Goal: Task Accomplishment & Management: Complete application form

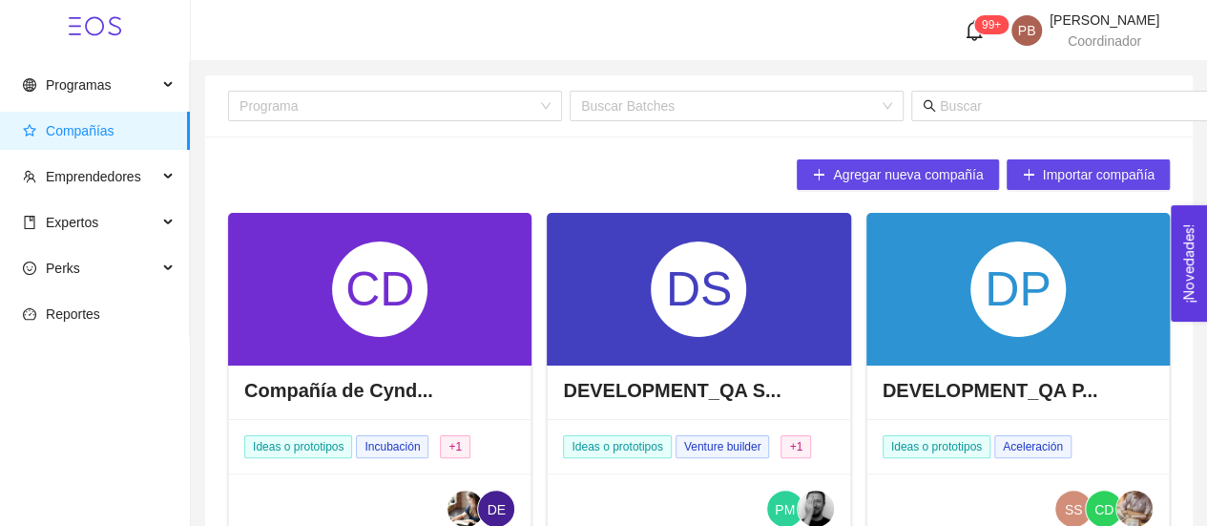
click at [117, 135] on span "Compañías" at bounding box center [99, 131] width 152 height 38
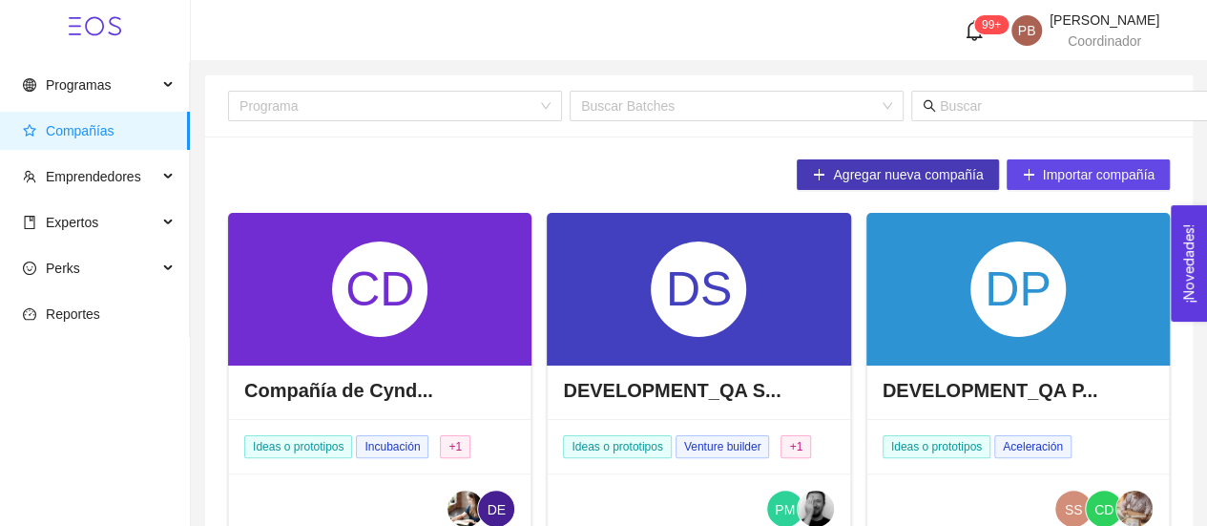
click at [932, 172] on span "Agregar nueva compañía" at bounding box center [908, 174] width 150 height 21
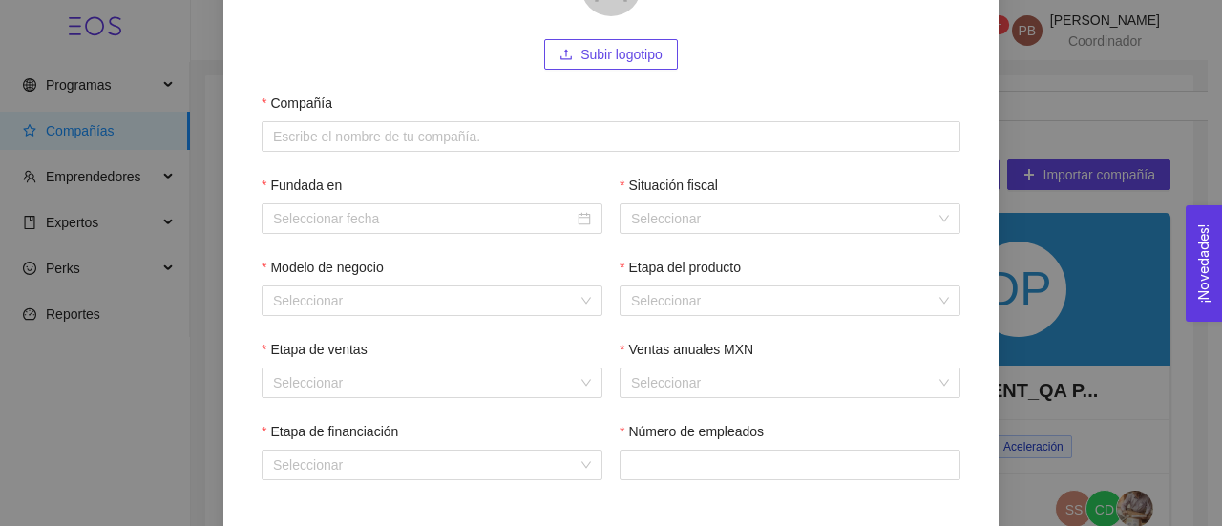
scroll to position [293, 0]
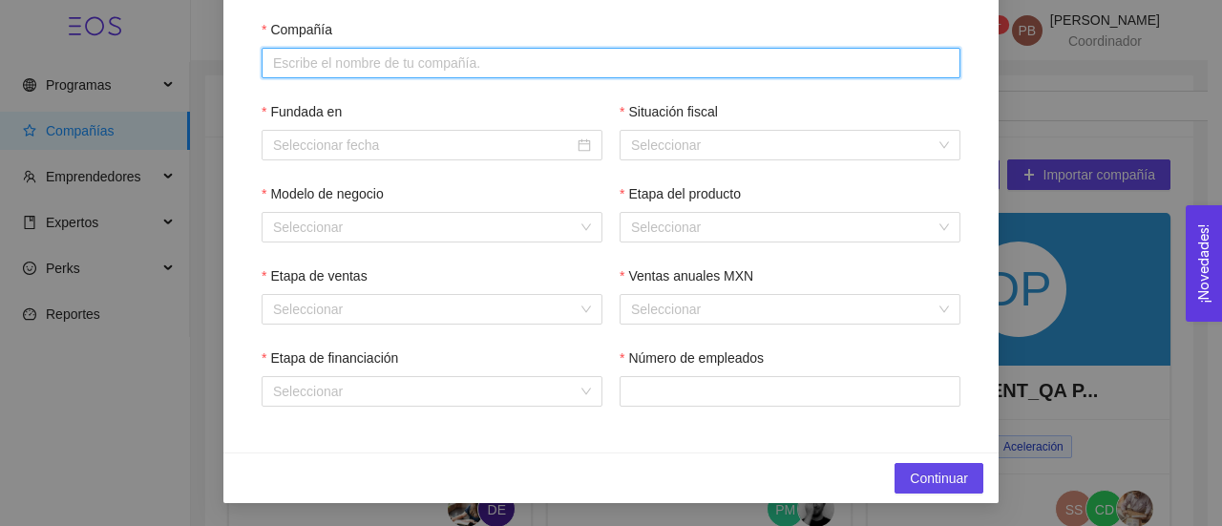
click at [357, 64] on input "Compañía" at bounding box center [611, 63] width 699 height 31
paste input "Muntanya Lab"
type input "Muntanya Lab"
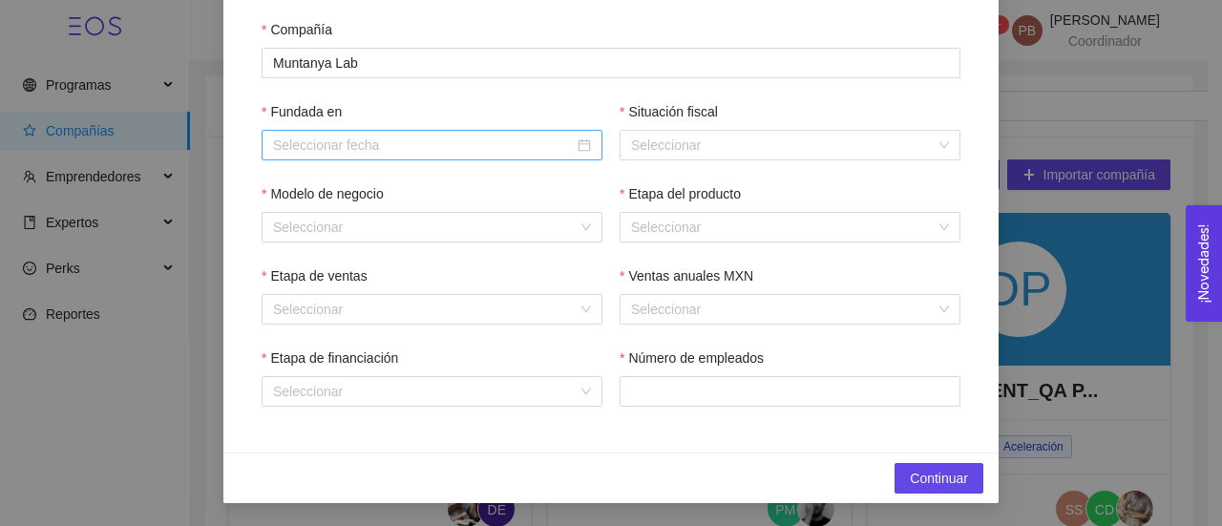
click at [577, 142] on div at bounding box center [432, 145] width 318 height 21
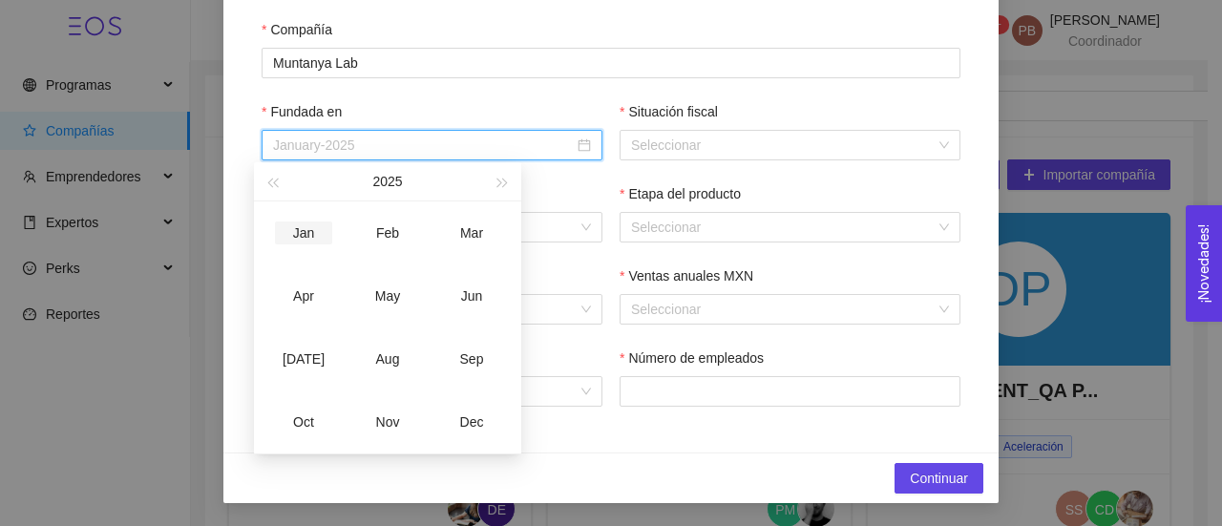
click at [314, 224] on div "Jan" at bounding box center [303, 232] width 57 height 23
type input "January-2025"
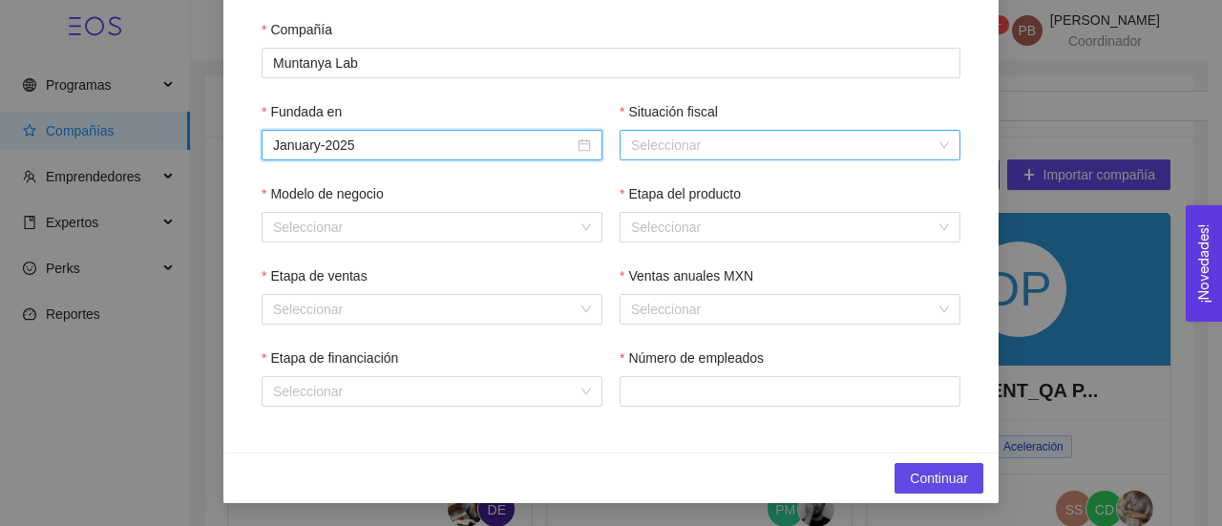
click at [674, 140] on input "Situación fiscal" at bounding box center [783, 145] width 304 height 29
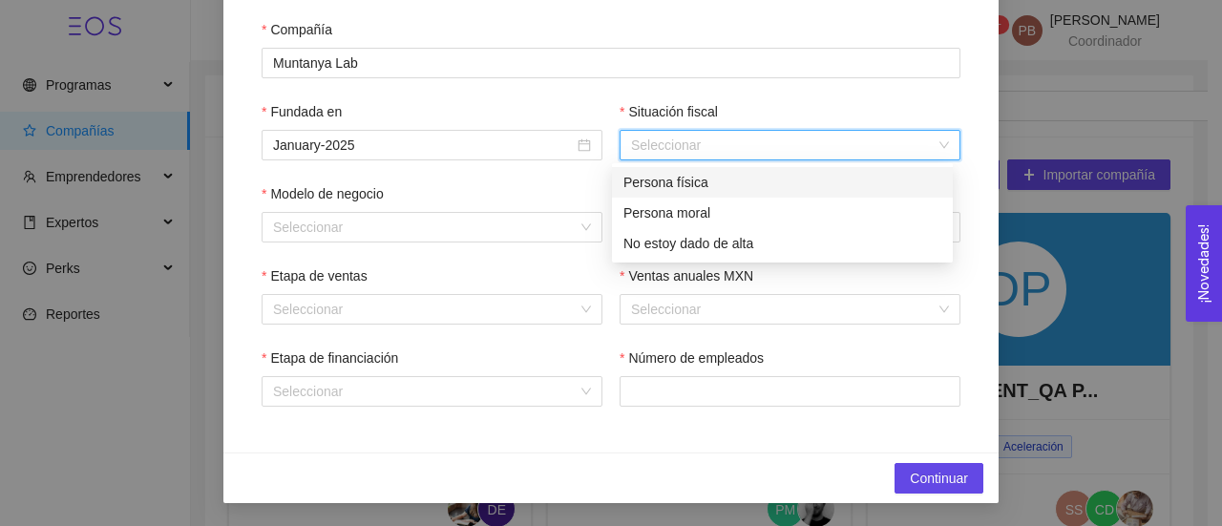
click at [685, 179] on div "Persona física" at bounding box center [782, 182] width 318 height 21
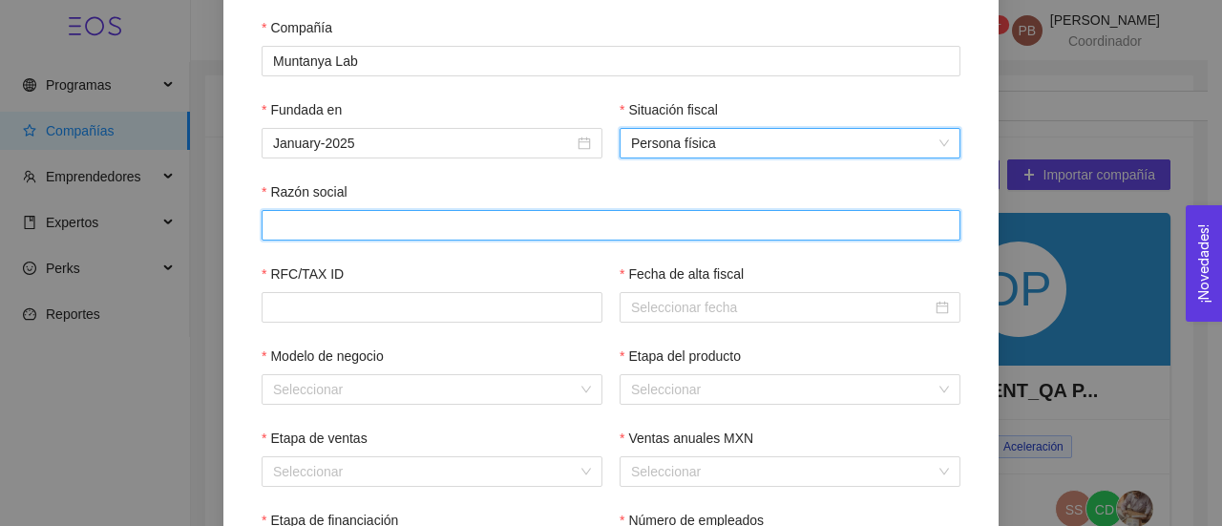
click at [441, 225] on input "Razón social" at bounding box center [611, 225] width 699 height 31
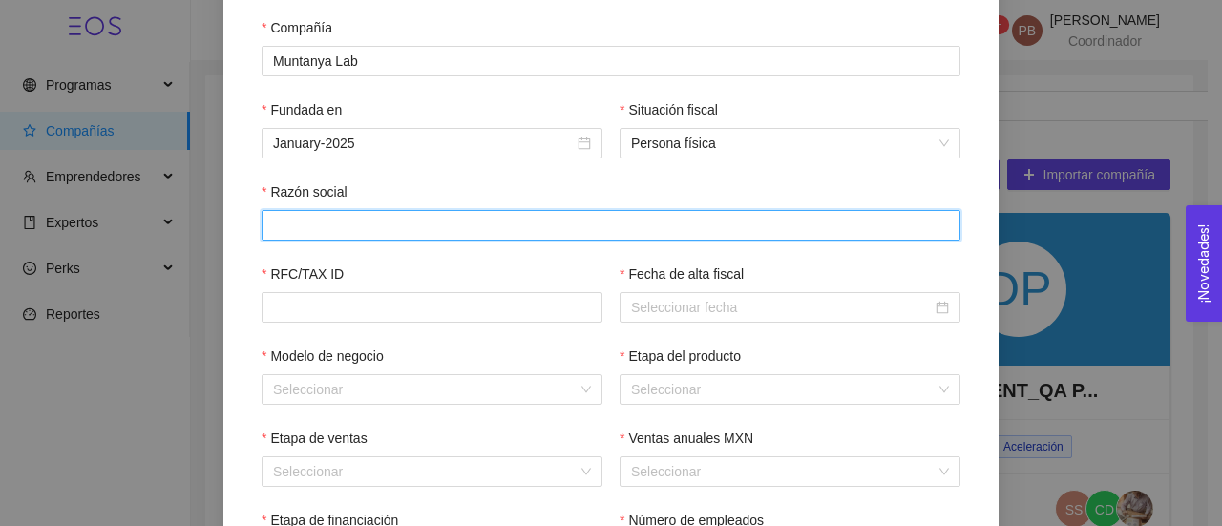
paste input "[PERSON_NAME]"
type input "[PERSON_NAME]"
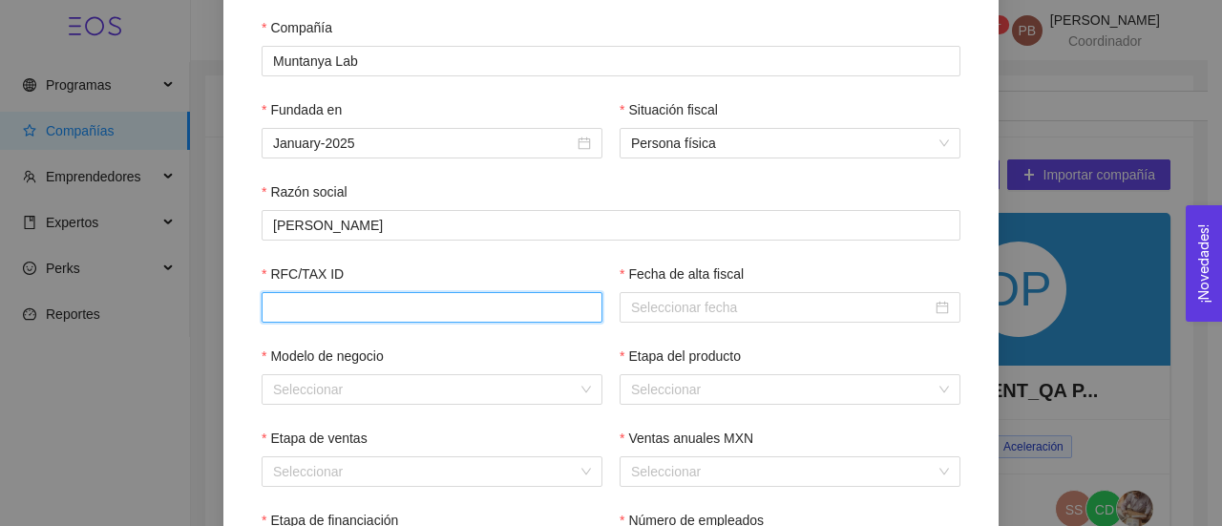
click at [434, 305] on input "RFC/TAX ID" at bounding box center [432, 307] width 341 height 31
paste input "BEGM9909184V7"
type input "BEGM9909184V7"
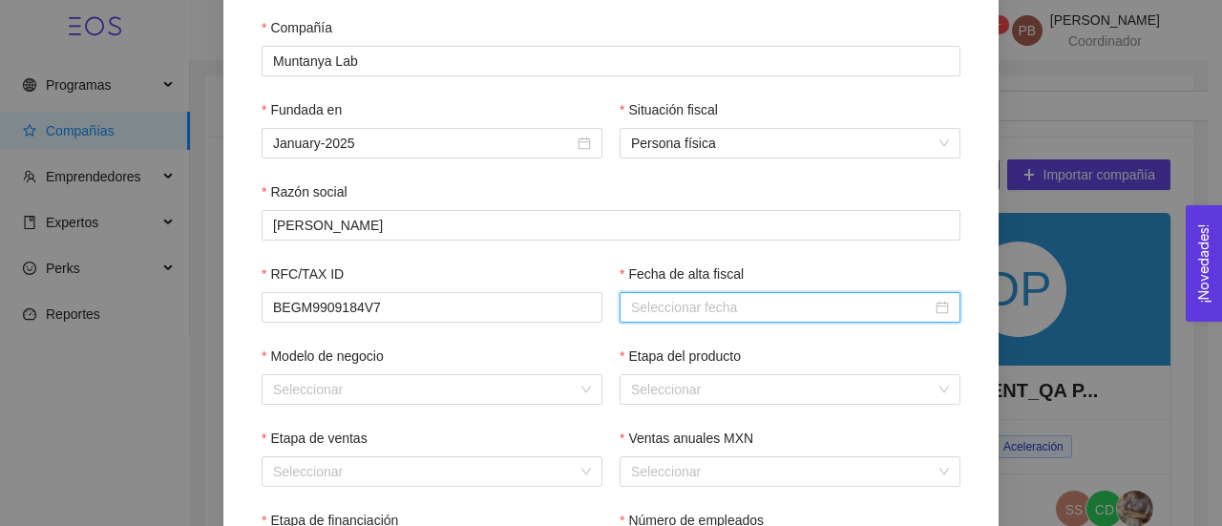
click at [698, 305] on input "Fecha de alta fiscal" at bounding box center [781, 307] width 301 height 21
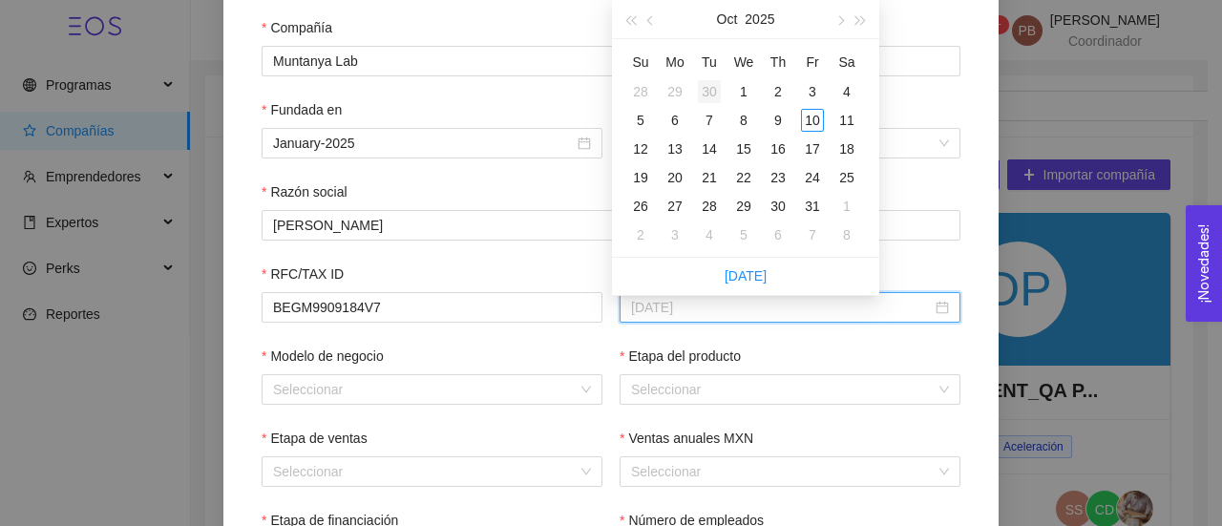
type input "[DATE]"
click at [720, 87] on div "30" at bounding box center [709, 91] width 23 height 23
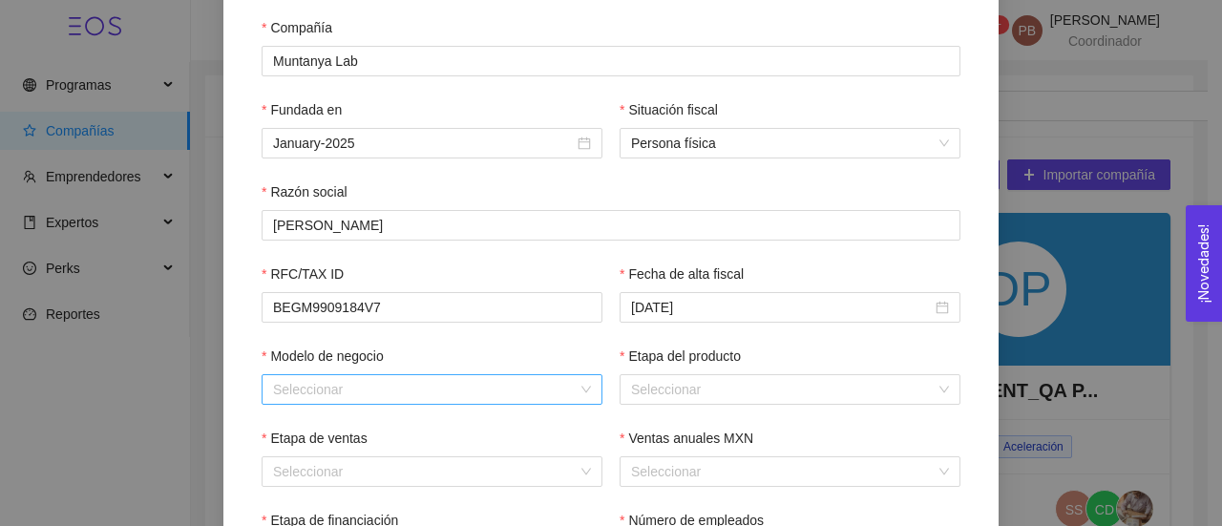
click at [390, 381] on input "Modelo de negocio" at bounding box center [425, 389] width 304 height 29
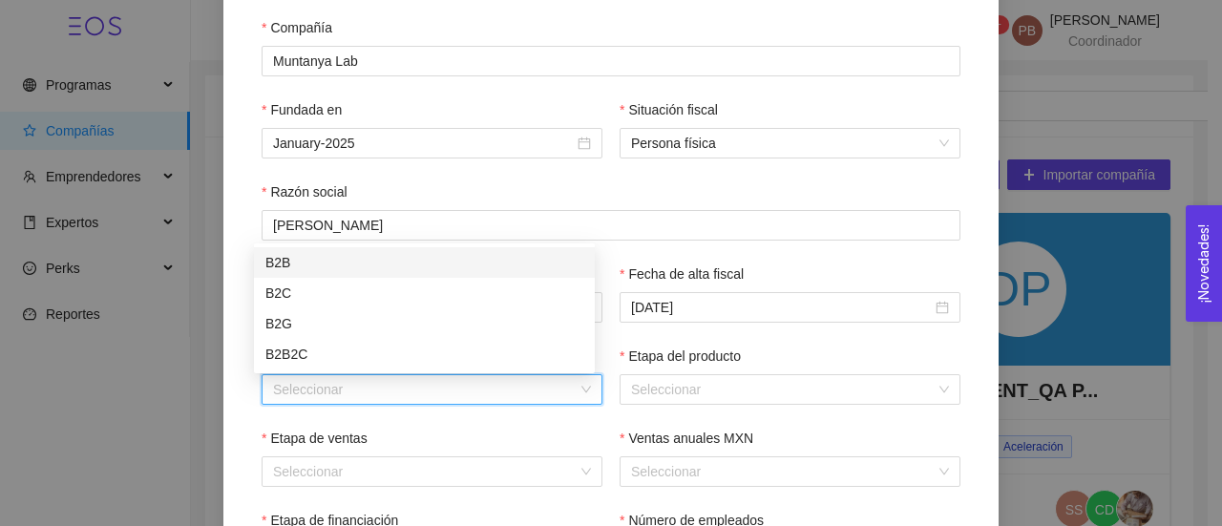
click at [386, 259] on div "B2B" at bounding box center [424, 262] width 318 height 21
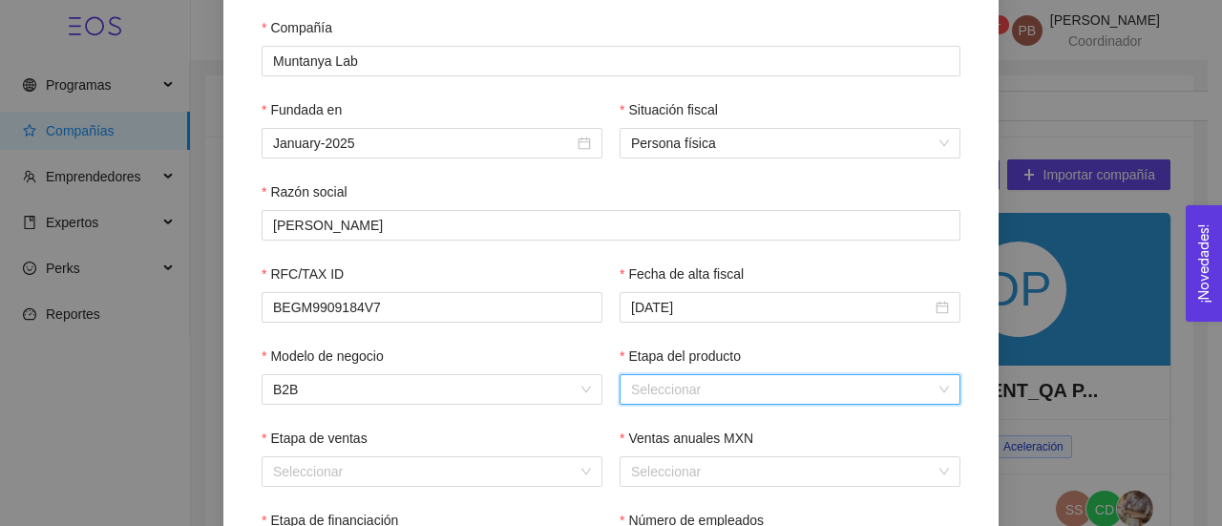
click at [631, 394] on input "Etapa del producto" at bounding box center [783, 389] width 304 height 29
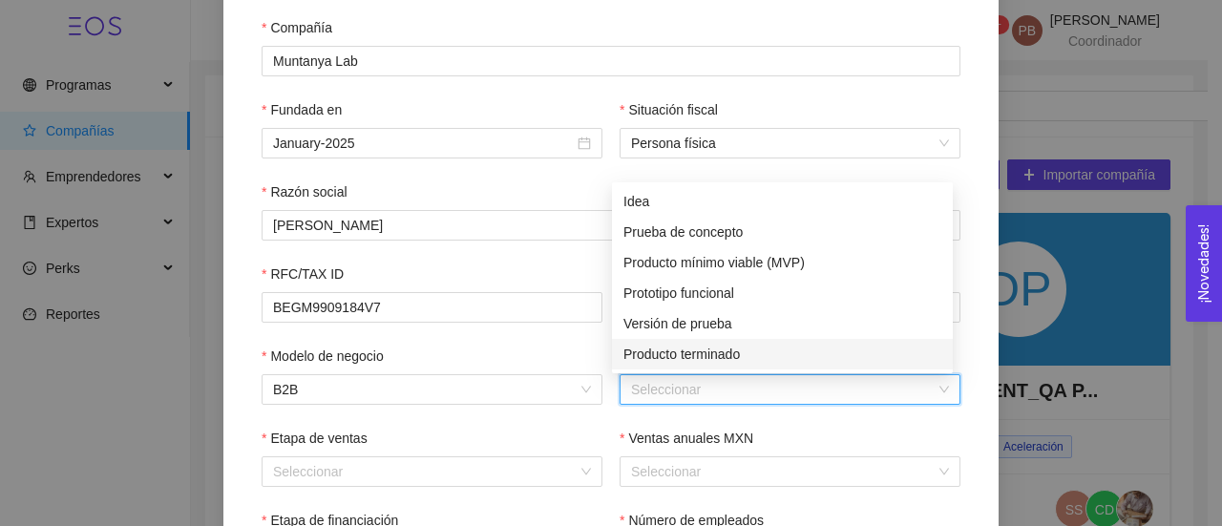
click at [704, 352] on div "Producto terminado" at bounding box center [782, 354] width 318 height 21
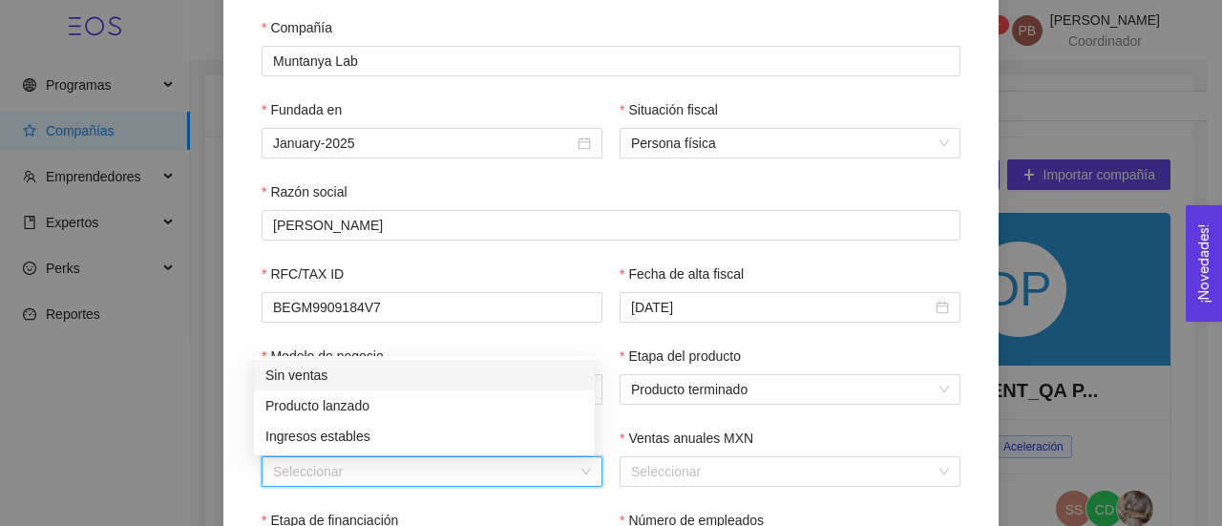
click at [408, 476] on input "Etapa de ventas" at bounding box center [425, 471] width 304 height 29
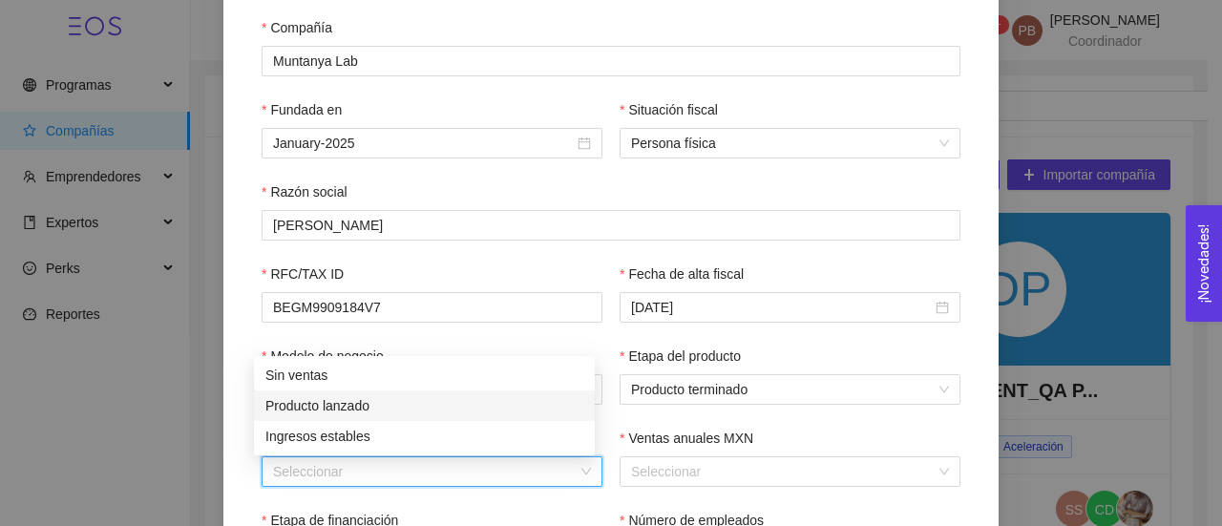
click at [415, 409] on div "Producto lanzado" at bounding box center [424, 405] width 318 height 21
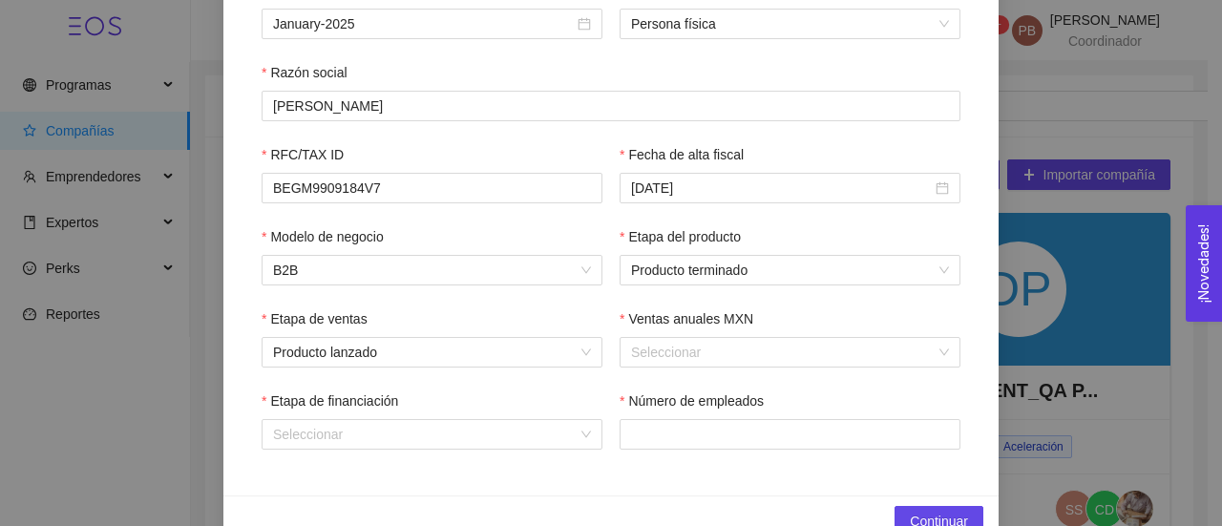
scroll to position [458, 0]
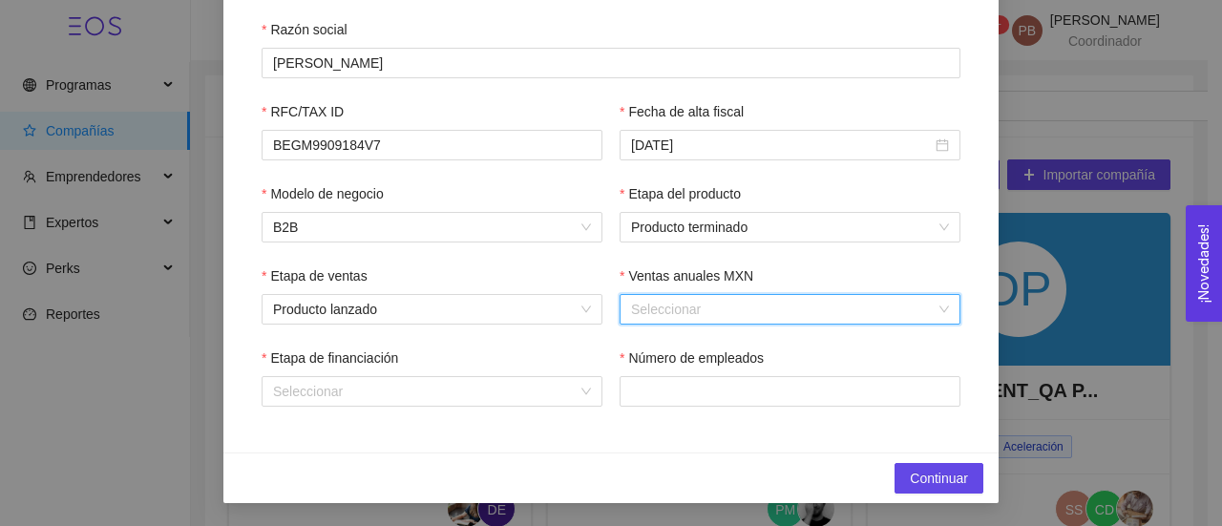
click at [757, 309] on input "Ventas anuales MXN" at bounding box center [783, 309] width 304 height 29
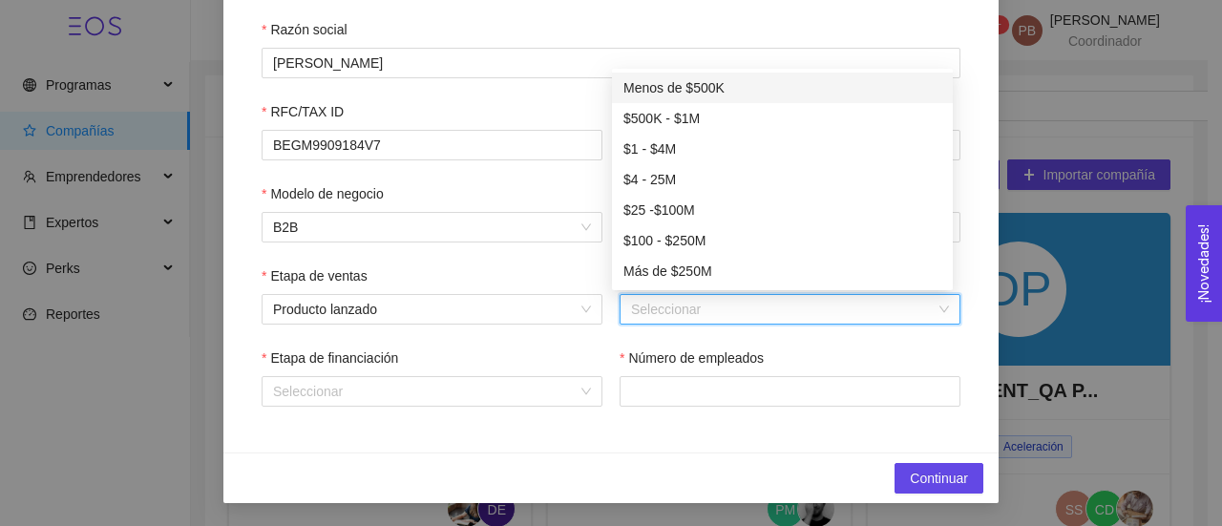
click at [695, 82] on div "Menos de $500K" at bounding box center [782, 87] width 318 height 21
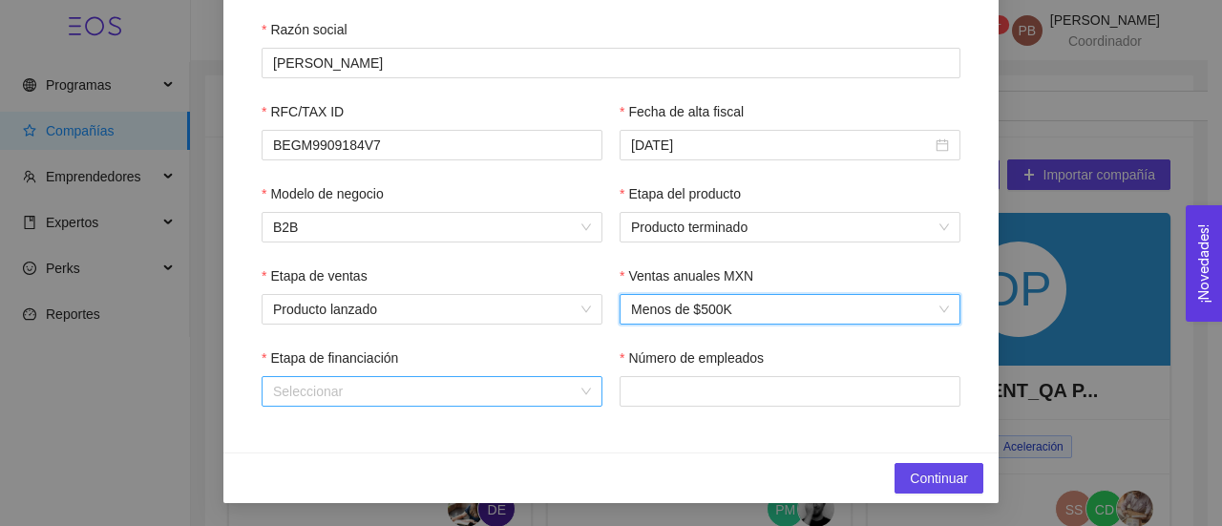
click at [416, 392] on input "Etapa de financiación" at bounding box center [425, 391] width 304 height 29
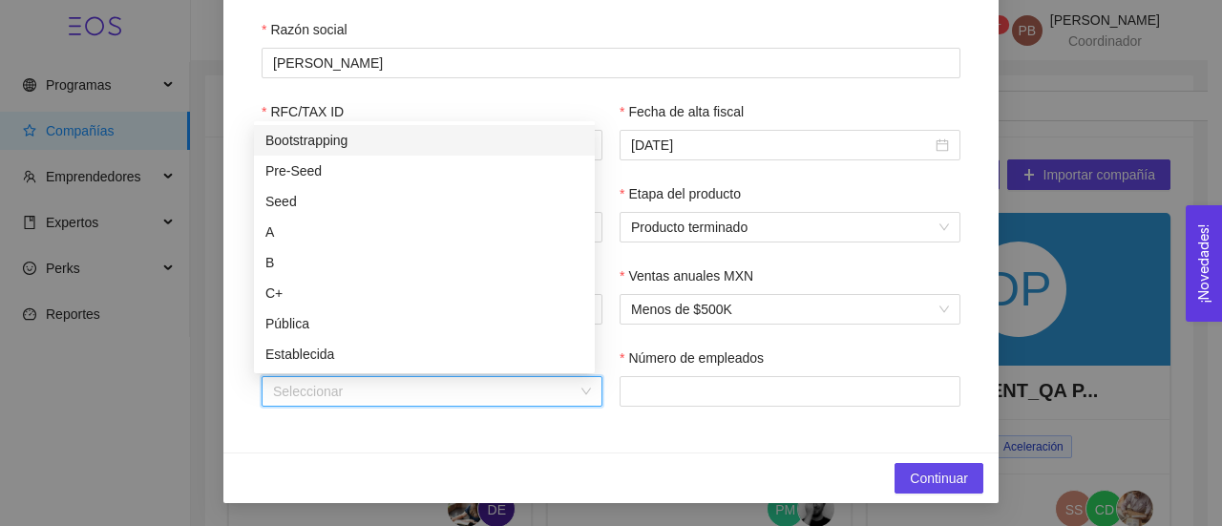
click at [403, 128] on div "Bootstrapping" at bounding box center [424, 140] width 341 height 31
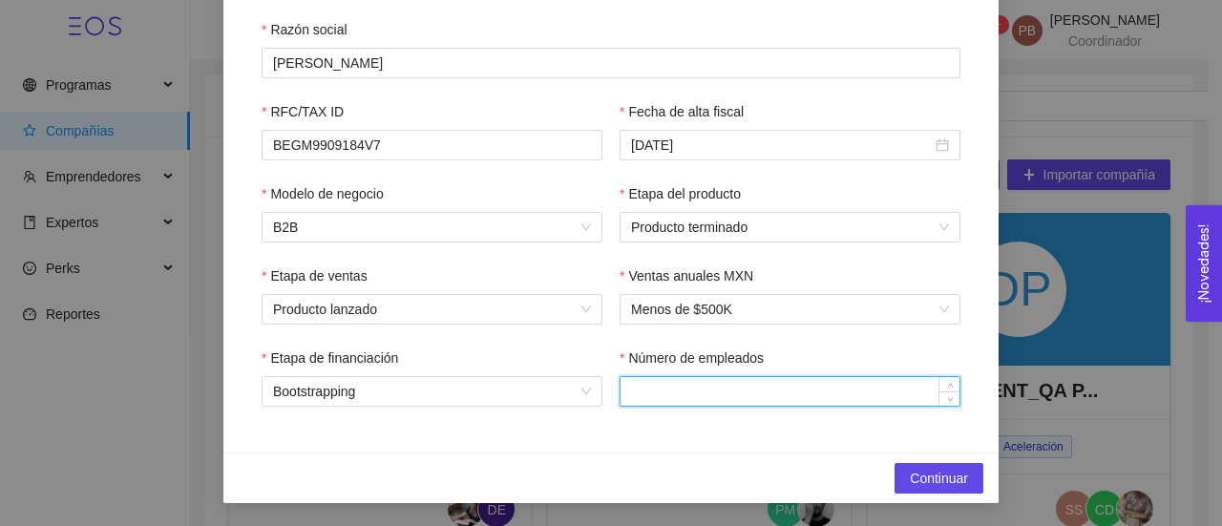
click at [748, 391] on input "Número de empleados" at bounding box center [789, 391] width 339 height 29
type input "2"
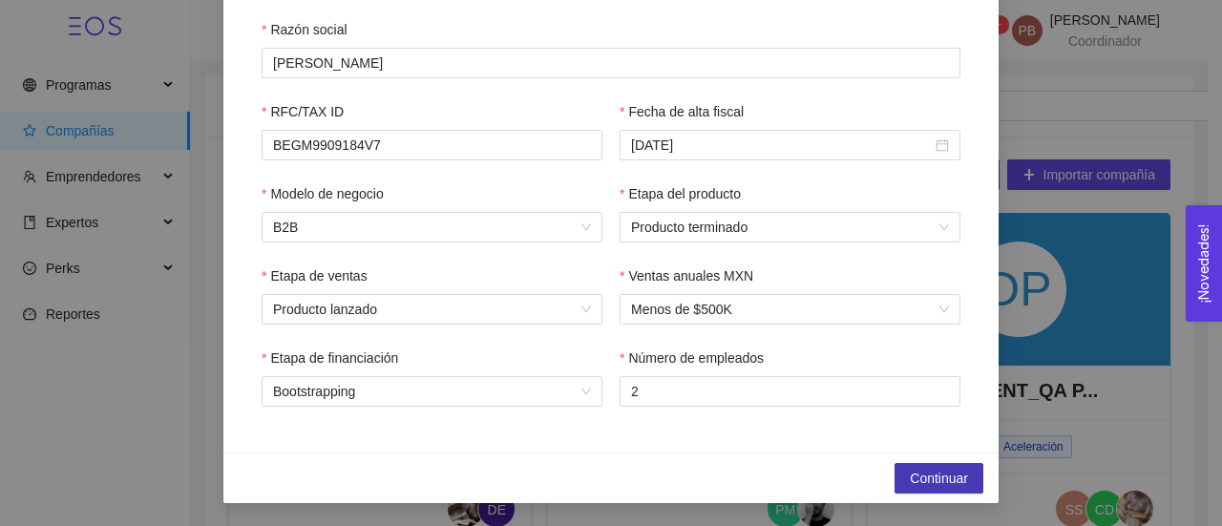
click at [911, 471] on span "Continuar" at bounding box center [939, 478] width 58 height 21
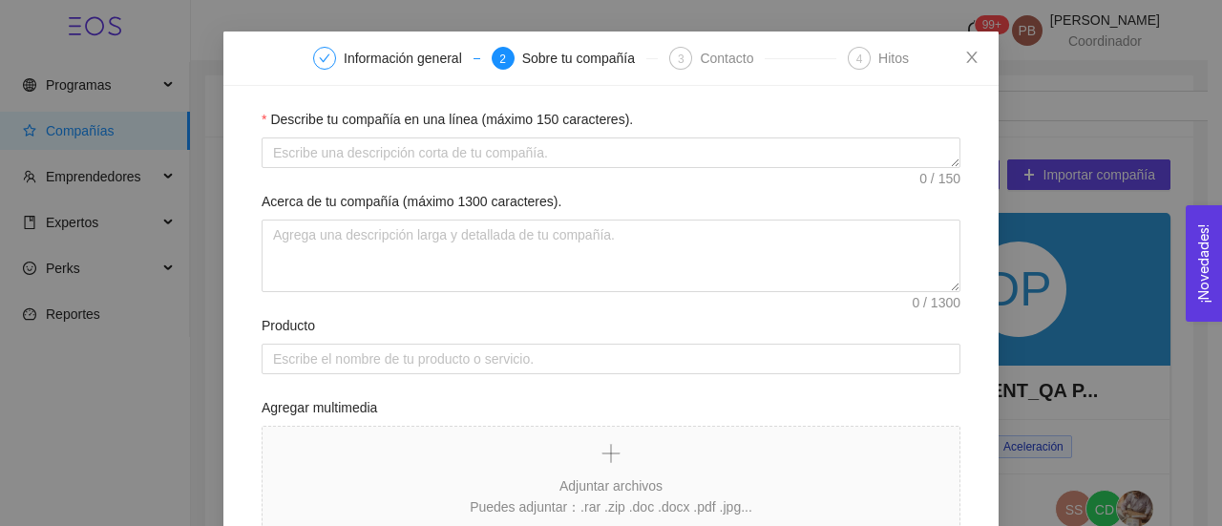
scroll to position [48, 0]
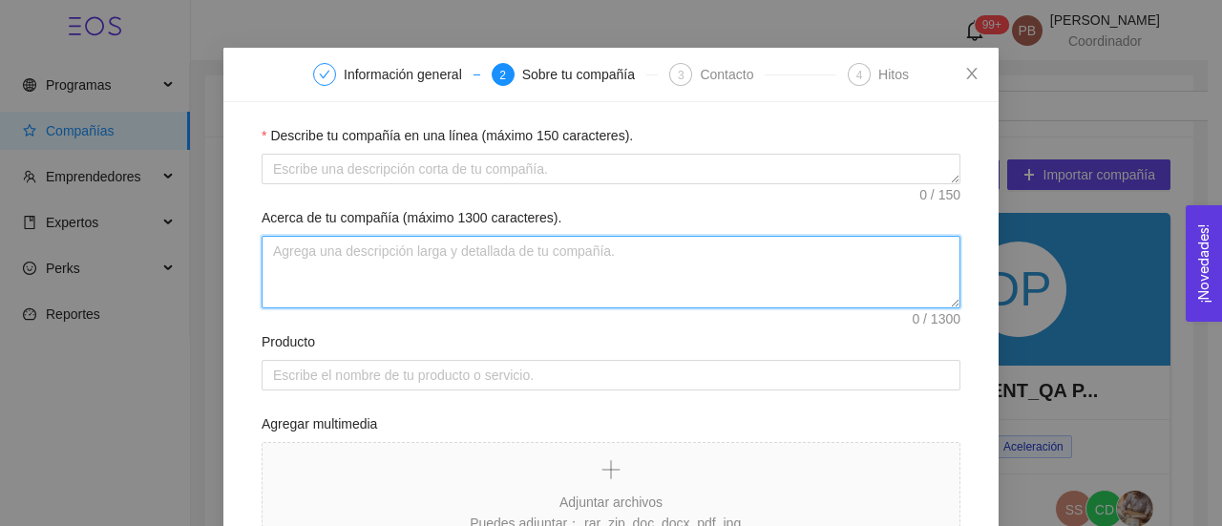
click at [491, 261] on textarea "Acerca de tu compañía (máximo 1300 caracteres)." at bounding box center [611, 272] width 699 height 73
paste textarea "Somos un estudio de diseño circular que busca re-aprovechar materia orgánica co…"
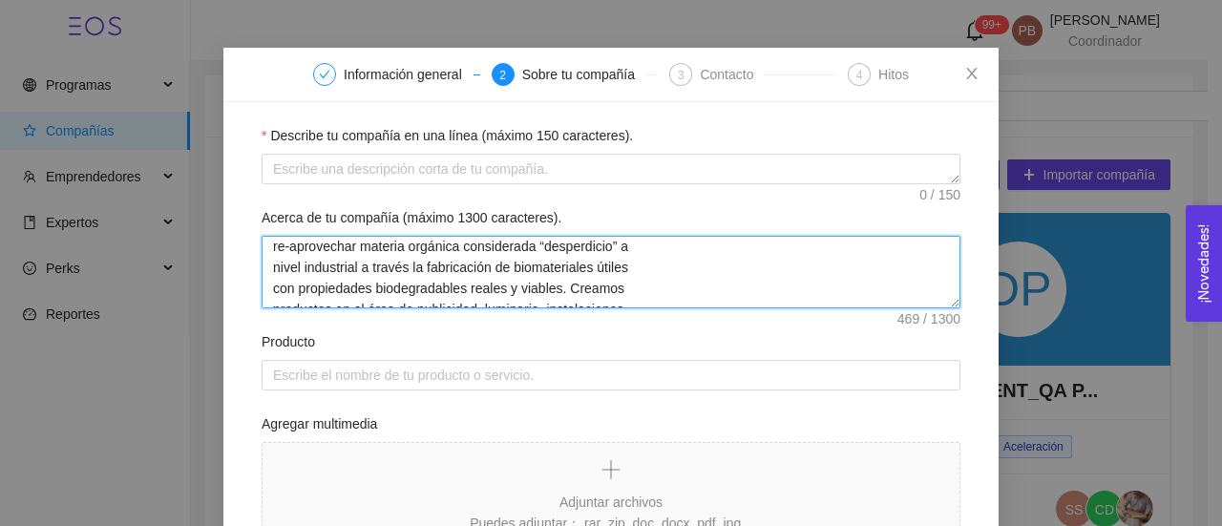
scroll to position [5, 0]
click at [609, 288] on textarea "Somos un estudio de diseño circular que busca re-aprovechar materia orgánica co…" at bounding box center [611, 272] width 699 height 73
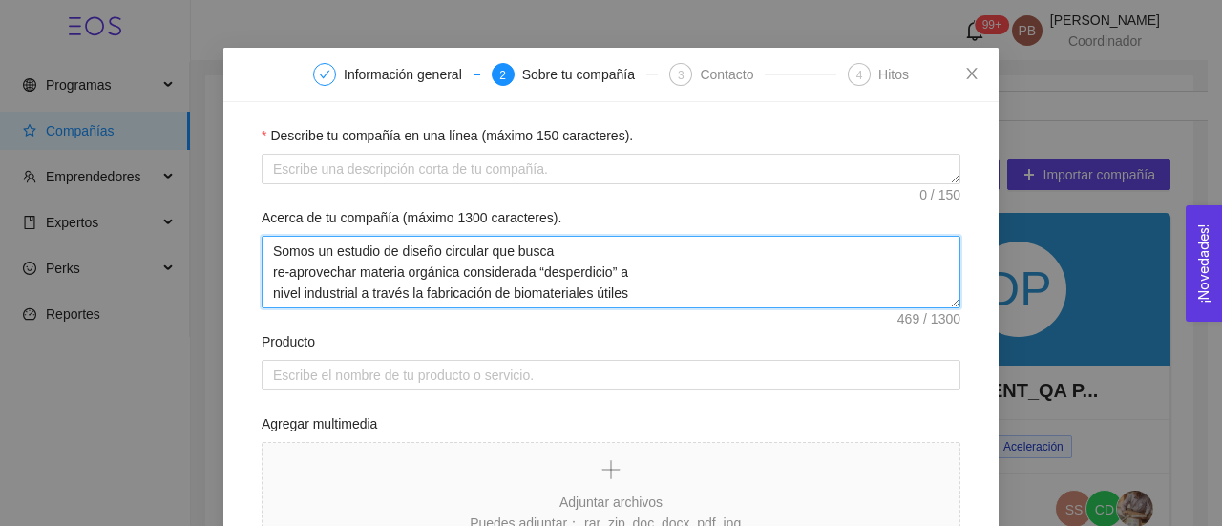
drag, startPoint x: 622, startPoint y: 290, endPoint x: 259, endPoint y: 243, distance: 366.7
click at [262, 243] on textarea "Somos un estudio de diseño circular que busca re-aprovechar materia orgánica co…" at bounding box center [611, 272] width 699 height 73
type textarea "Somos un estudio de diseño circular que busca re-aprovechar materia orgánica co…"
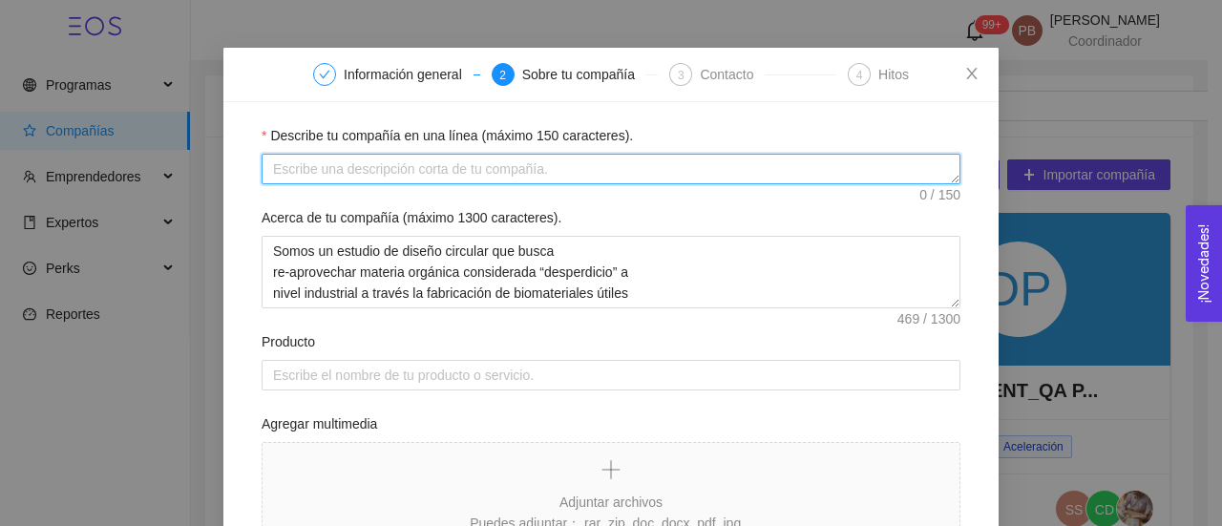
click at [347, 175] on textarea "Describe tu compañía en una línea (máximo 150 caracteres)." at bounding box center [611, 169] width 699 height 31
paste textarea "Somos un estudio de diseño circular que busca re-aprovechar materia orgánica co…"
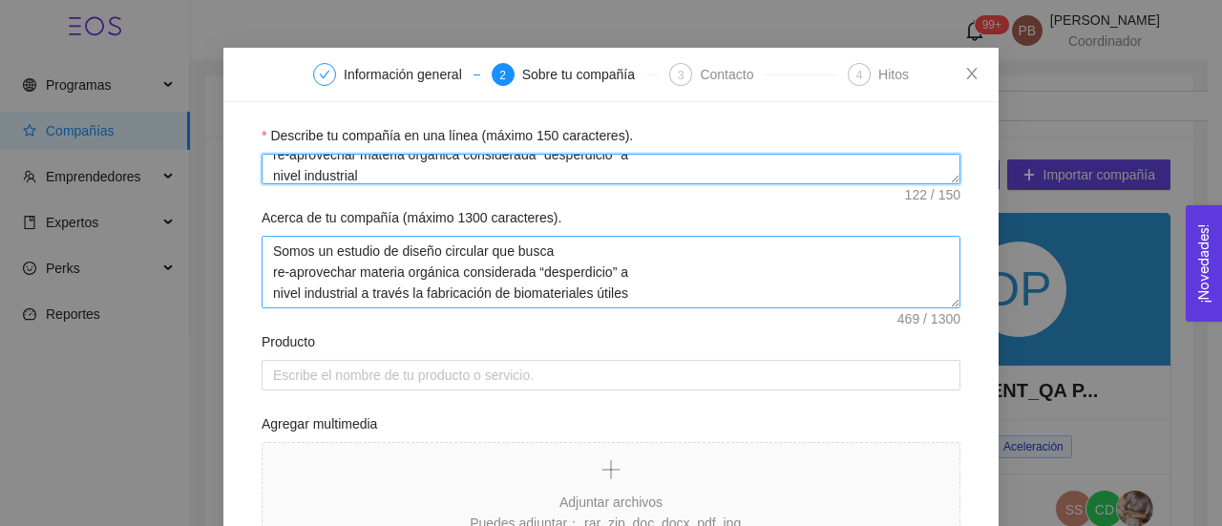
type textarea "Somos un estudio de diseño circular que busca re-aprovechar materia orgánica co…"
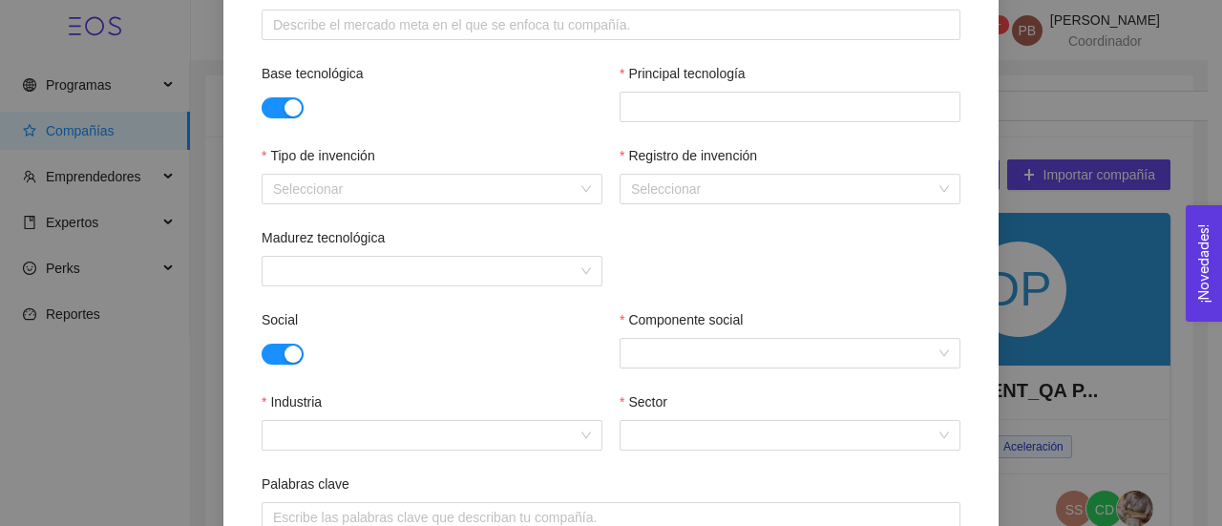
scroll to position [720, 0]
click at [663, 100] on div at bounding box center [789, 105] width 331 height 23
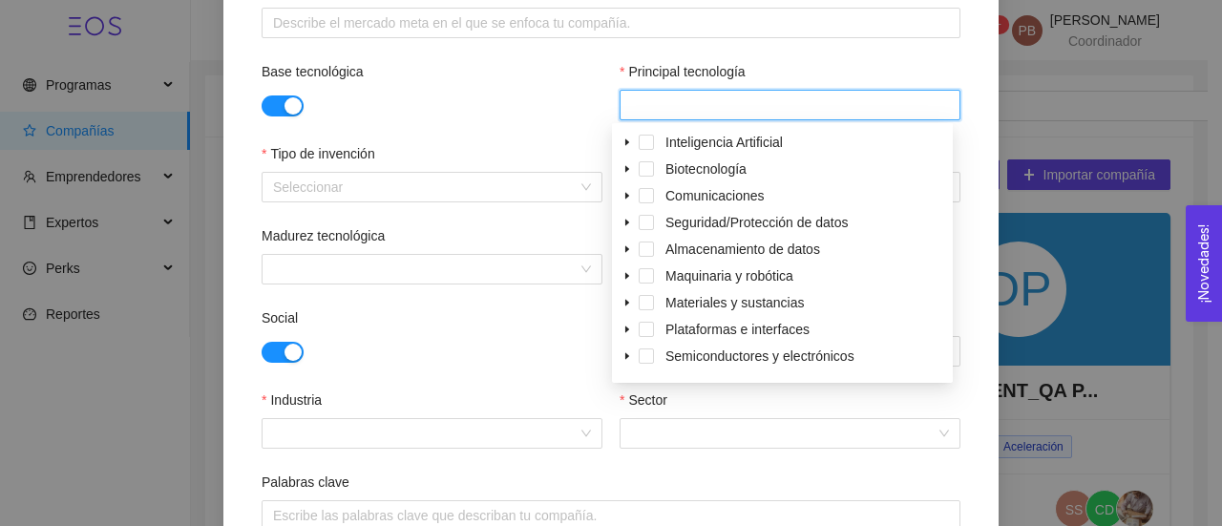
click at [626, 305] on icon "caret-down" at bounding box center [627, 303] width 4 height 7
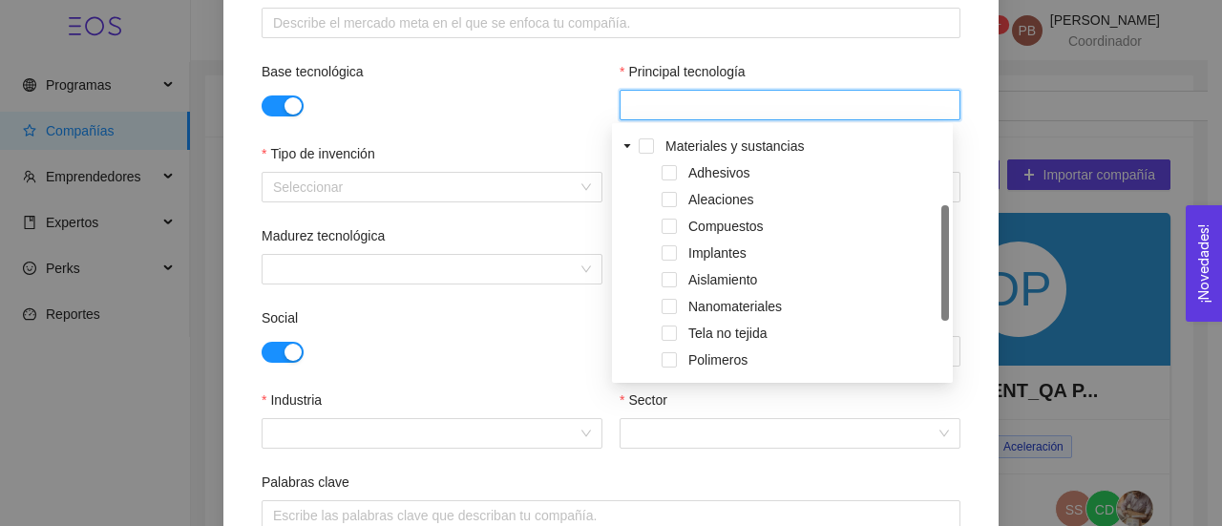
scroll to position [183, 0]
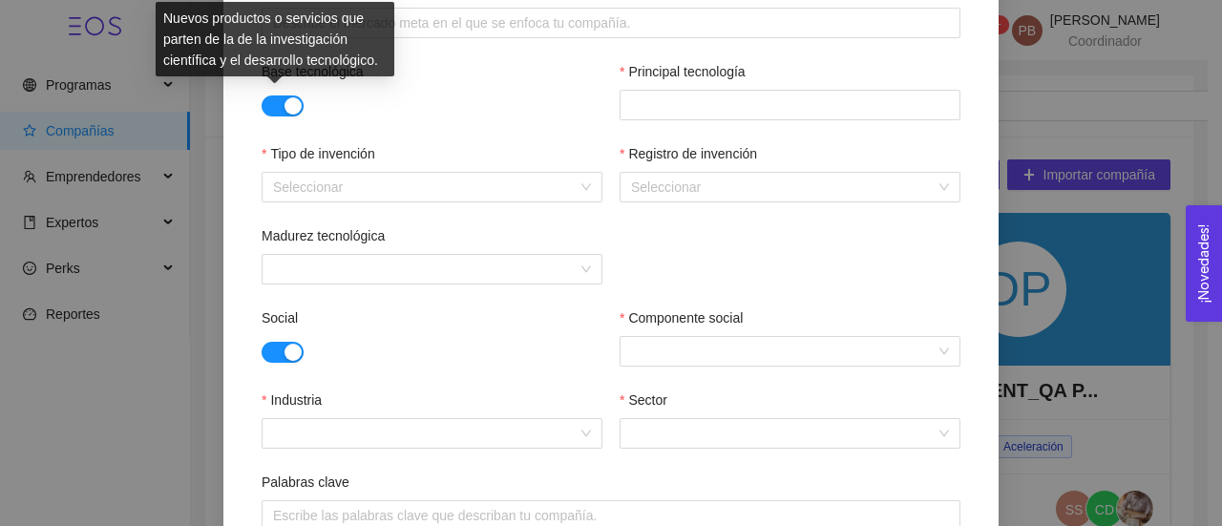
click at [274, 103] on button "button" at bounding box center [283, 105] width 42 height 21
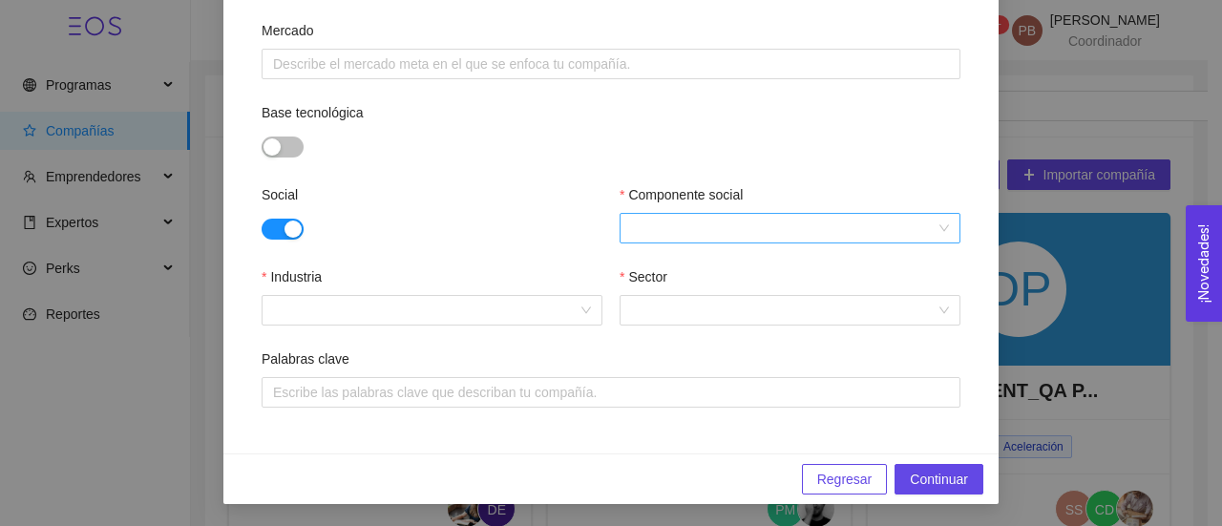
click at [806, 226] on input "Componente social" at bounding box center [783, 228] width 304 height 29
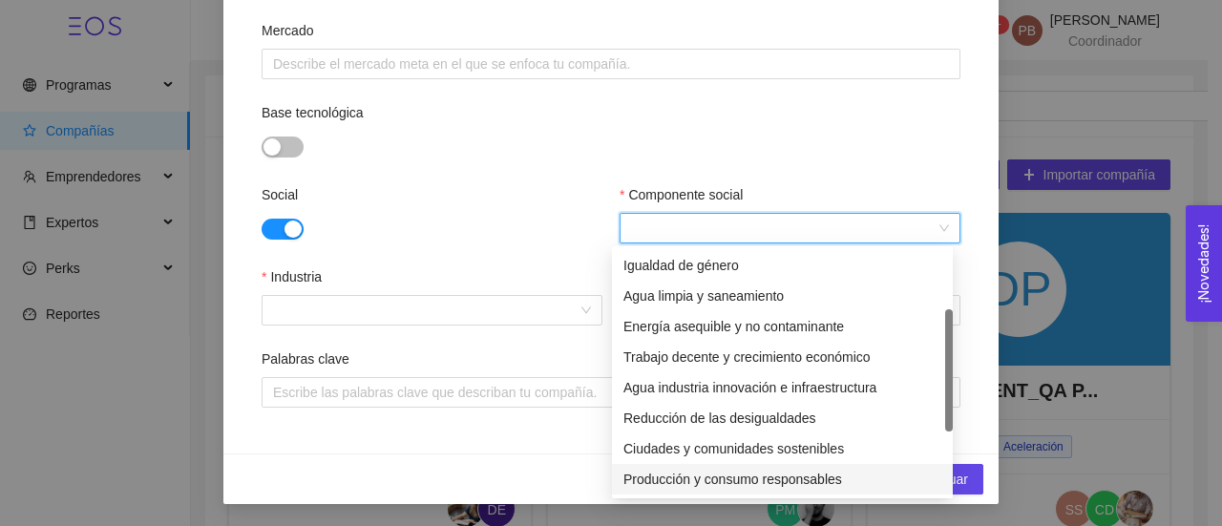
scroll to position [153, 0]
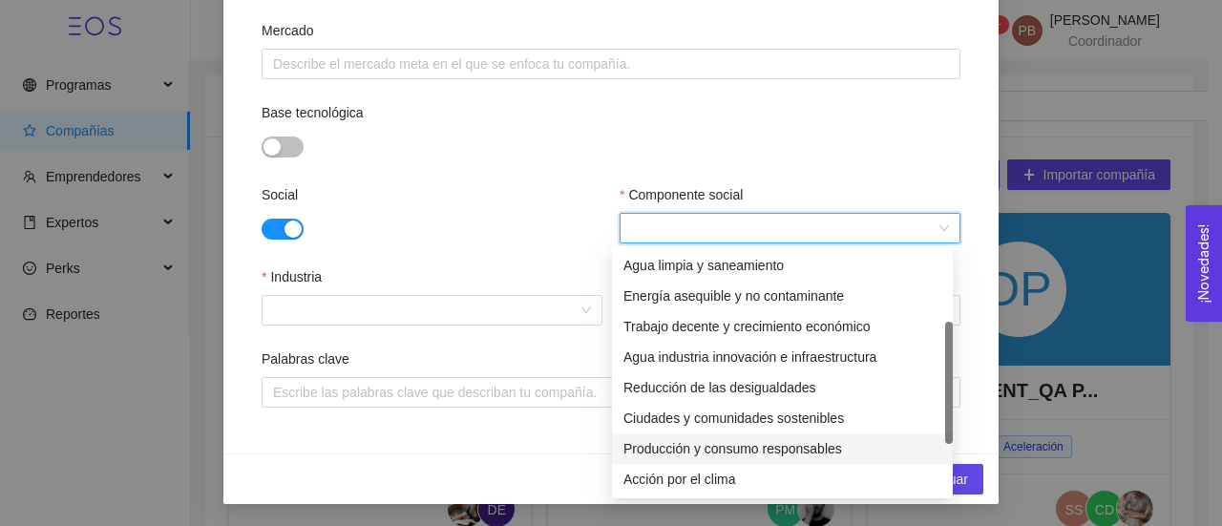
click at [827, 442] on div "Producción y consumo responsables" at bounding box center [782, 448] width 318 height 21
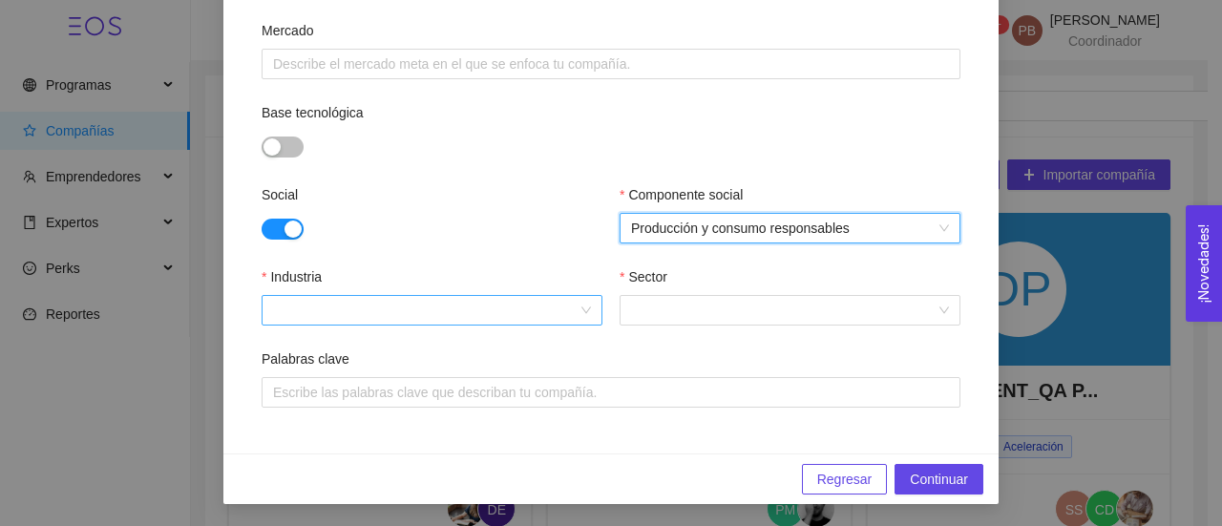
click at [290, 306] on input "Industria" at bounding box center [425, 310] width 304 height 29
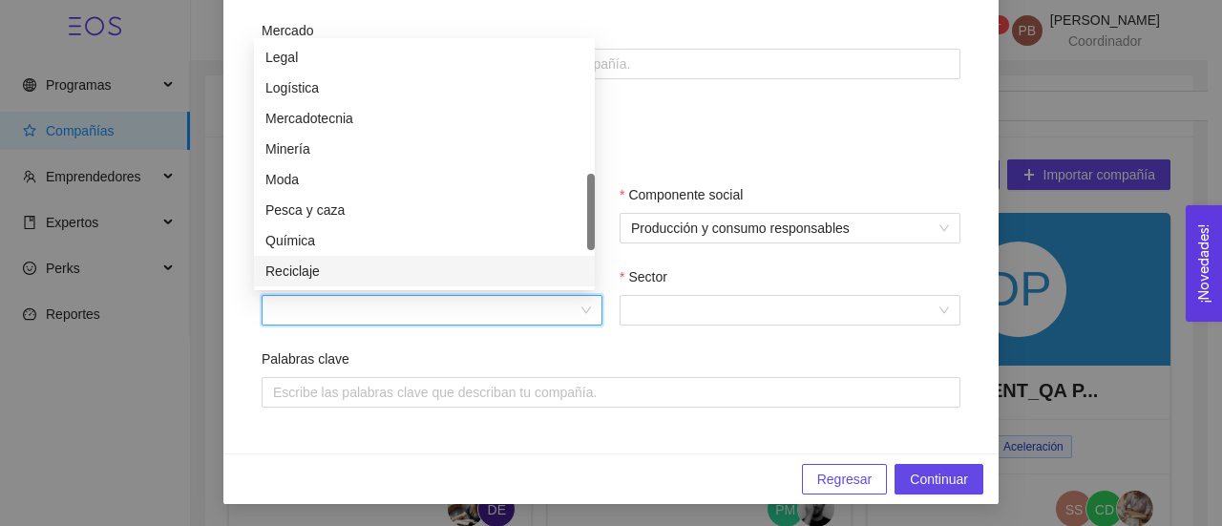
scroll to position [580, 0]
click at [371, 271] on div "Residuos" at bounding box center [424, 271] width 318 height 21
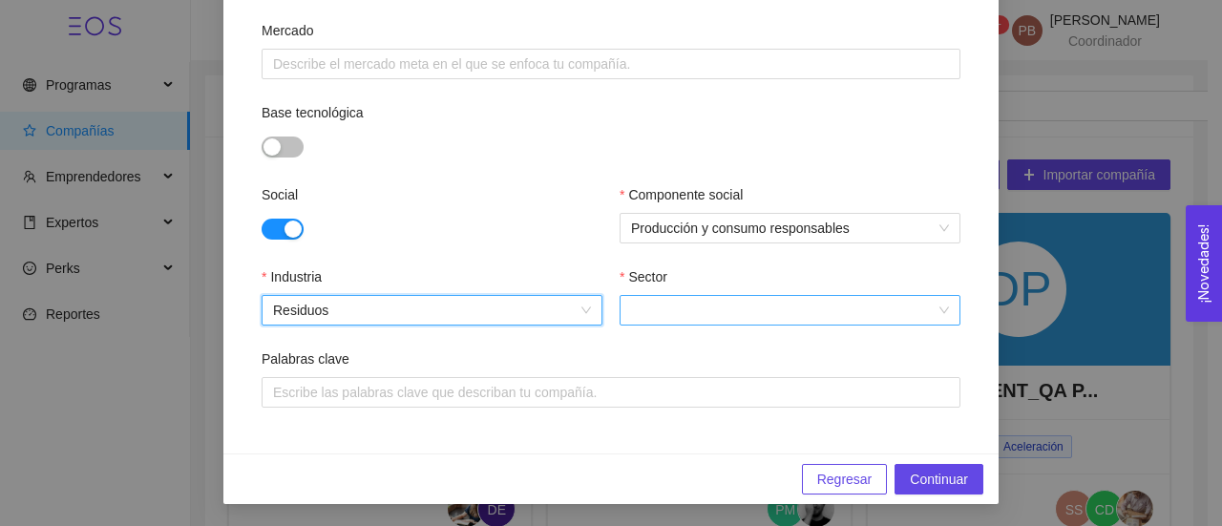
click at [675, 317] on input "Sector" at bounding box center [783, 310] width 304 height 29
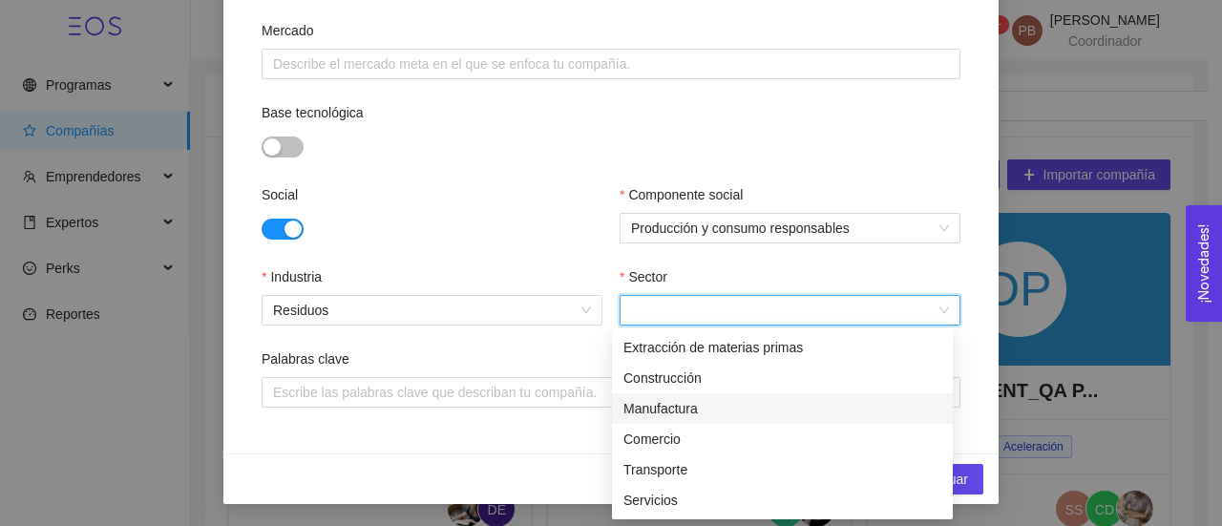
click at [689, 411] on div "Manufactura" at bounding box center [782, 408] width 318 height 21
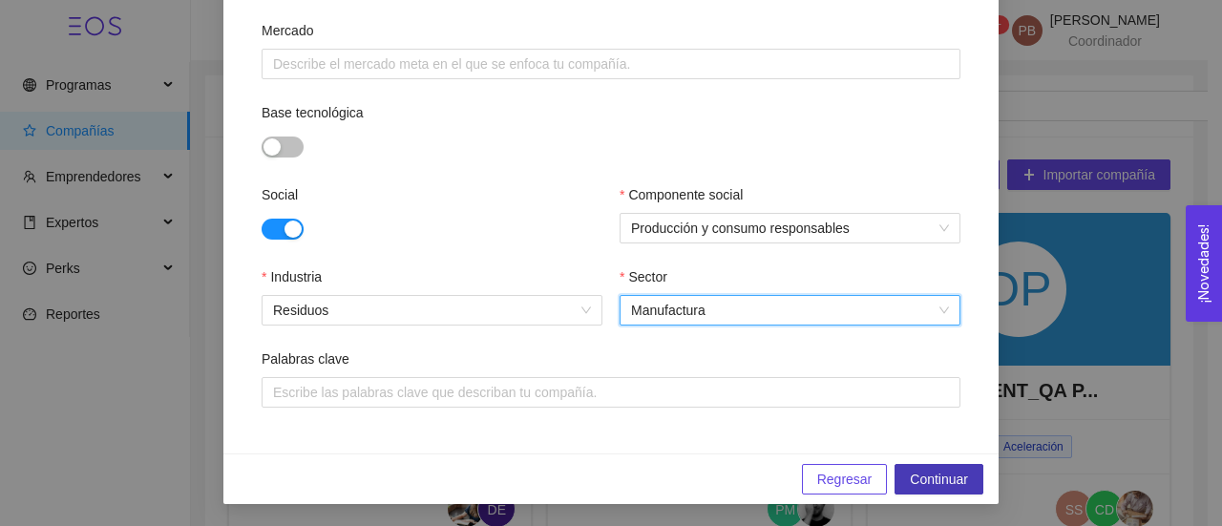
click at [936, 478] on span "Continuar" at bounding box center [939, 479] width 58 height 21
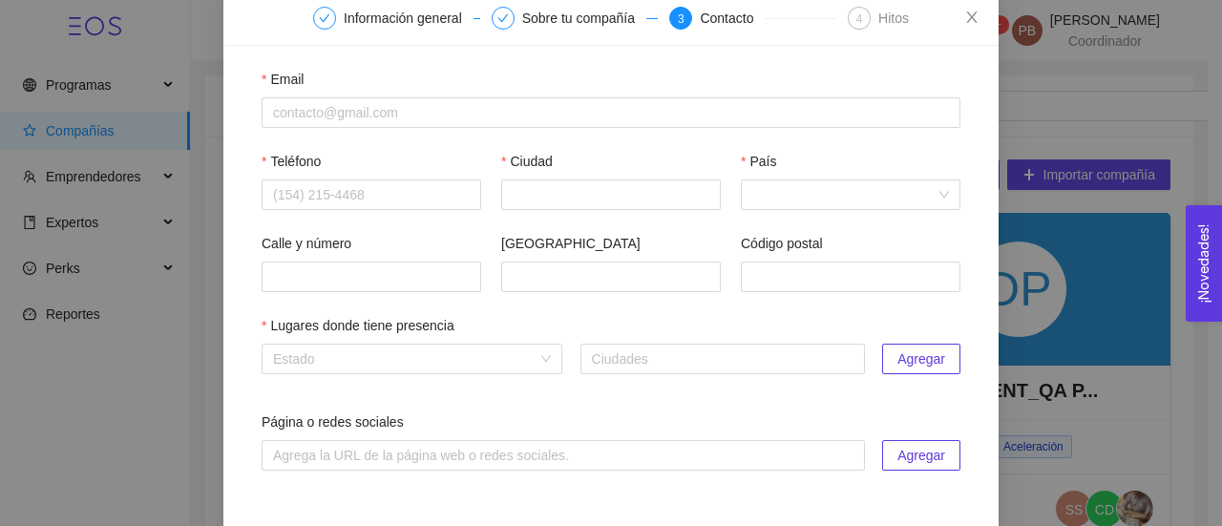
scroll to position [109, 0]
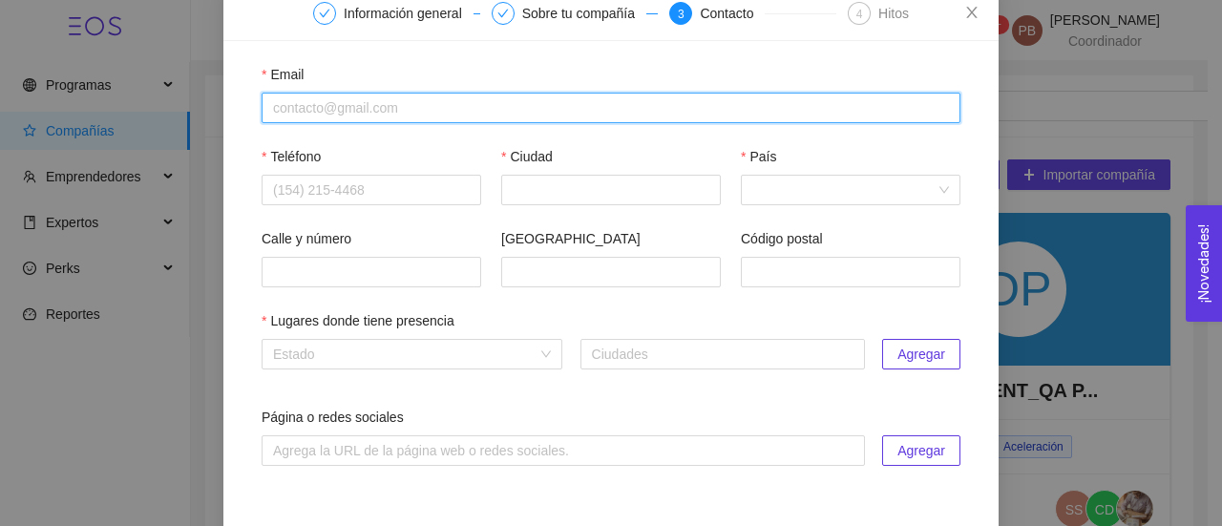
click at [298, 99] on input "Email" at bounding box center [611, 108] width 699 height 31
paste input "[EMAIL_ADDRESS][DOMAIN_NAME]"
type input "[EMAIL_ADDRESS][DOMAIN_NAME]"
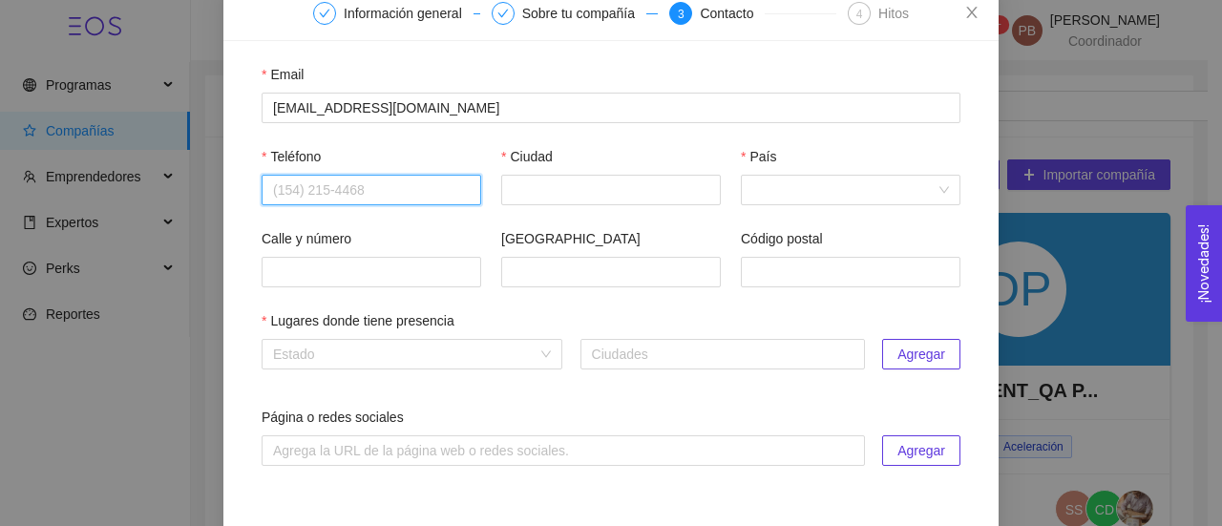
click at [309, 184] on input "Teléfono" at bounding box center [372, 190] width 220 height 31
paste input "4421098101"
type input "4421098101"
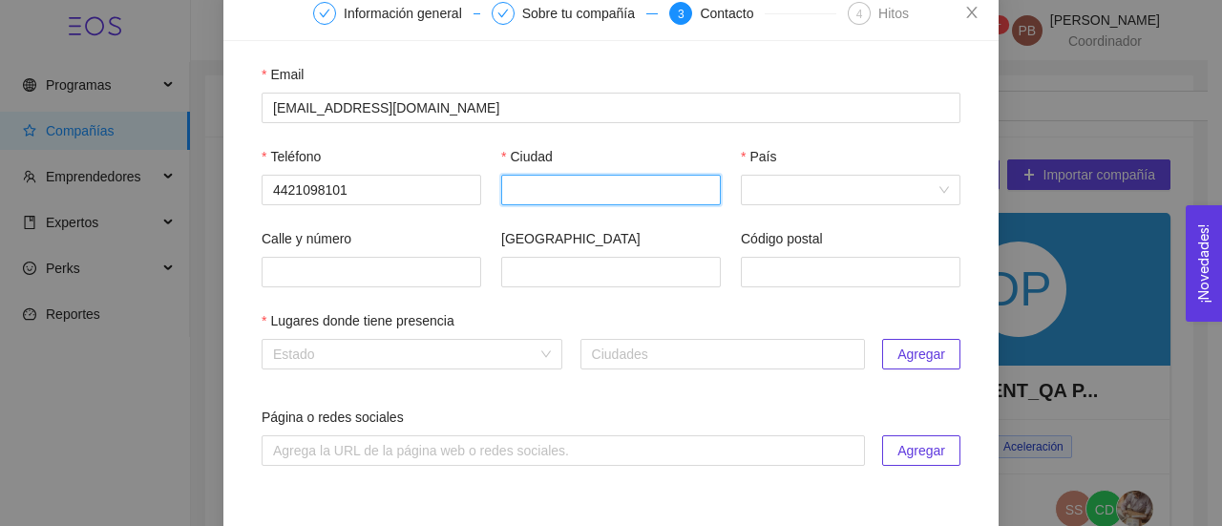
click at [584, 197] on input "Ciudad" at bounding box center [611, 190] width 220 height 31
type input "Querétaro"
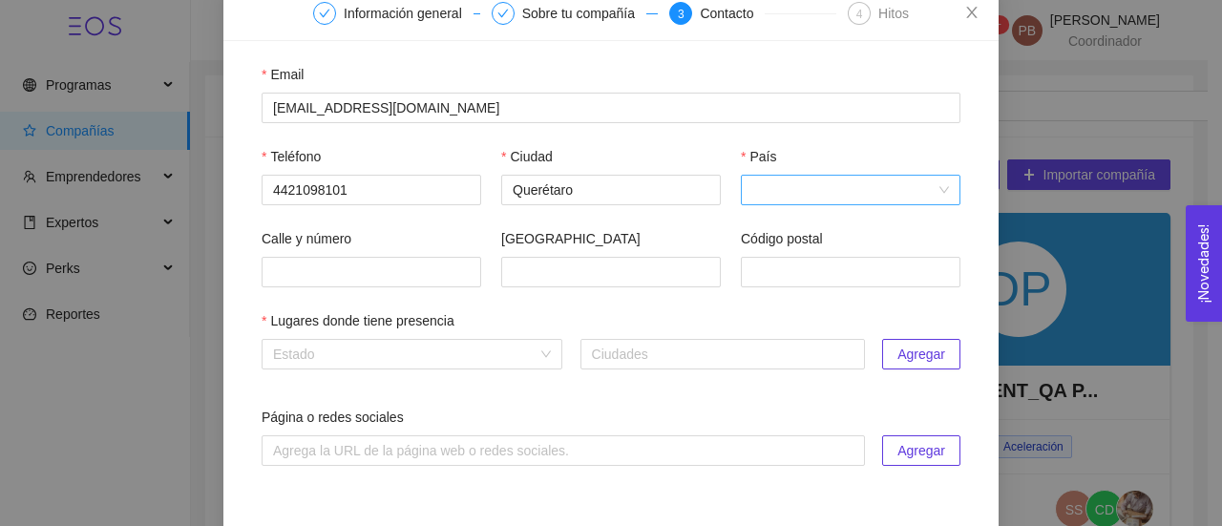
click at [766, 190] on input "País" at bounding box center [843, 190] width 183 height 29
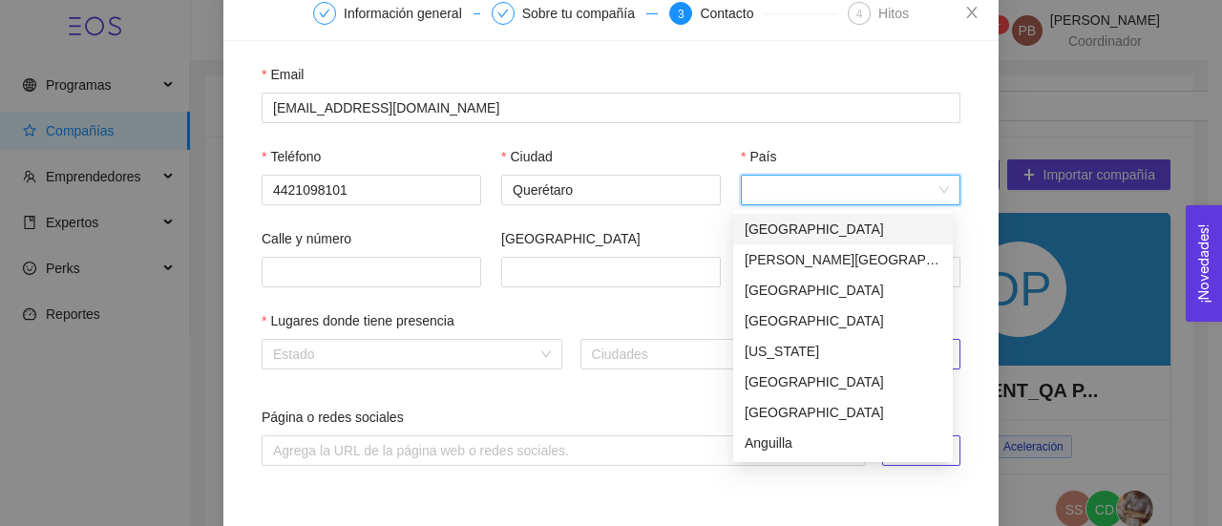
click at [945, 227] on div "[GEOGRAPHIC_DATA]" at bounding box center [843, 229] width 220 height 31
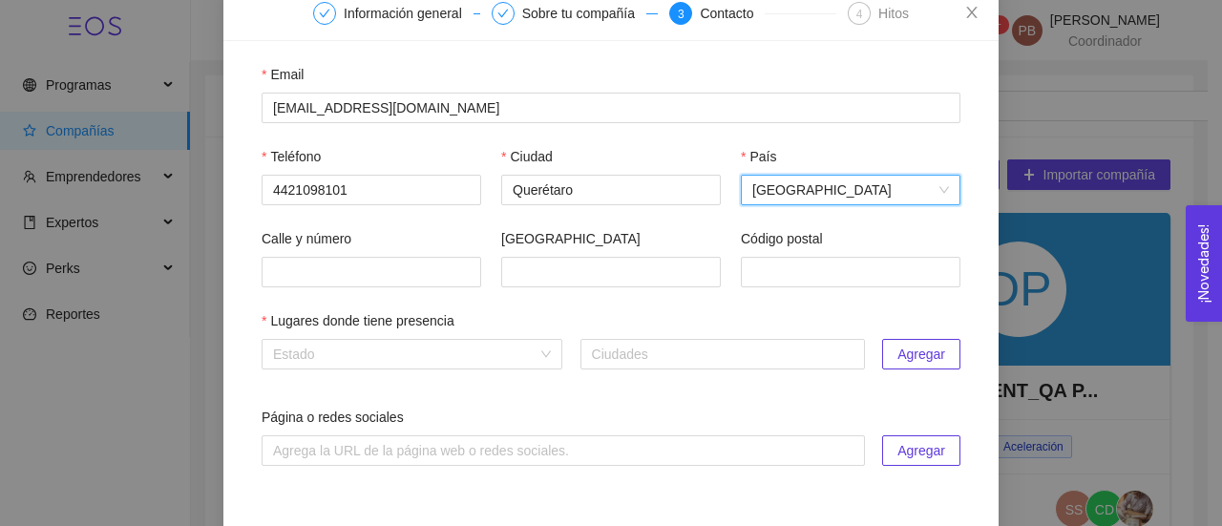
click at [861, 192] on span "[GEOGRAPHIC_DATA]" at bounding box center [850, 190] width 197 height 29
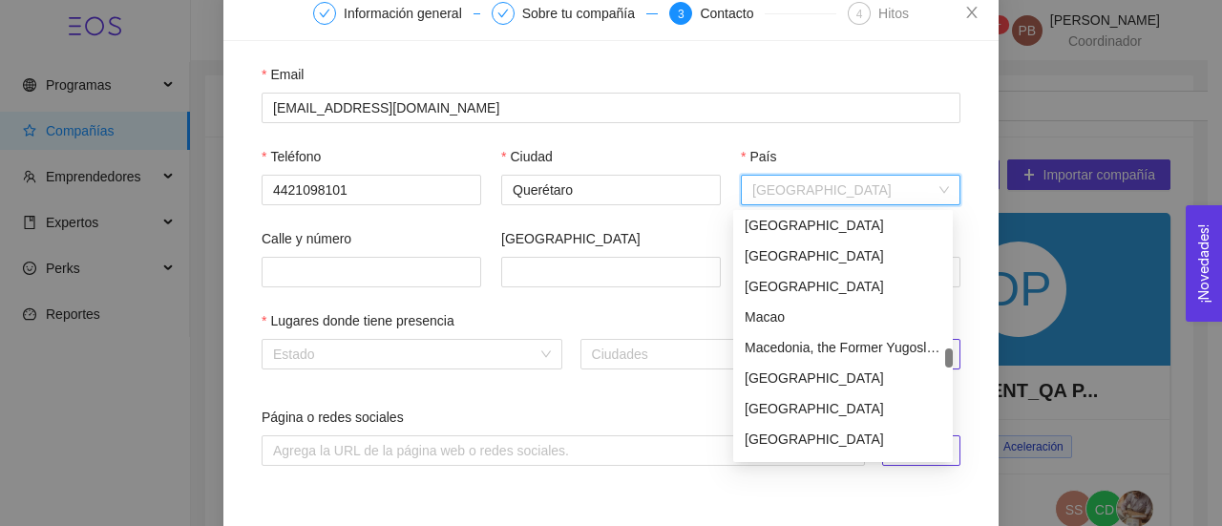
scroll to position [3916, 0]
drag, startPoint x: 951, startPoint y: 222, endPoint x: 960, endPoint y: 358, distance: 135.9
click at [960, 358] on body "Programas Compañías Emprendedores Expertos Perks Reportes 99+ PB [PERSON_NAME] …" at bounding box center [603, 263] width 1207 height 526
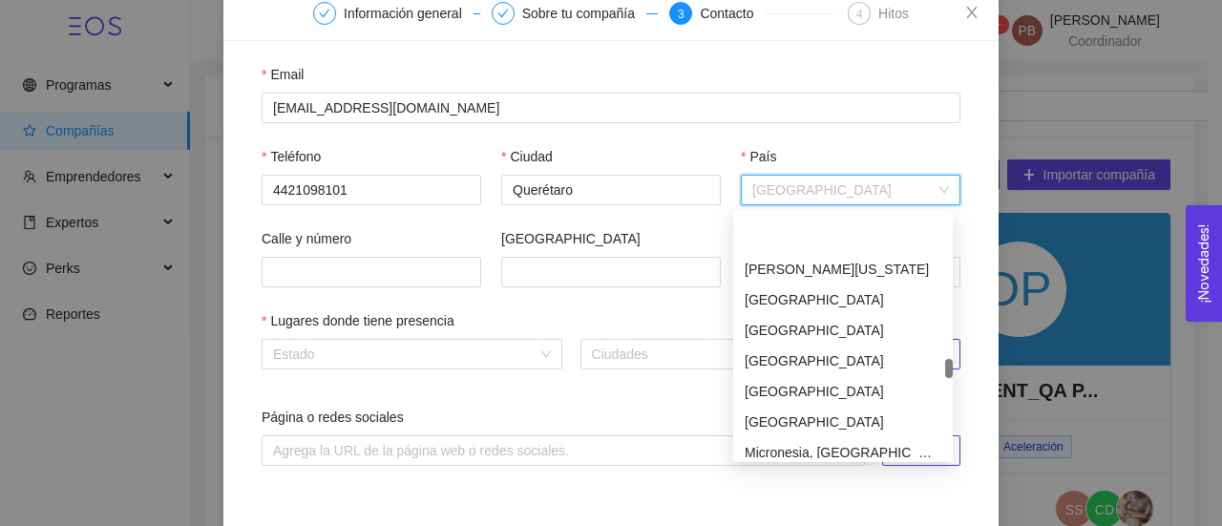
scroll to position [4241, 0]
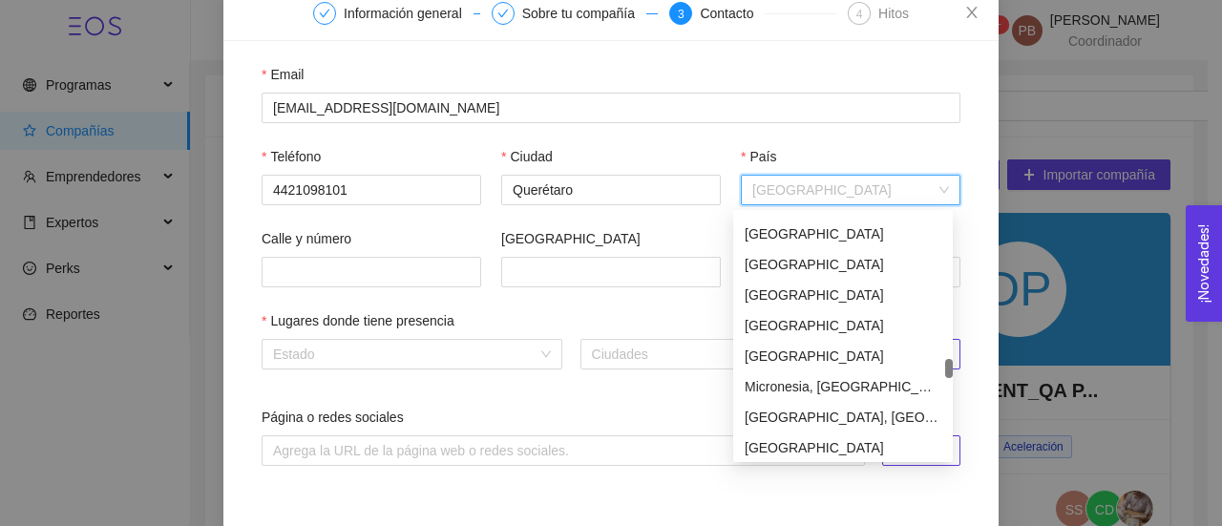
drag, startPoint x: 949, startPoint y: 354, endPoint x: 950, endPoint y: 364, distance: 9.6
click at [950, 364] on div at bounding box center [949, 368] width 8 height 19
click at [852, 360] on div "[GEOGRAPHIC_DATA]" at bounding box center [843, 356] width 197 height 21
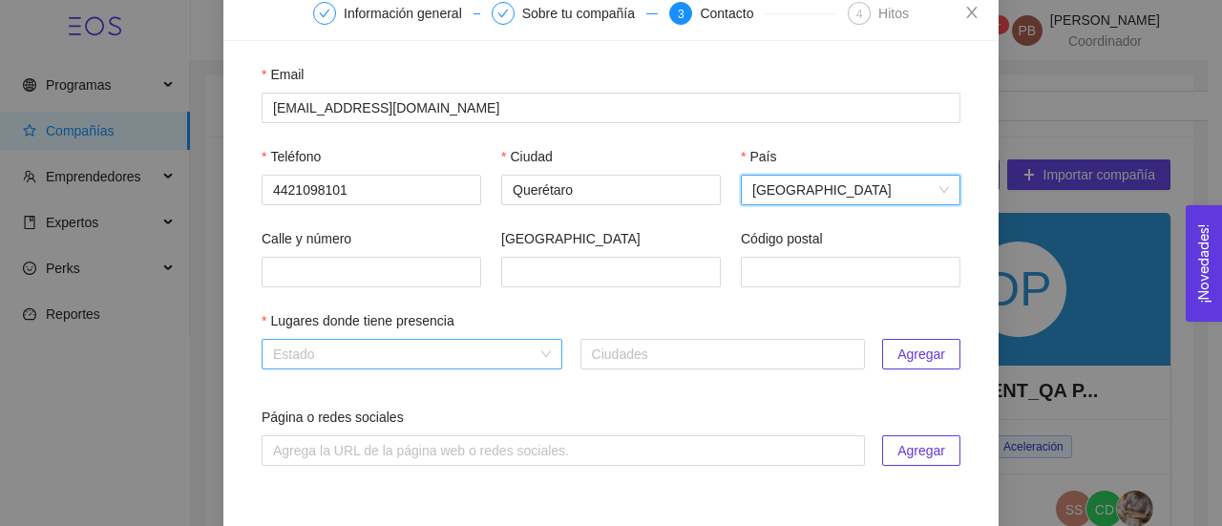
click at [431, 360] on input "search" at bounding box center [405, 354] width 264 height 29
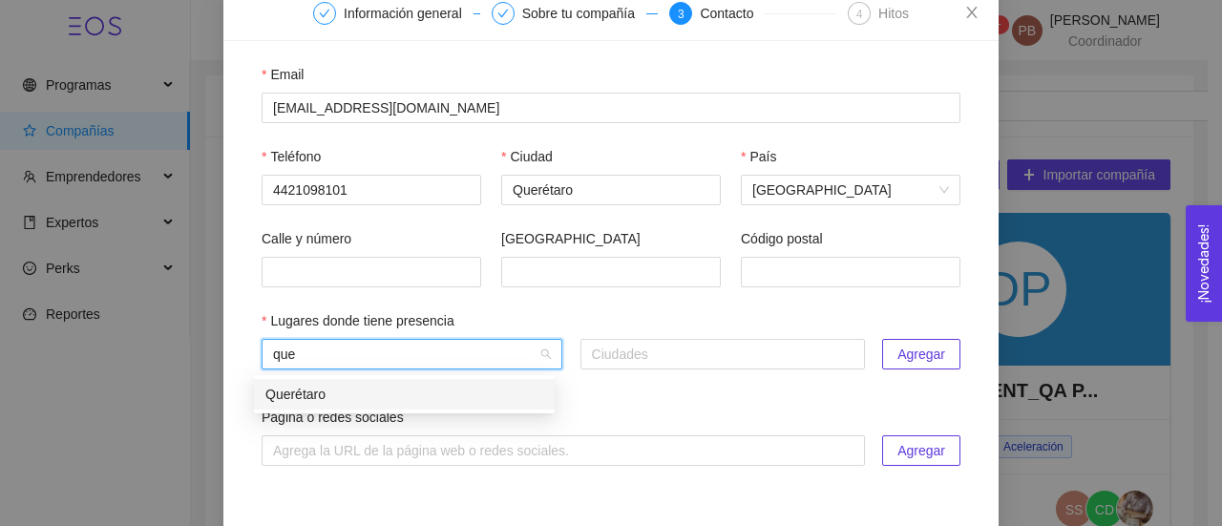
click at [399, 397] on div "Querétaro" at bounding box center [404, 394] width 278 height 21
type input "que"
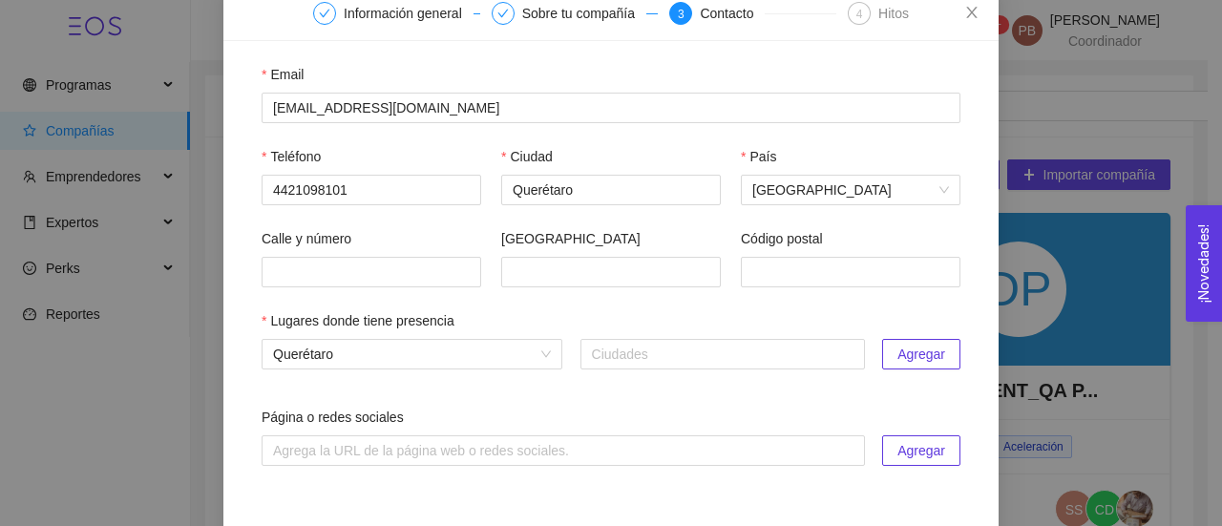
click at [909, 350] on span "Agregar" at bounding box center [921, 354] width 48 height 21
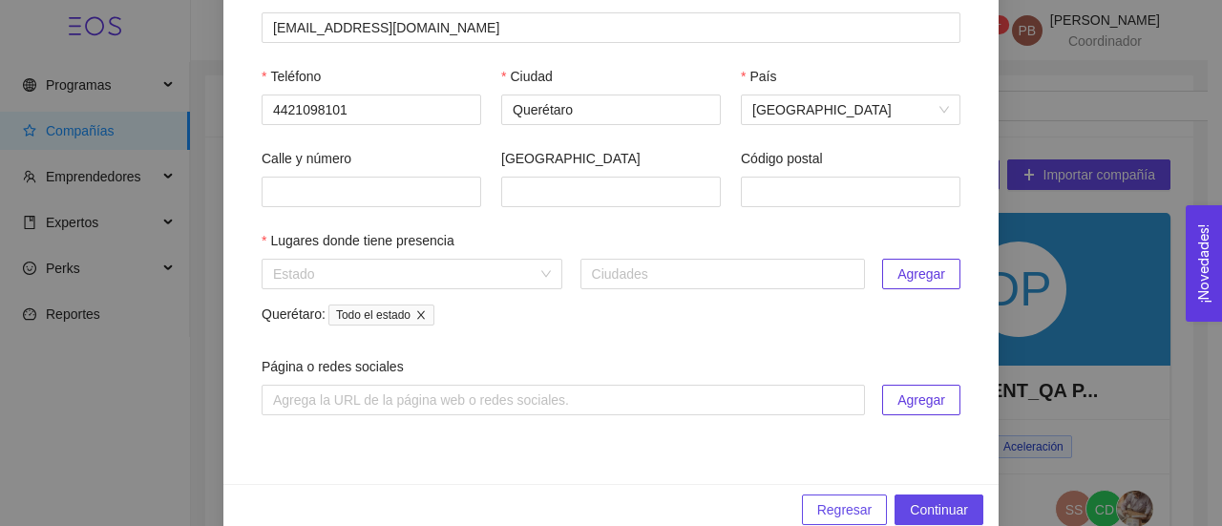
scroll to position [221, 0]
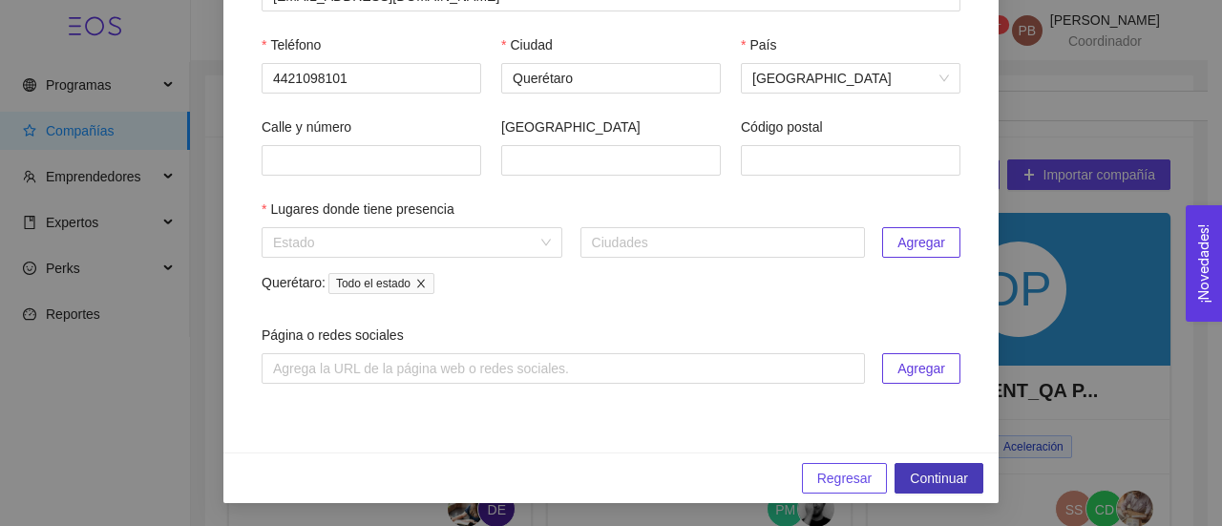
click at [957, 473] on span "Continuar" at bounding box center [939, 478] width 58 height 21
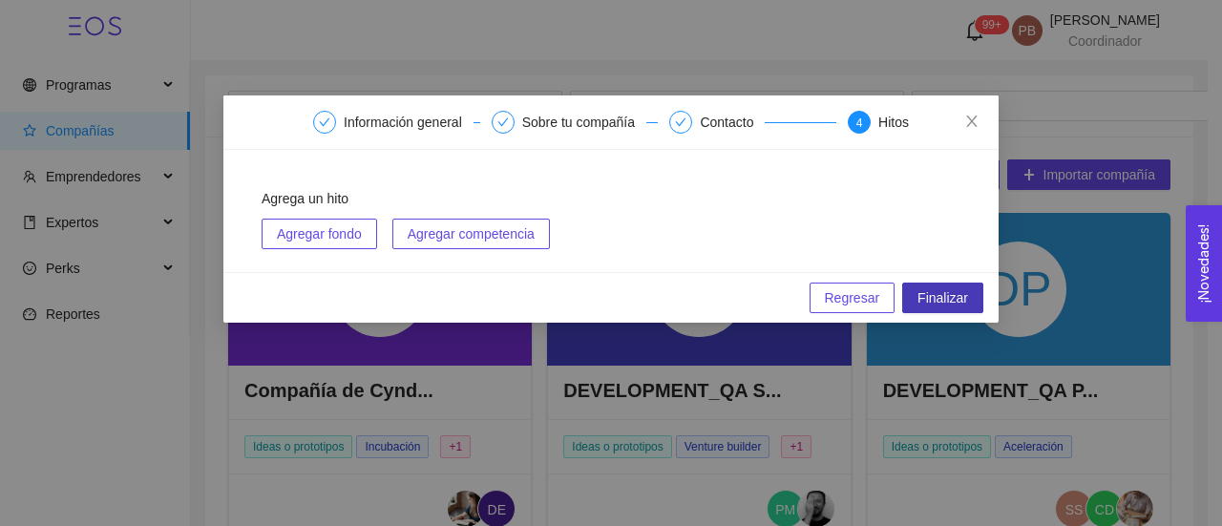
click at [956, 301] on span "Finalizar" at bounding box center [942, 297] width 51 height 21
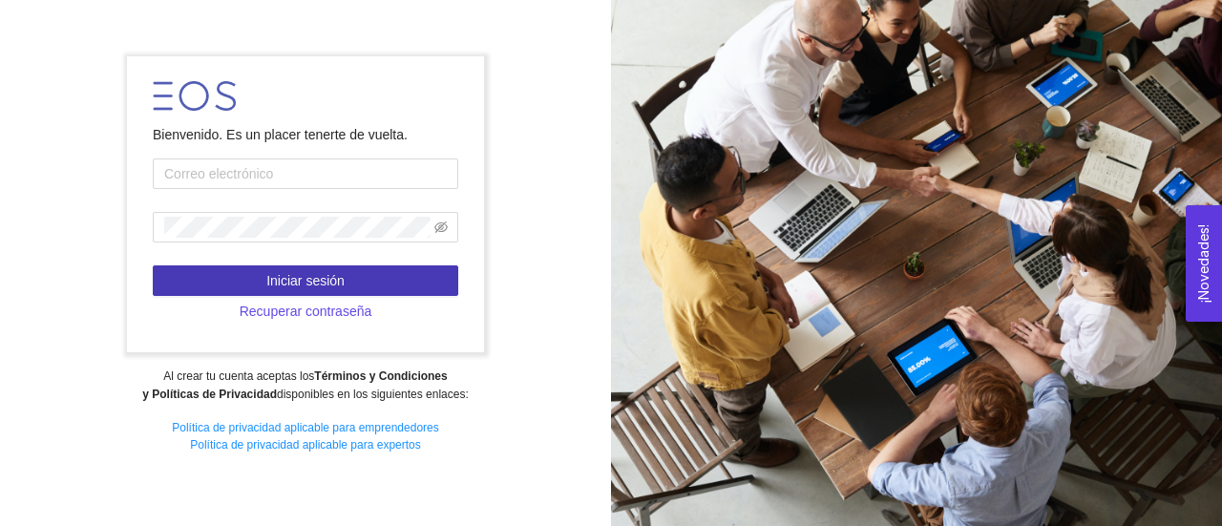
type input "[EMAIL_ADDRESS][DOMAIN_NAME]"
click at [344, 275] on button "Iniciar sesión" at bounding box center [305, 280] width 305 height 31
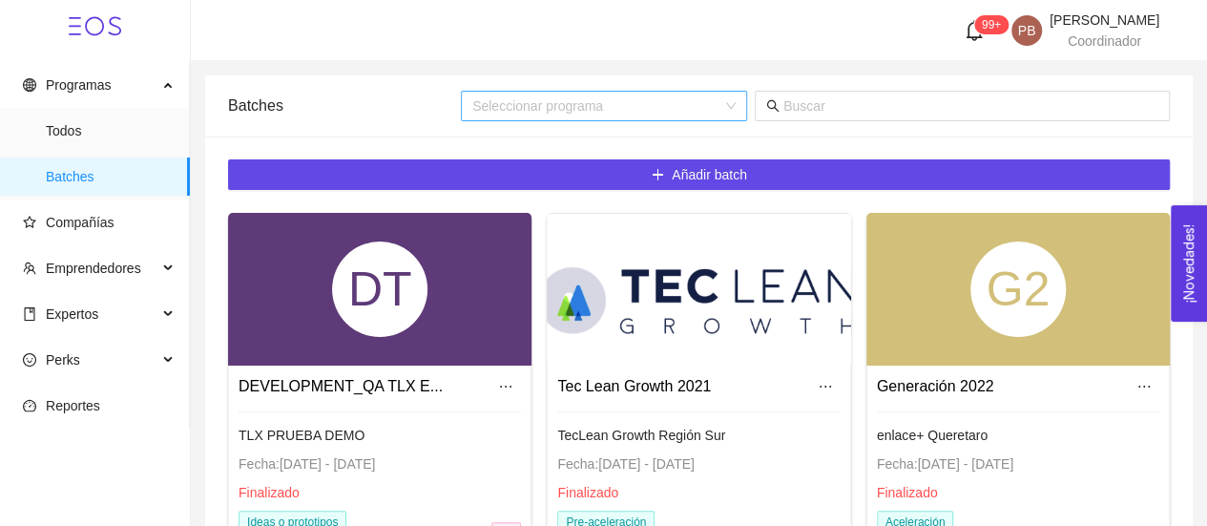
click at [726, 106] on div "Seleccionar programa" at bounding box center [604, 106] width 286 height 31
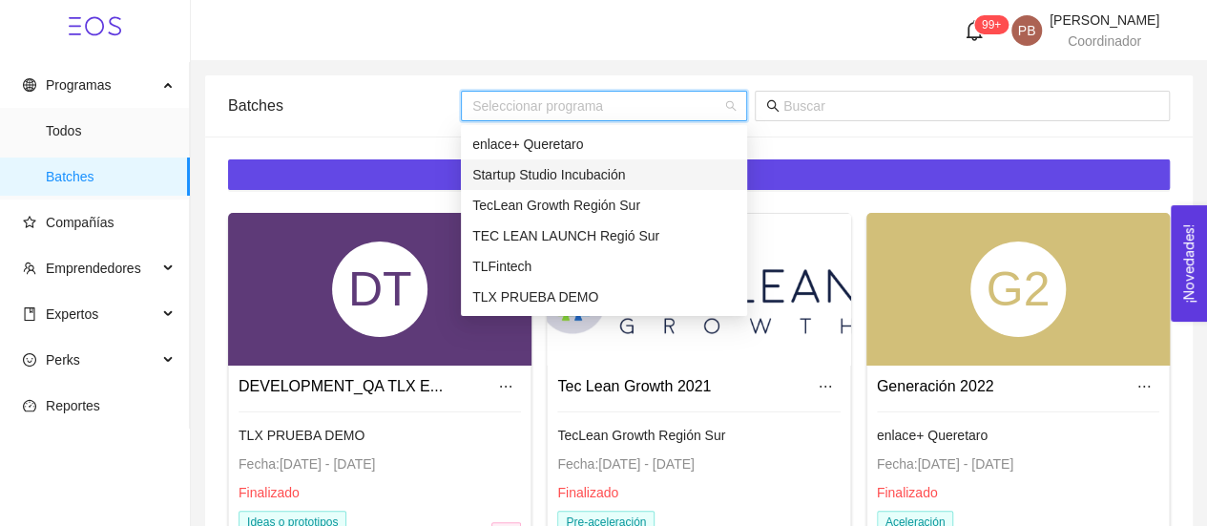
click at [624, 169] on div "Startup Studio Incubación" at bounding box center [603, 174] width 263 height 21
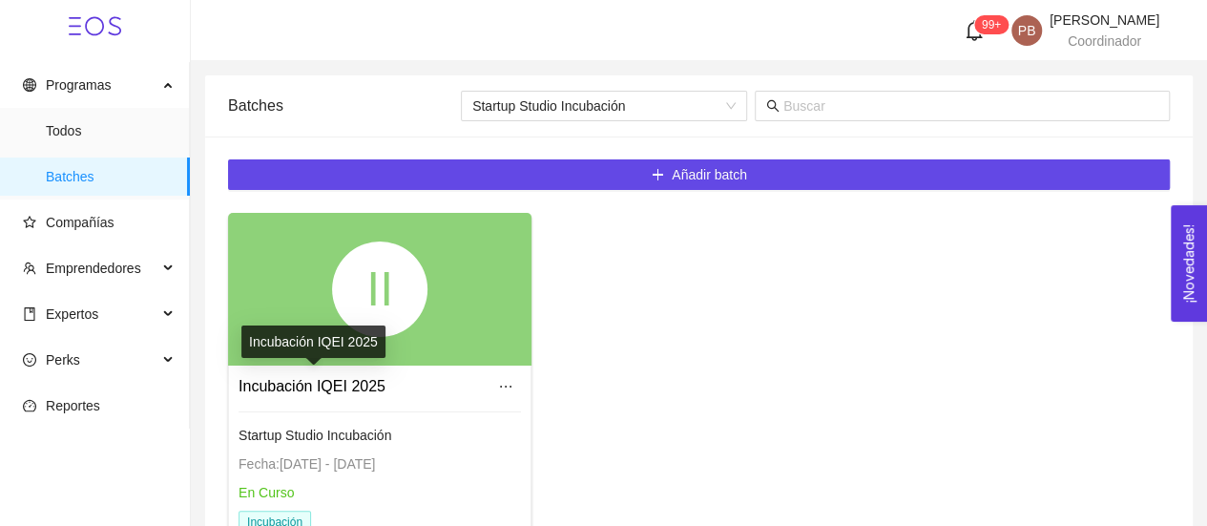
click at [346, 386] on link "Incubación IQEI 2025" at bounding box center [312, 386] width 147 height 16
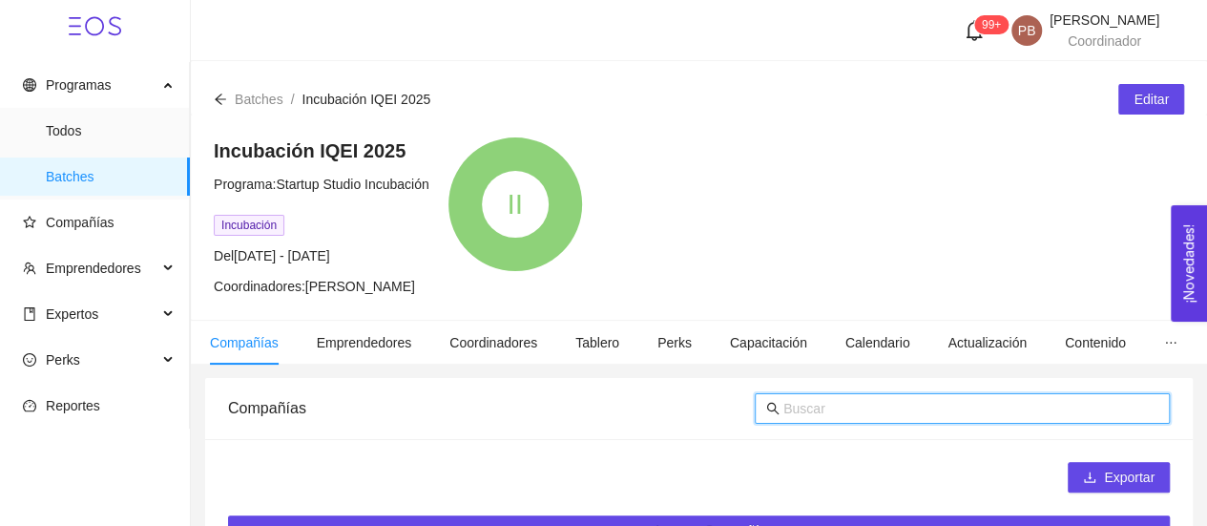
click at [857, 409] on input "text" at bounding box center [971, 408] width 375 height 21
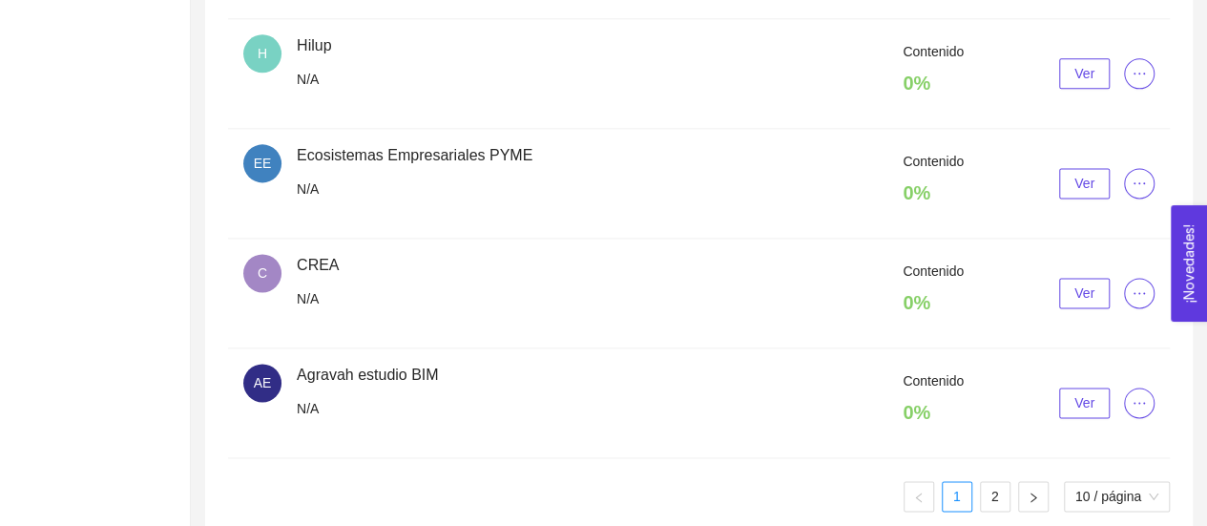
scroll to position [1226, 0]
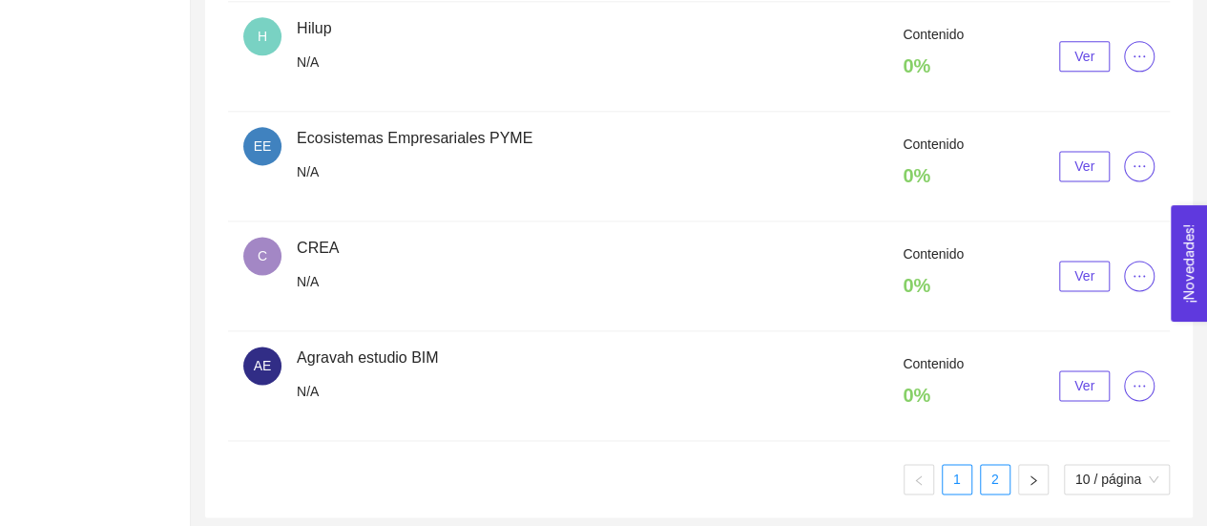
click at [1000, 483] on link "2" at bounding box center [995, 479] width 29 height 29
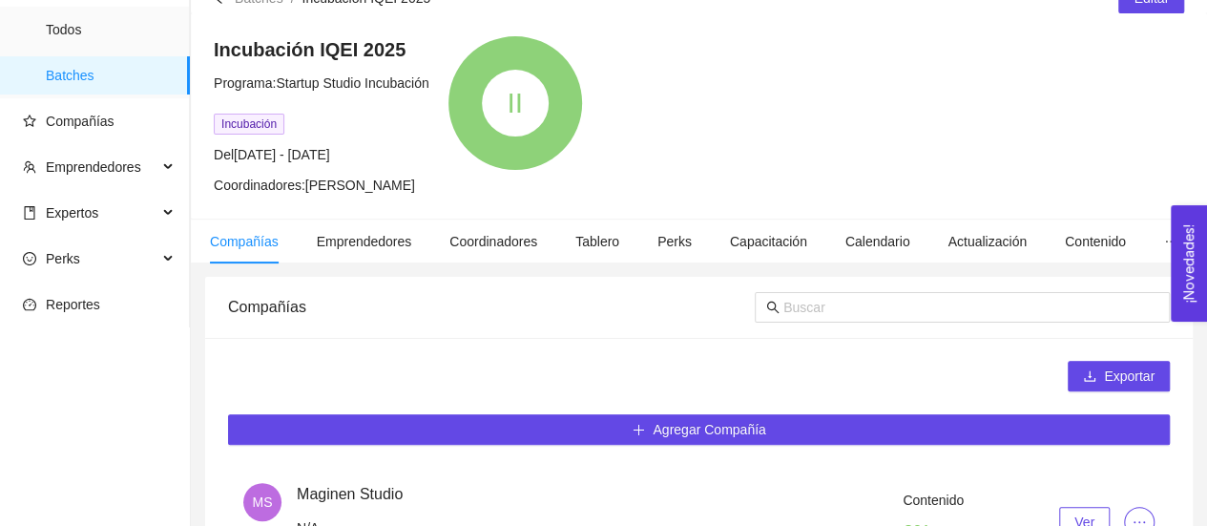
scroll to position [96, 0]
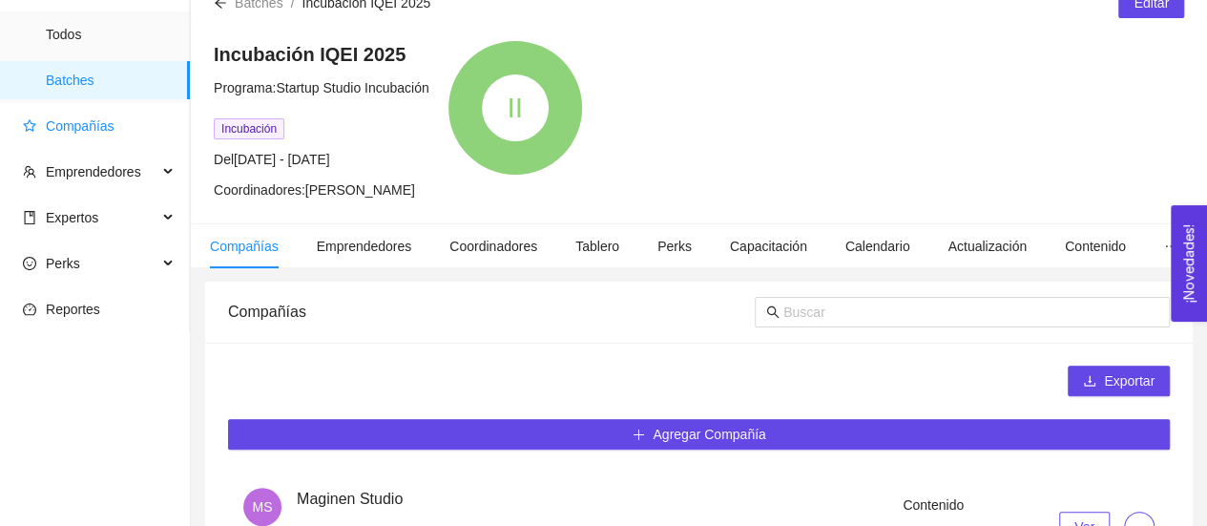
click at [67, 119] on span "Compañías" at bounding box center [80, 125] width 69 height 15
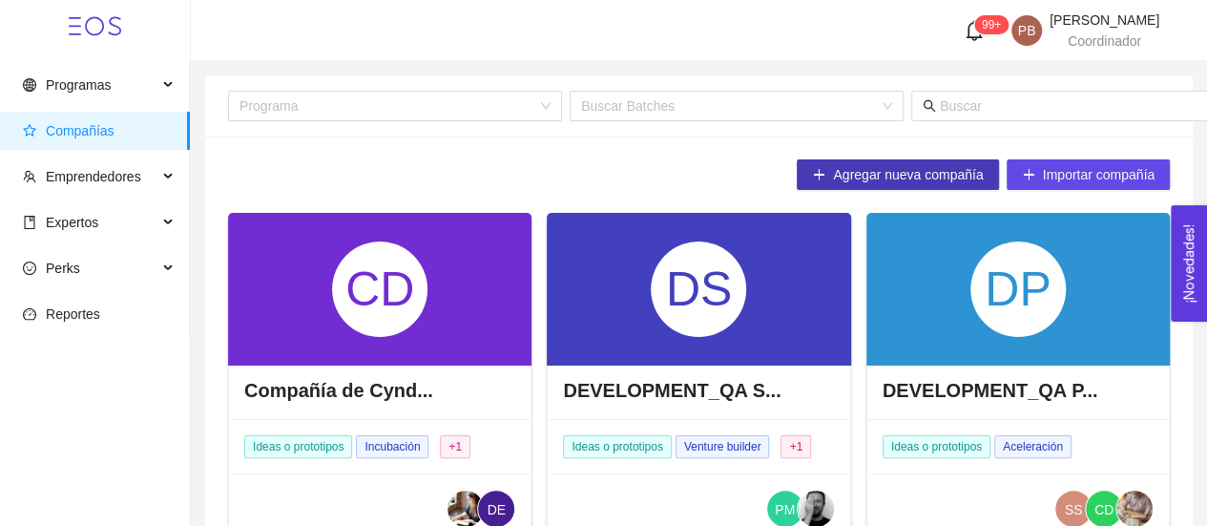
click at [928, 178] on span "Agregar nueva compañía" at bounding box center [908, 174] width 150 height 21
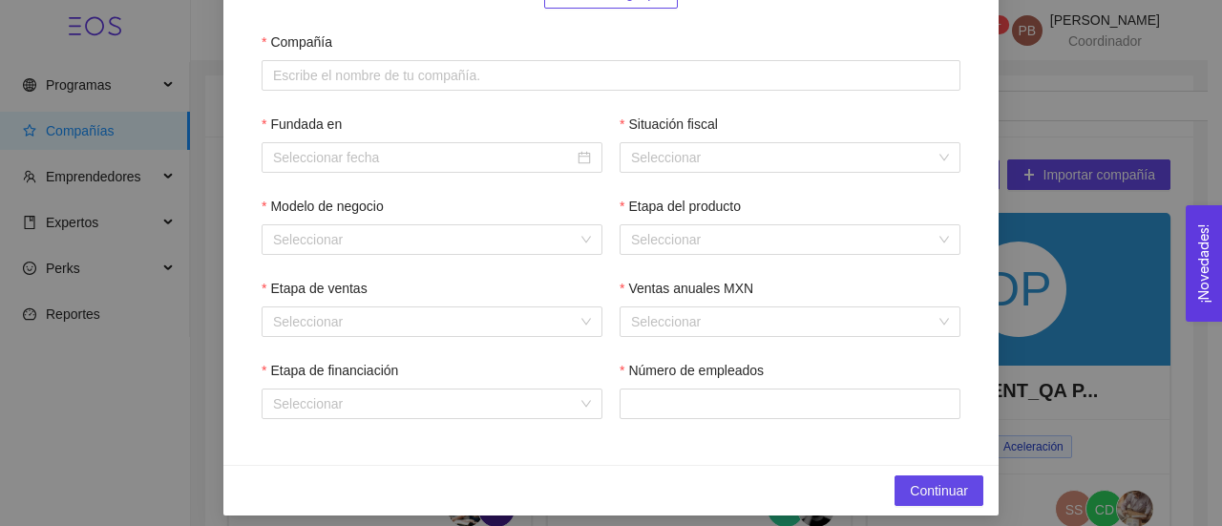
scroll to position [284, 0]
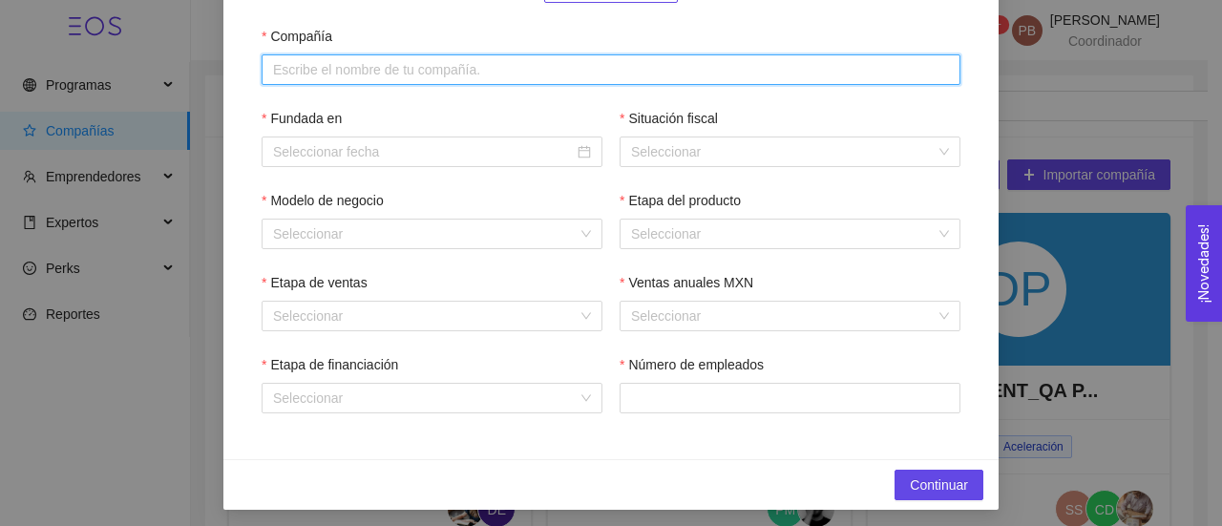
click at [545, 70] on input "Compañía" at bounding box center [611, 69] width 699 height 31
paste input "Muntanya Lab"
click at [545, 70] on input "Muntanya Lab" at bounding box center [611, 69] width 699 height 31
type input "Muntanya Lab"
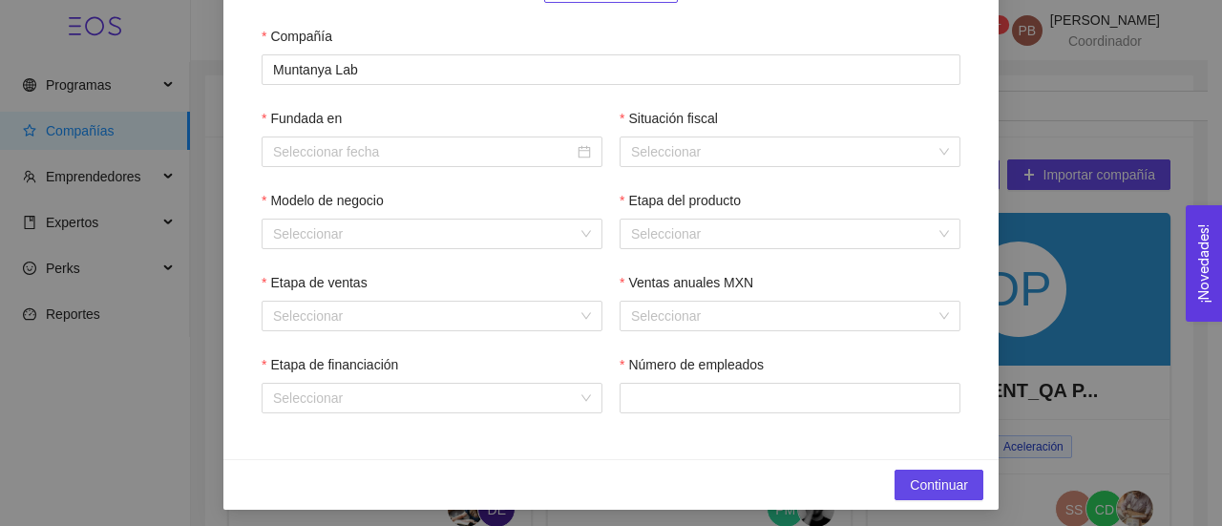
click at [428, 37] on div "Compañía" at bounding box center [611, 40] width 699 height 29
click at [569, 157] on div at bounding box center [432, 151] width 318 height 21
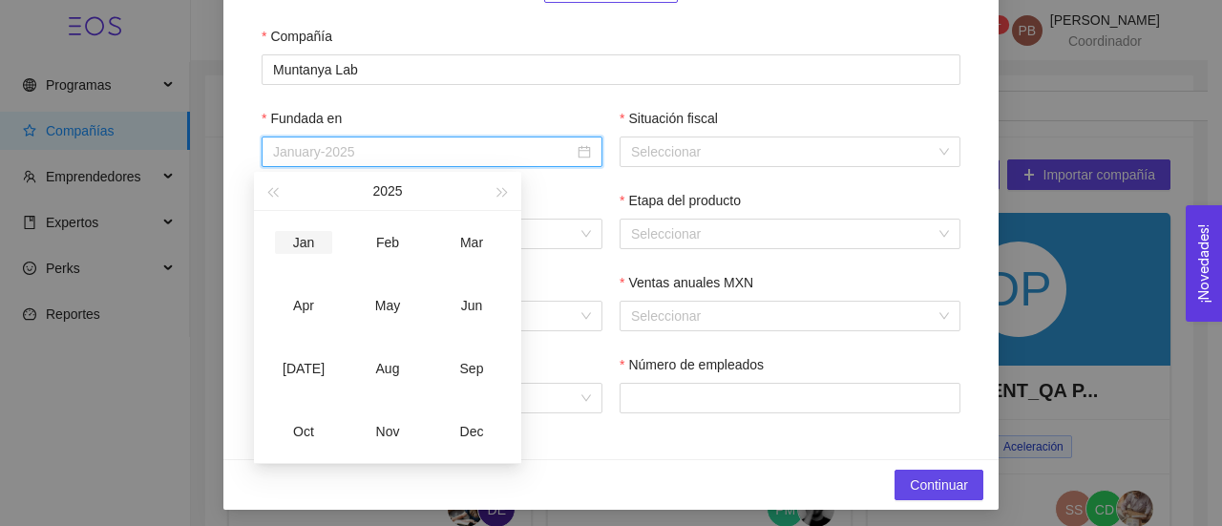
click at [310, 249] on div "Jan" at bounding box center [303, 242] width 57 height 23
type input "January-2025"
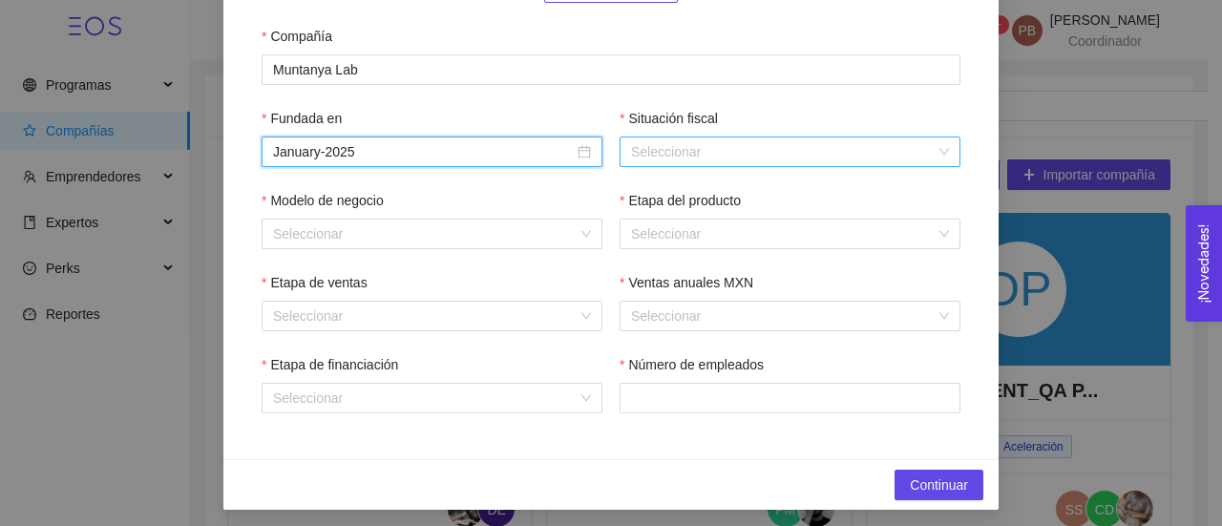
click at [659, 154] on input "Situación fiscal" at bounding box center [783, 151] width 304 height 29
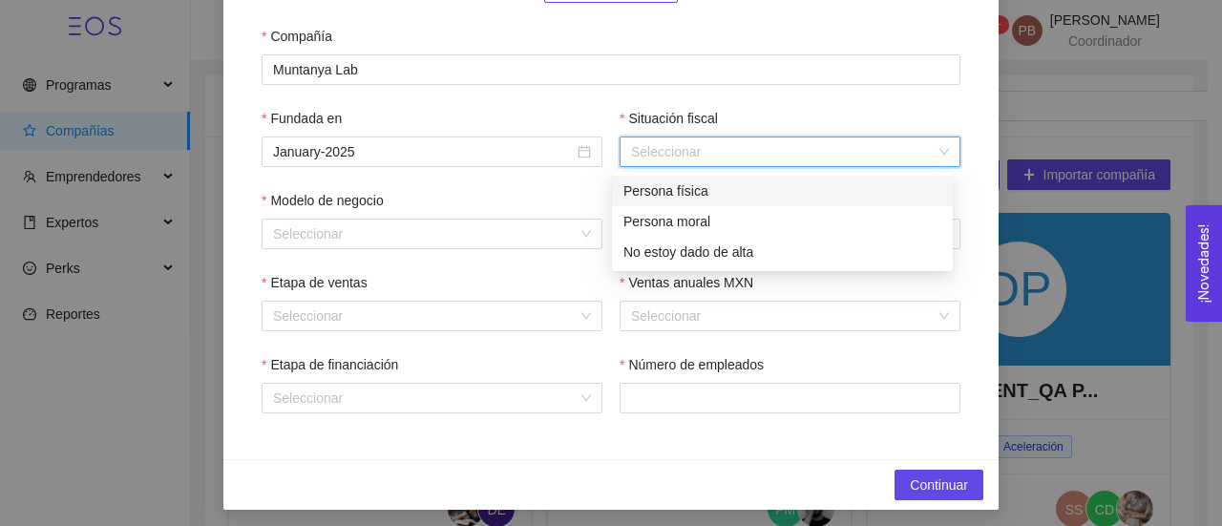
click at [666, 194] on div "Persona física" at bounding box center [782, 190] width 318 height 21
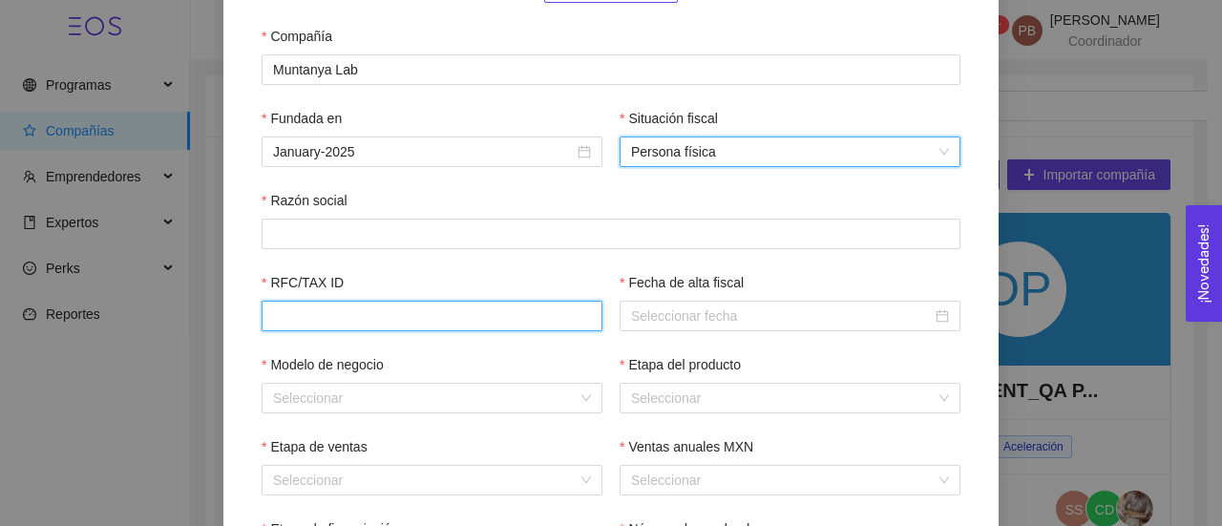
click at [401, 312] on input "RFC/TAX ID" at bounding box center [432, 316] width 341 height 31
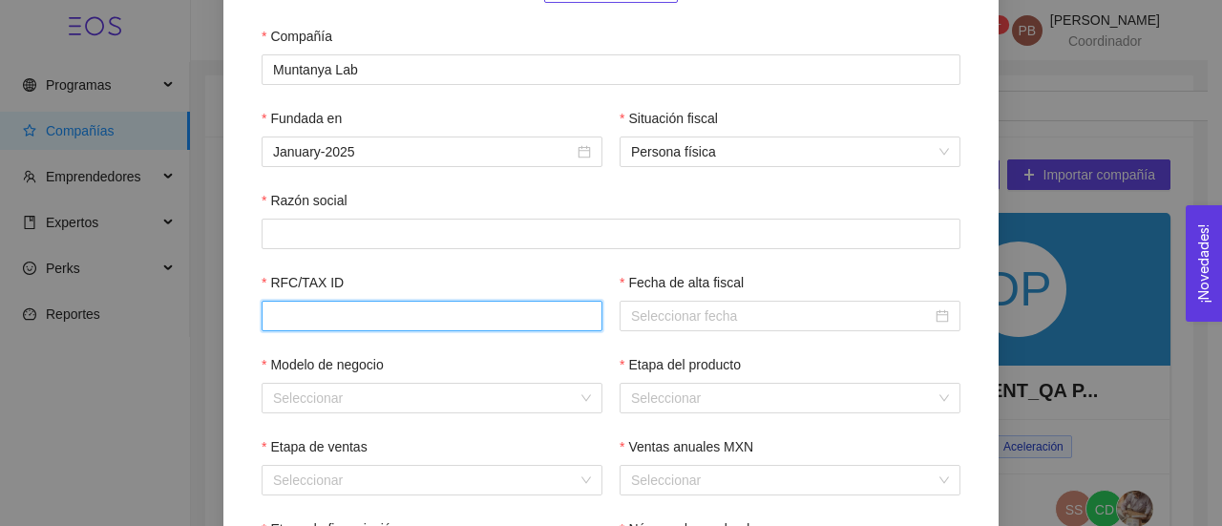
paste input "BEGM9909184V7"
click at [401, 312] on input "BEGM9909184V7" at bounding box center [432, 316] width 341 height 31
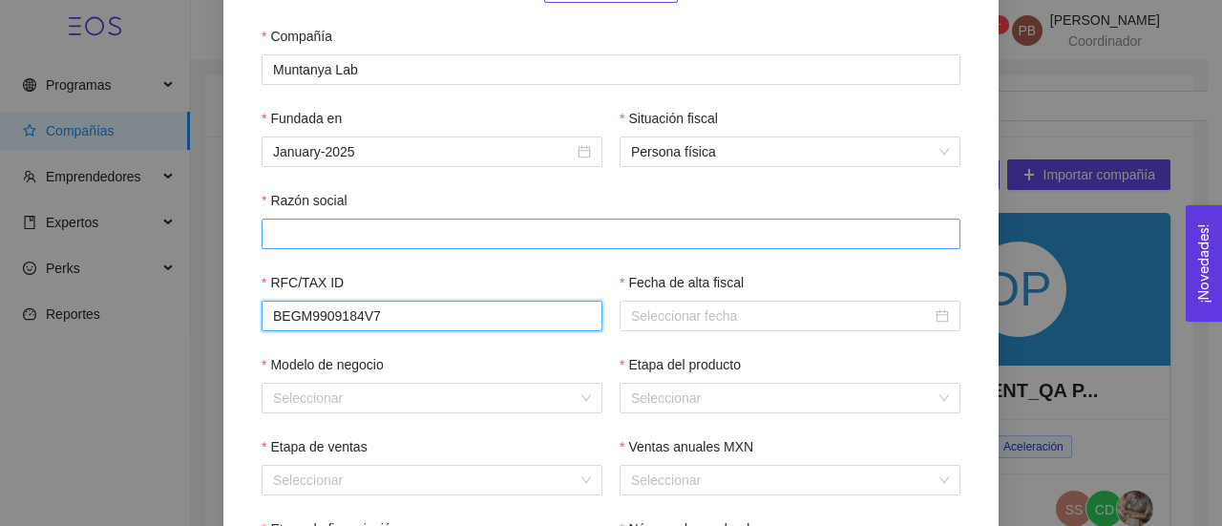
type input "BEGM9909184V7"
click at [335, 224] on input "Razón social" at bounding box center [611, 234] width 699 height 31
click at [306, 236] on input "Razón social" at bounding box center [611, 234] width 699 height 31
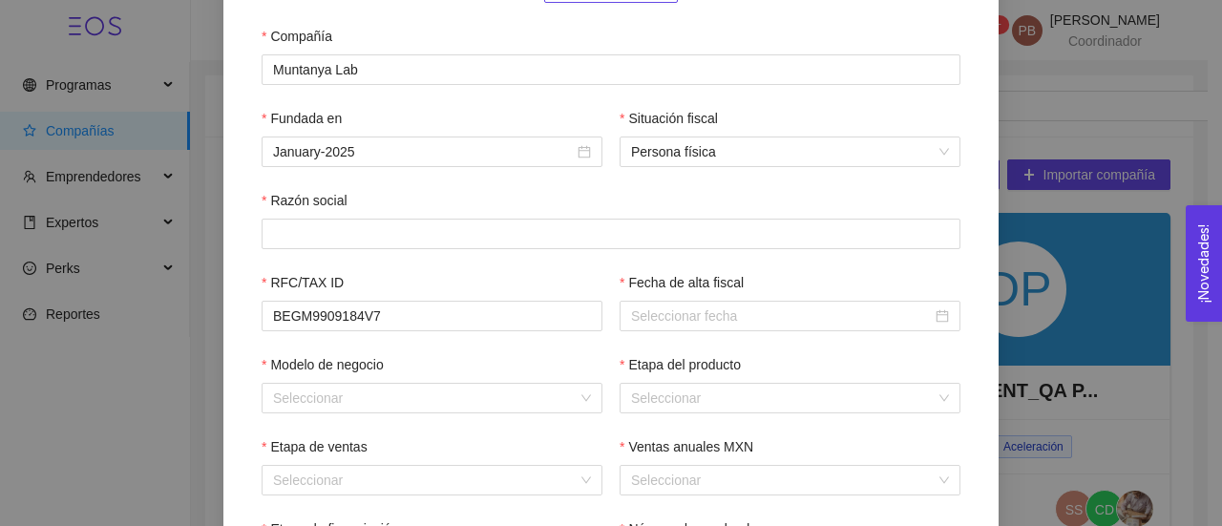
click at [977, 257] on div "Subir logotipo Compañía Muntanya Lab Fundada en January-2025 Situación fiscal P…" at bounding box center [610, 244] width 775 height 758
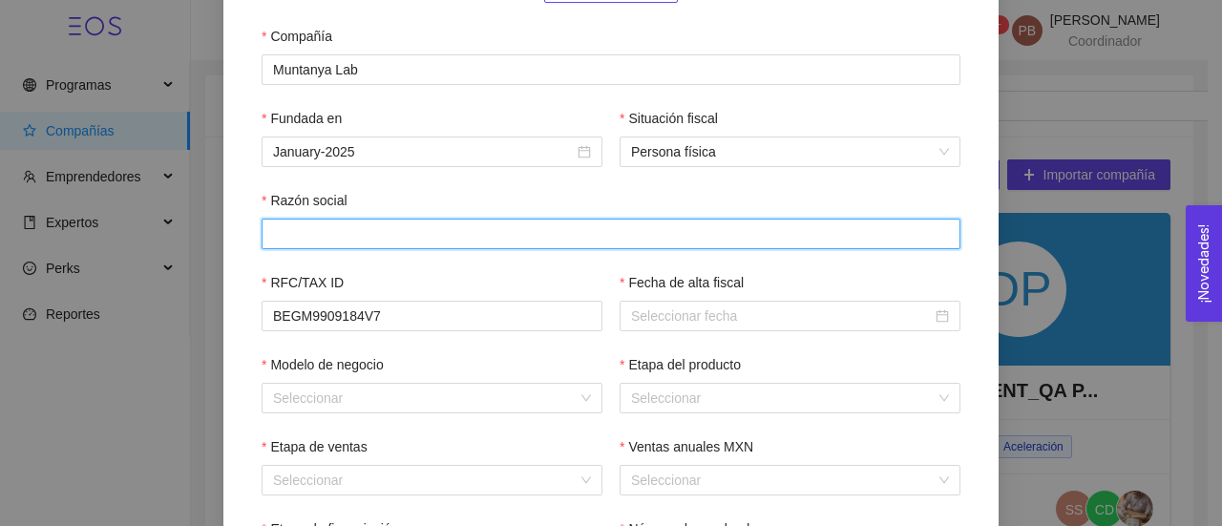
click at [418, 233] on input "Razón social" at bounding box center [611, 234] width 699 height 31
paste input "[PERSON_NAME]"
type input "[PERSON_NAME]"
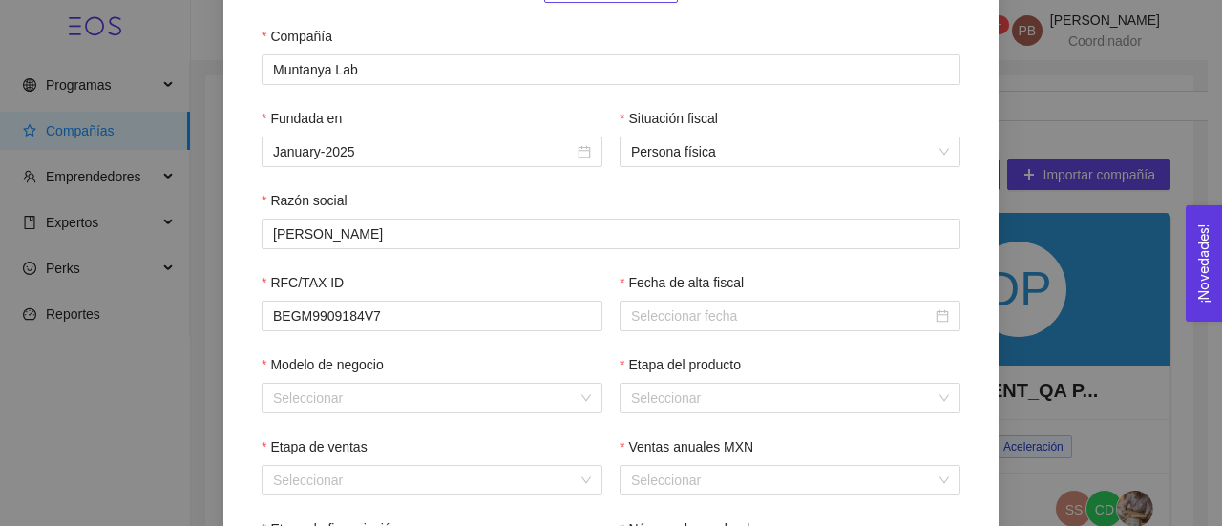
click at [967, 95] on form "Subir logotipo Compañía Muntanya Lab Fundada en January-2025 Situación fiscal P…" at bounding box center [610, 244] width 729 height 712
click at [654, 329] on div at bounding box center [789, 316] width 341 height 31
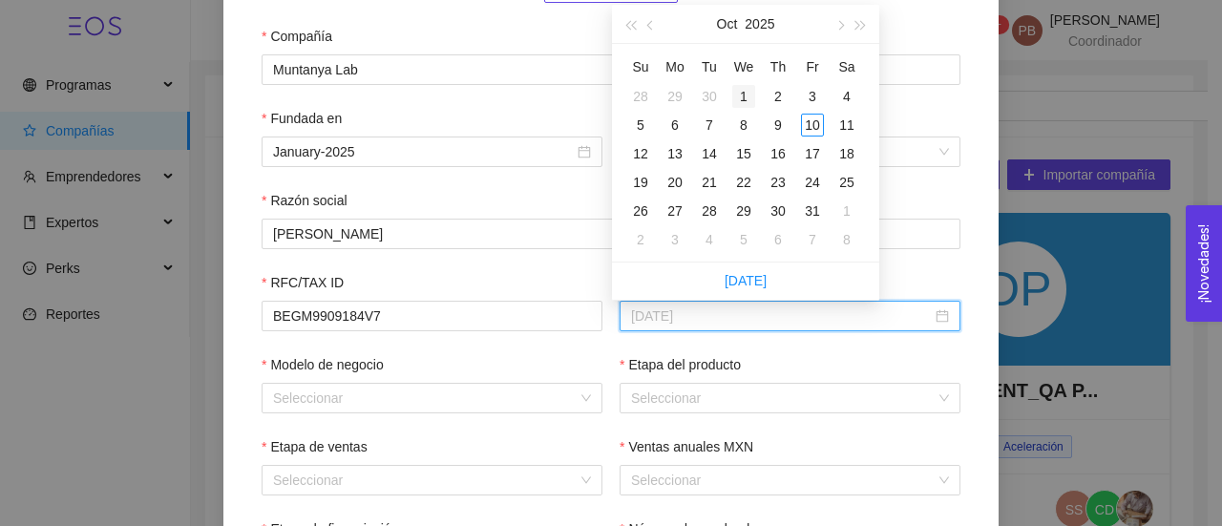
type input "[DATE]"
click at [744, 102] on div "1" at bounding box center [743, 96] width 23 height 23
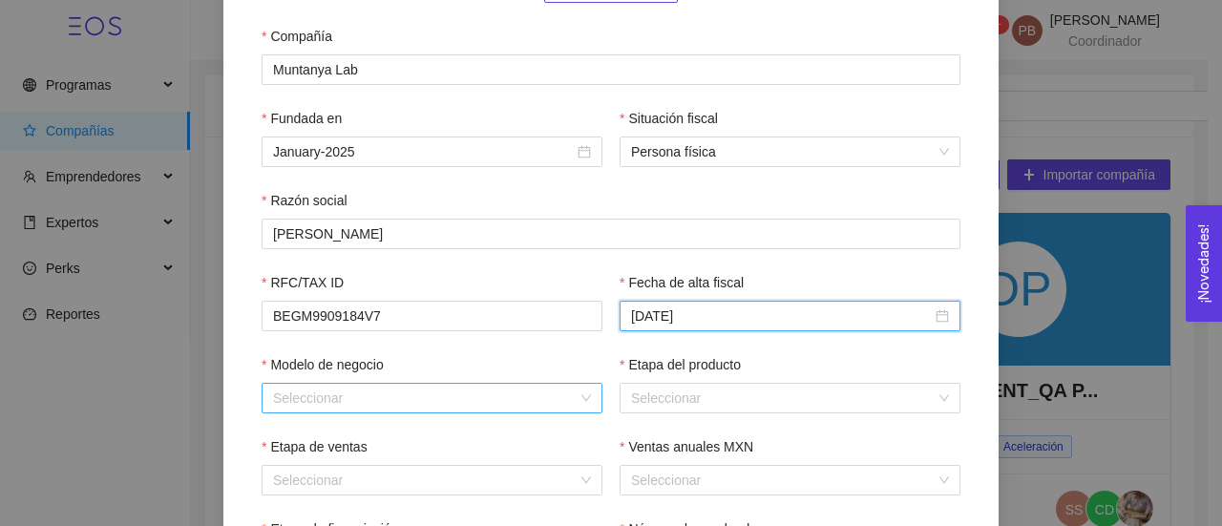
click at [425, 396] on input "Modelo de negocio" at bounding box center [425, 398] width 304 height 29
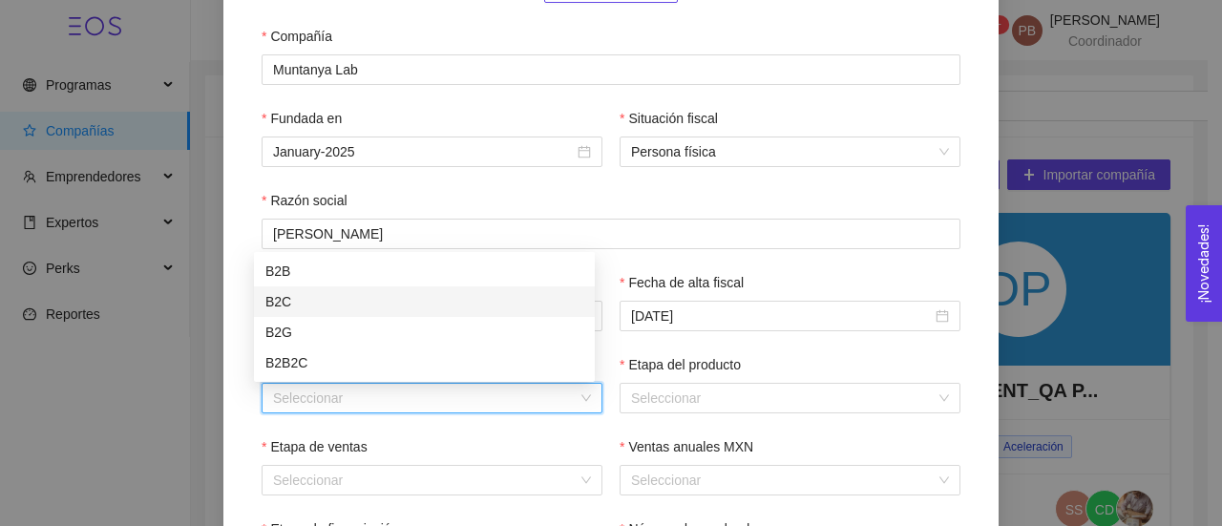
click at [411, 302] on div "B2C" at bounding box center [424, 301] width 318 height 21
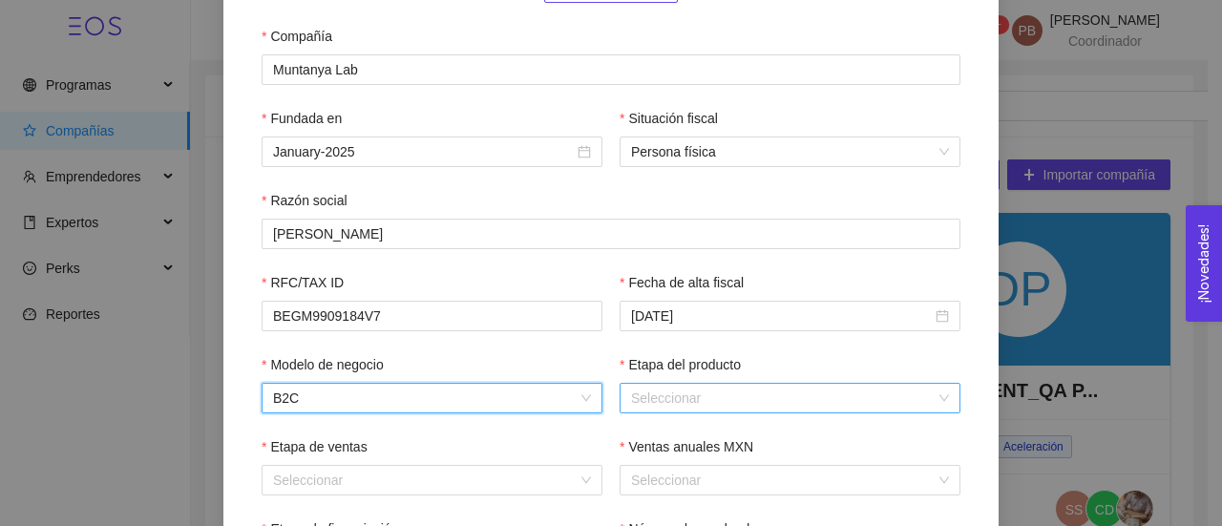
click at [670, 408] on input "Etapa del producto" at bounding box center [783, 398] width 304 height 29
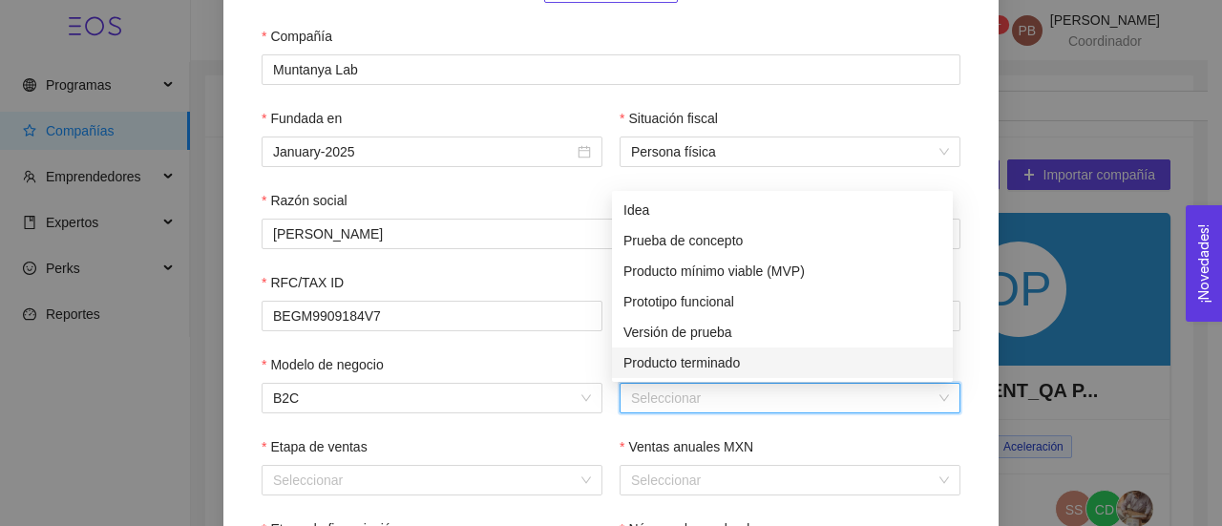
click at [703, 363] on div "Producto terminado" at bounding box center [782, 362] width 318 height 21
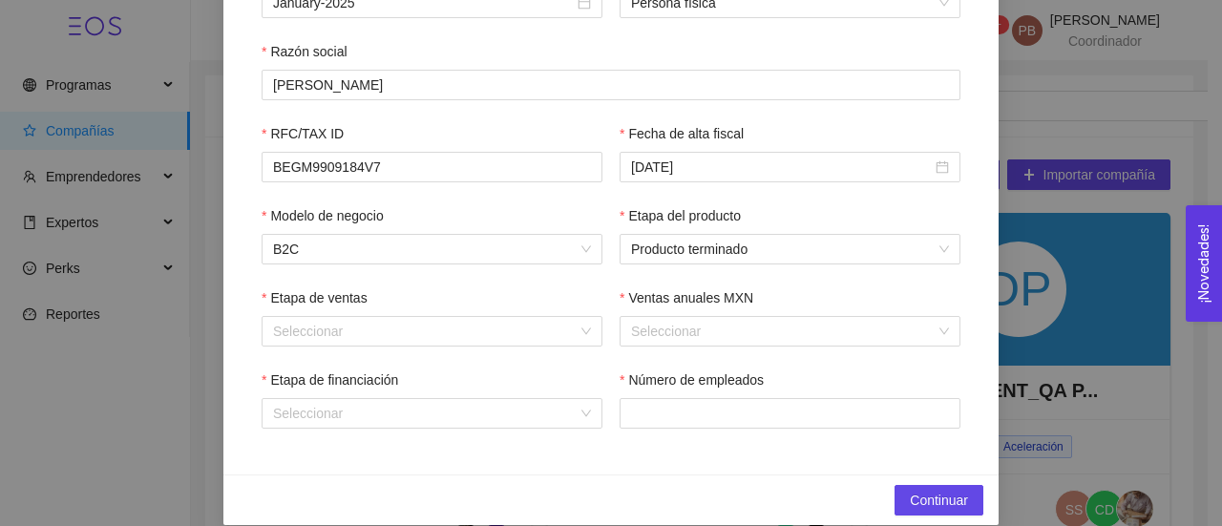
scroll to position [458, 0]
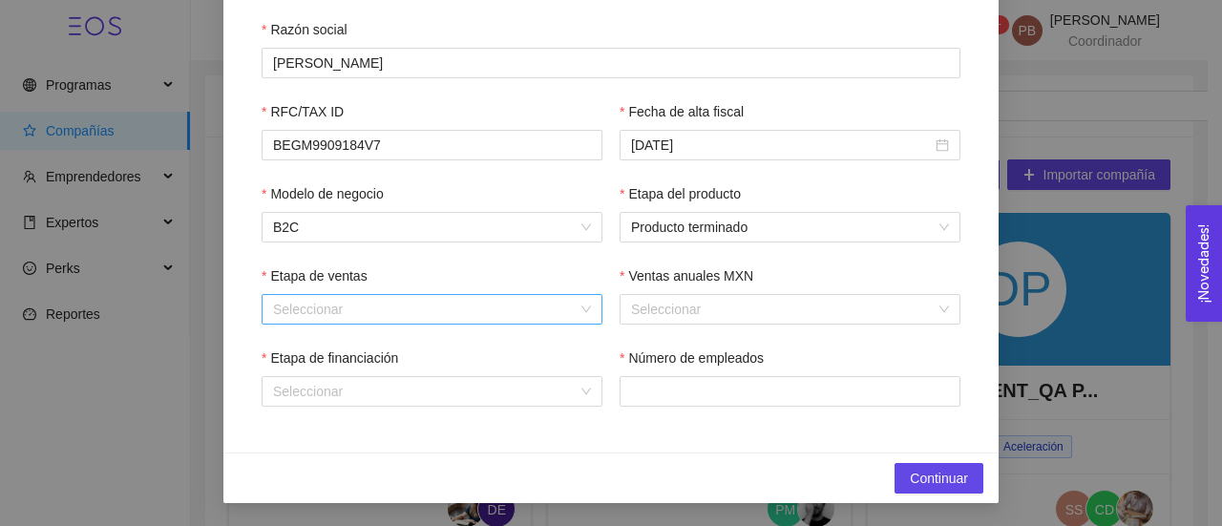
click at [538, 300] on input "Etapa de ventas" at bounding box center [425, 309] width 304 height 29
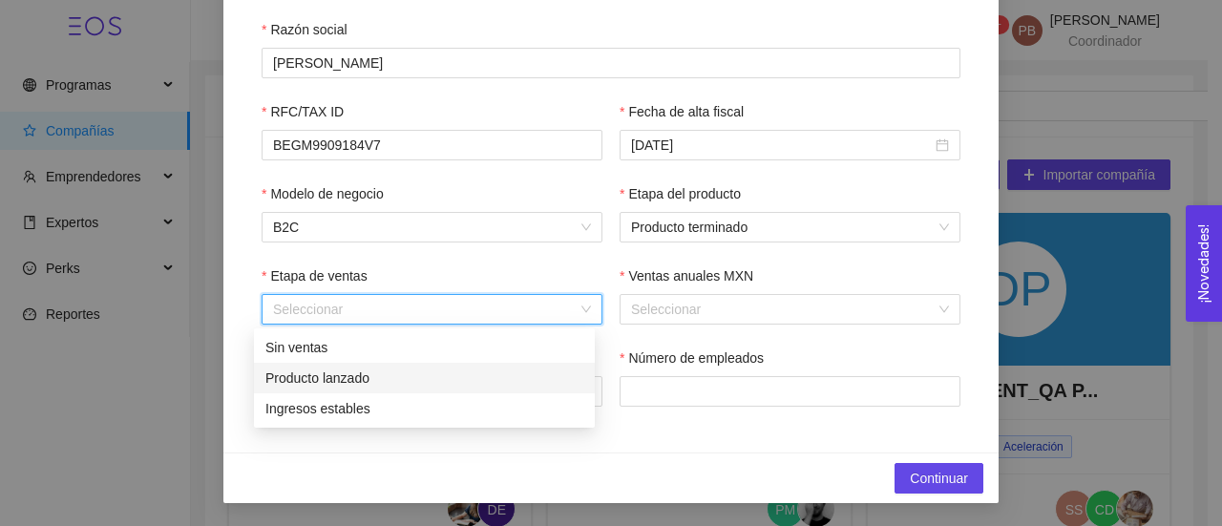
click at [457, 378] on div "Producto lanzado" at bounding box center [424, 377] width 318 height 21
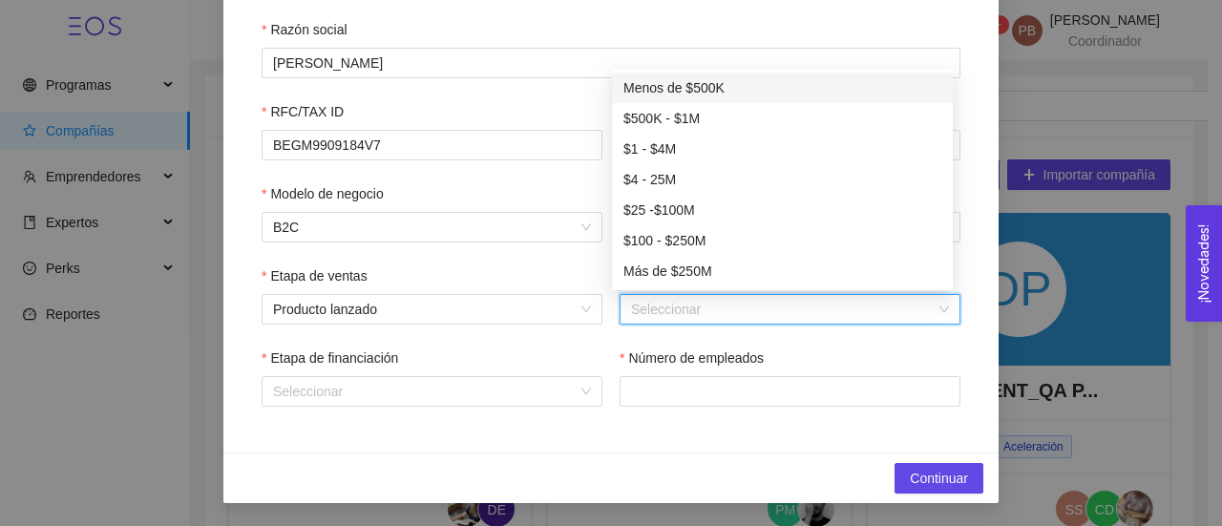
click at [674, 299] on input "Ventas anuales MXN" at bounding box center [783, 309] width 304 height 29
click at [747, 102] on div "Menos de $500K" at bounding box center [782, 88] width 341 height 31
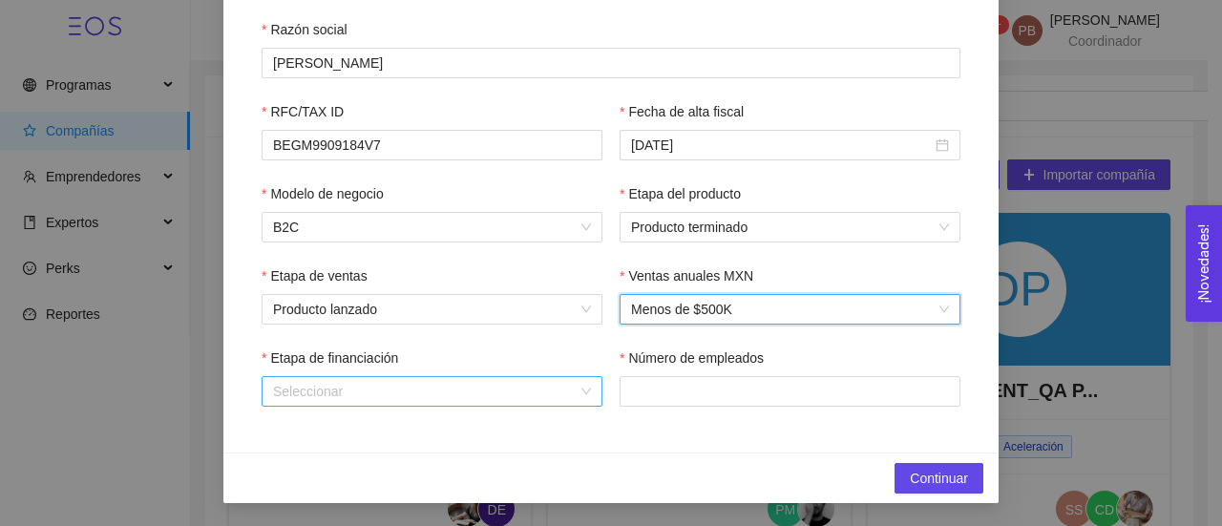
click at [350, 391] on input "Etapa de financiación" at bounding box center [425, 391] width 304 height 29
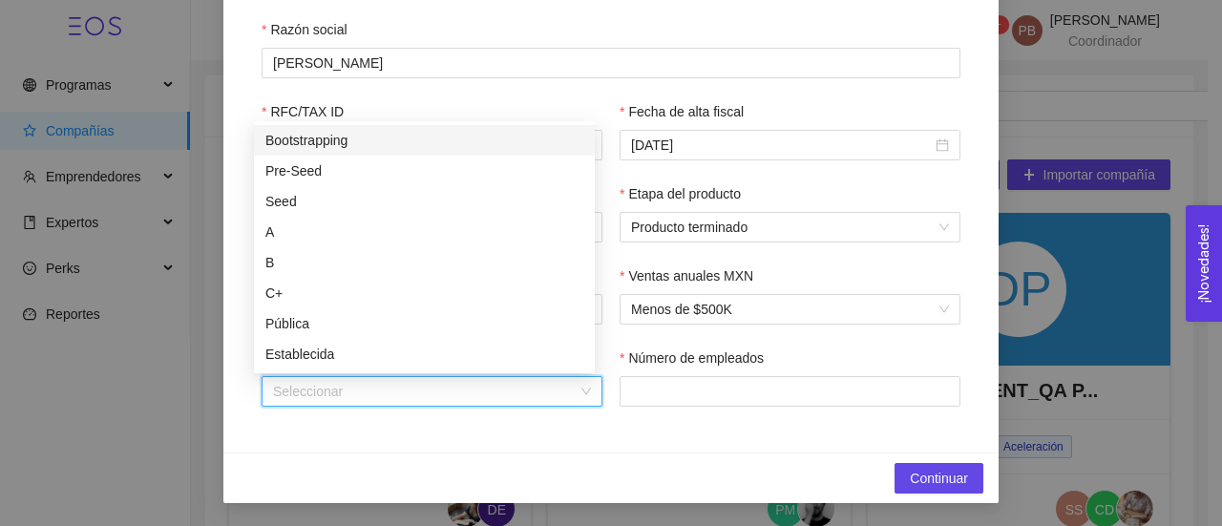
click at [357, 138] on div "Bootstrapping" at bounding box center [424, 140] width 318 height 21
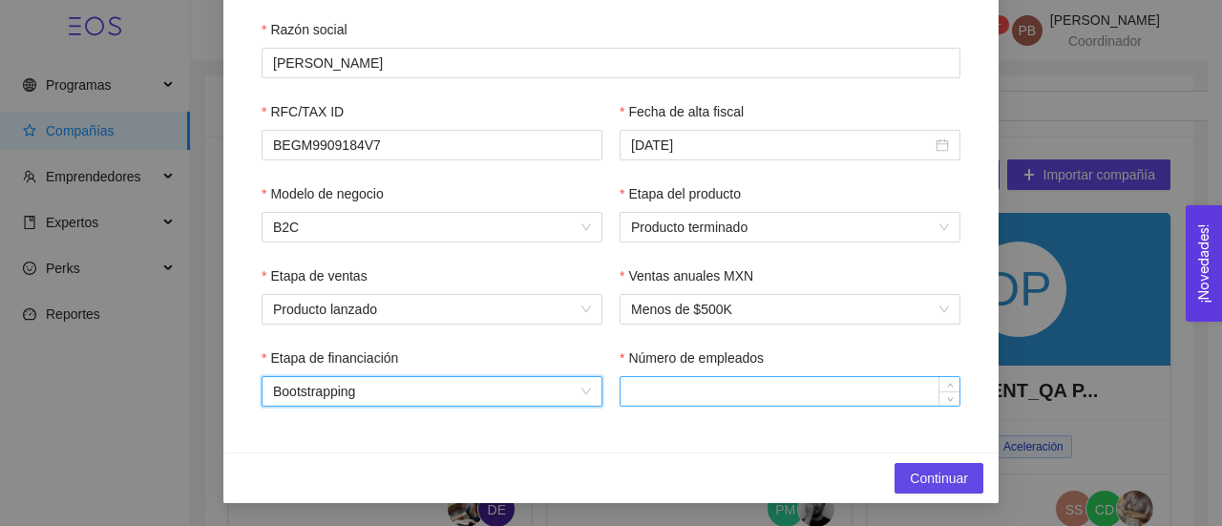
click at [627, 397] on input "Número de empleados" at bounding box center [789, 391] width 339 height 29
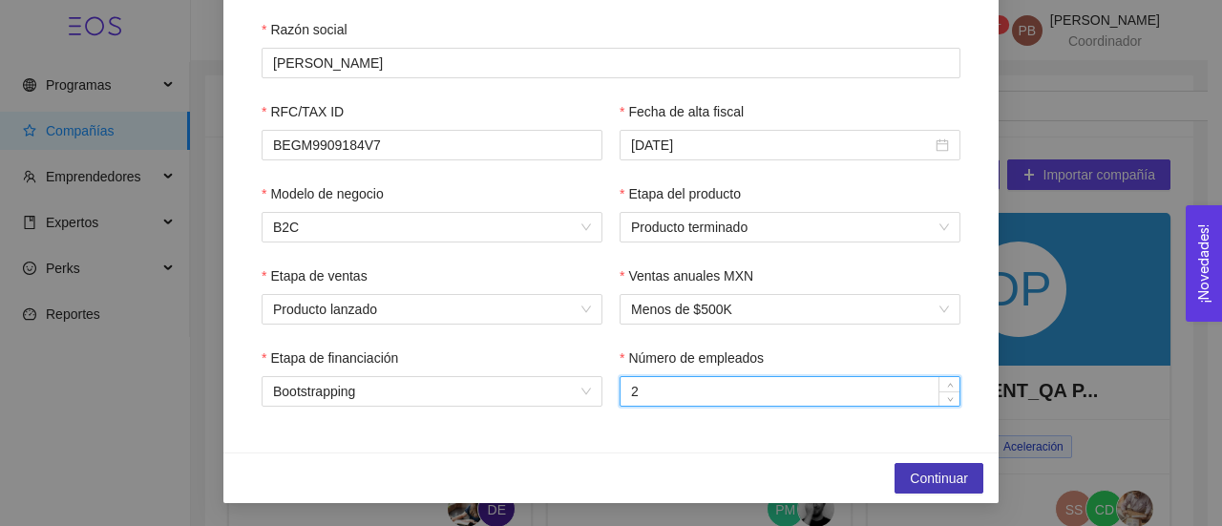
type input "2"
click at [914, 476] on span "Continuar" at bounding box center [939, 478] width 58 height 21
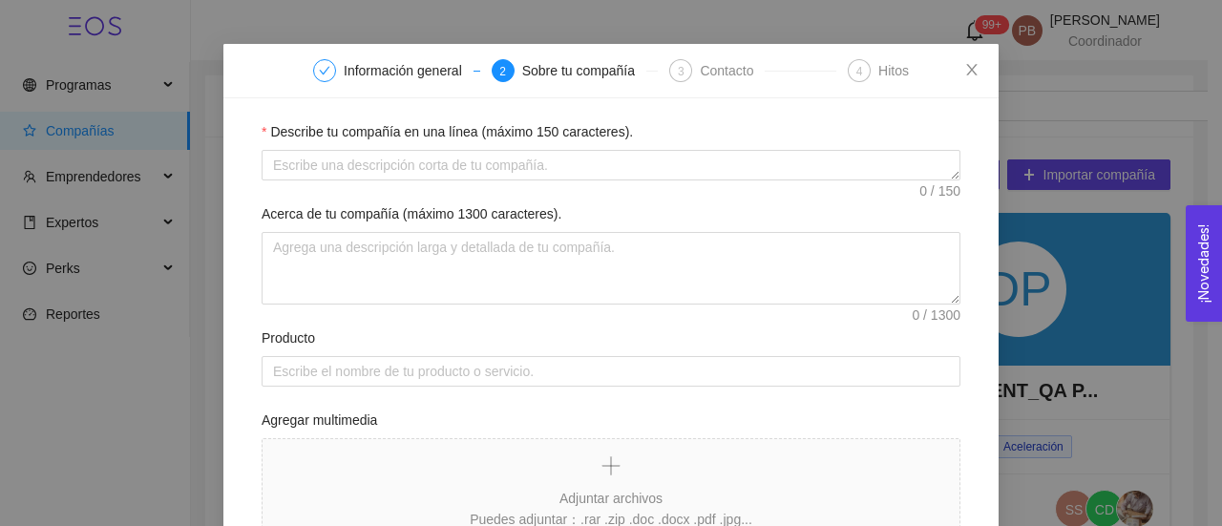
scroll to position [36, 0]
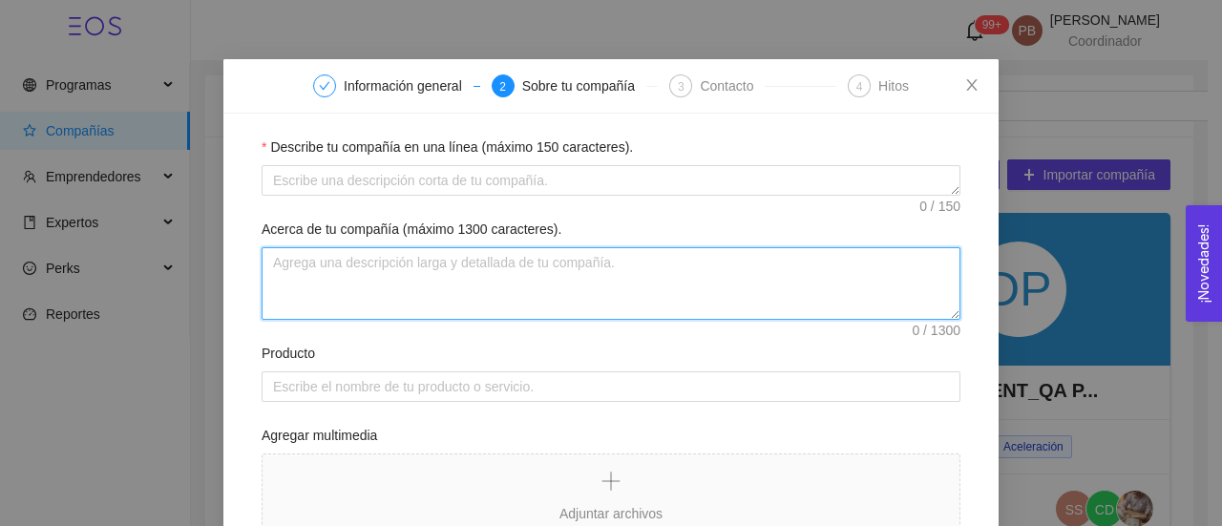
click at [469, 278] on textarea "Acerca de tu compañía (máximo 1300 caracteres)." at bounding box center [611, 283] width 699 height 73
paste textarea "Somos un estudio de diseño circular que busca re-aprovechar materia orgánica co…"
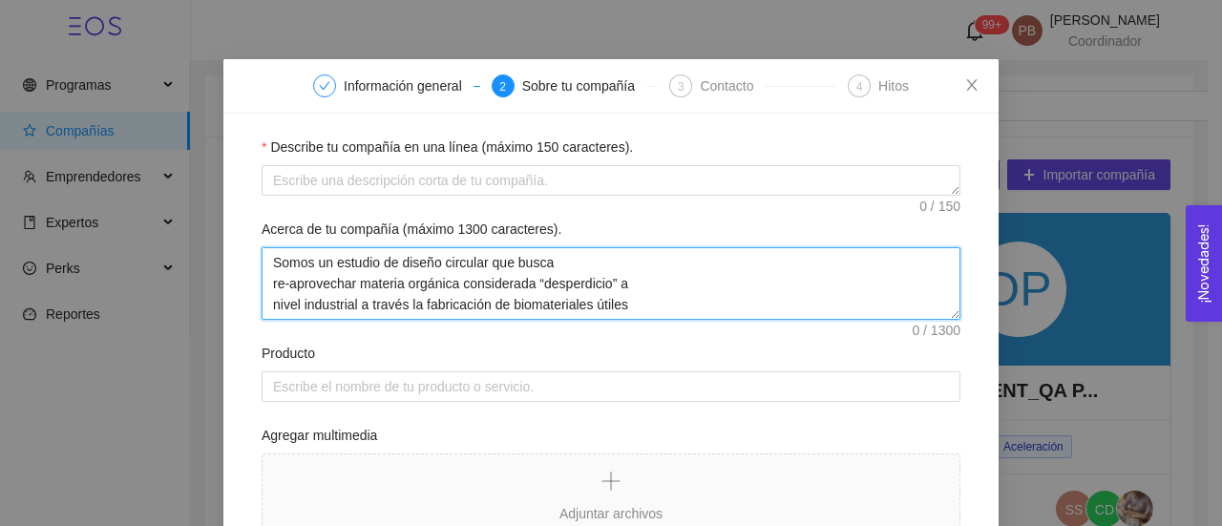
scroll to position [99, 0]
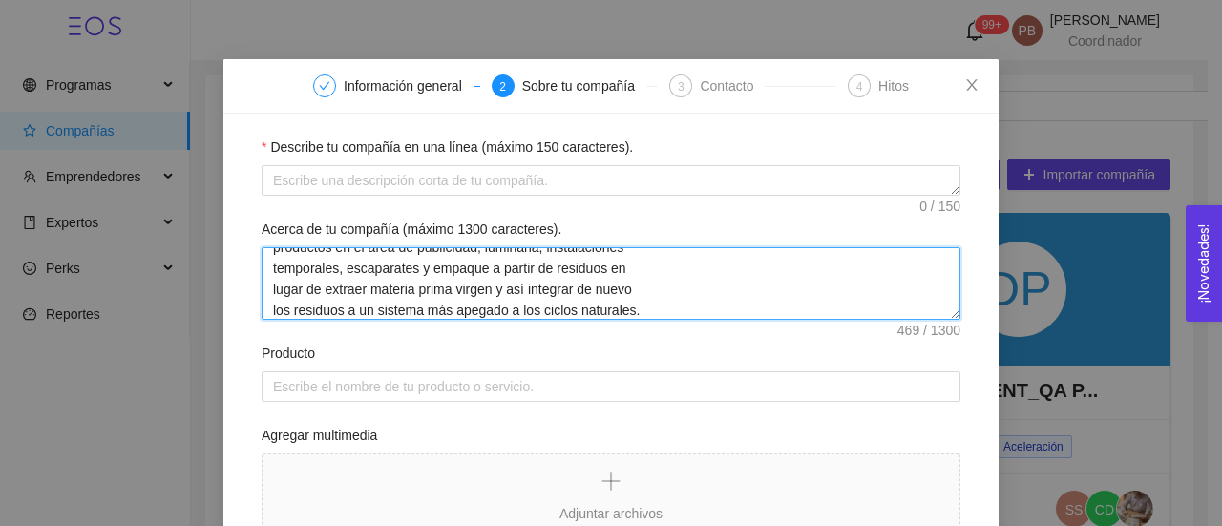
click at [648, 303] on textarea "Somos un estudio de diseño circular que busca re-aprovechar materia orgánica co…" at bounding box center [611, 283] width 699 height 73
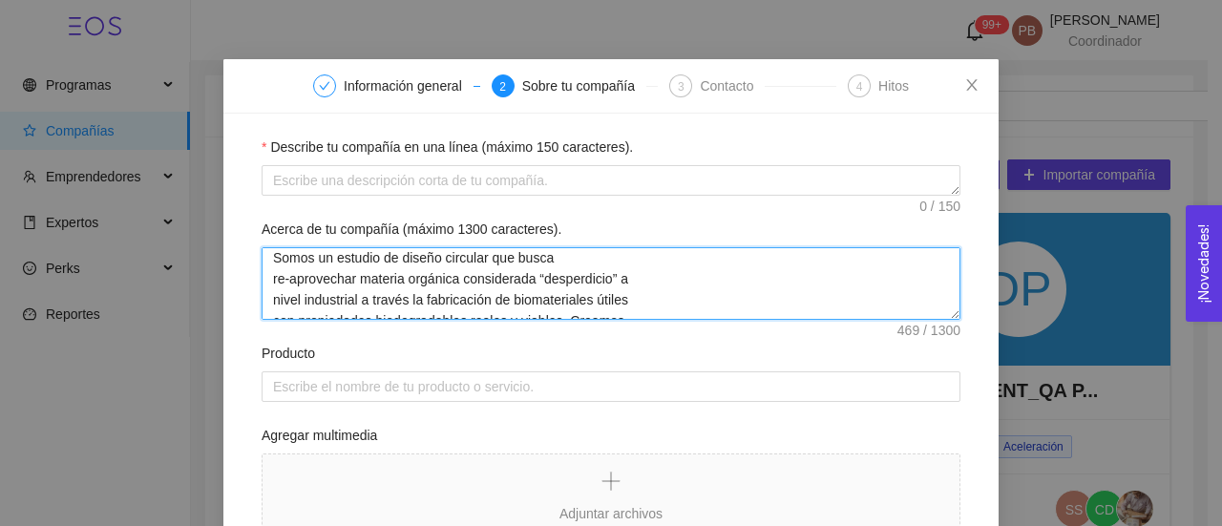
scroll to position [0, 0]
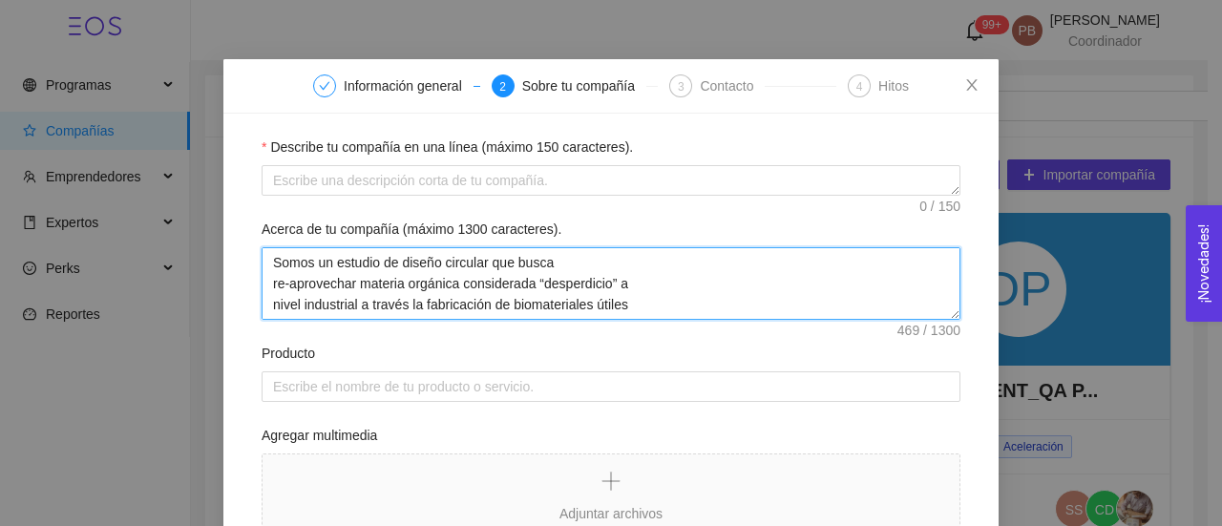
drag, startPoint x: 330, startPoint y: 256, endPoint x: 586, endPoint y: 300, distance: 259.6
click at [586, 300] on textarea "Somos un estudio de diseño circular que busca re-aprovechar materia orgánica co…" at bounding box center [611, 283] width 699 height 73
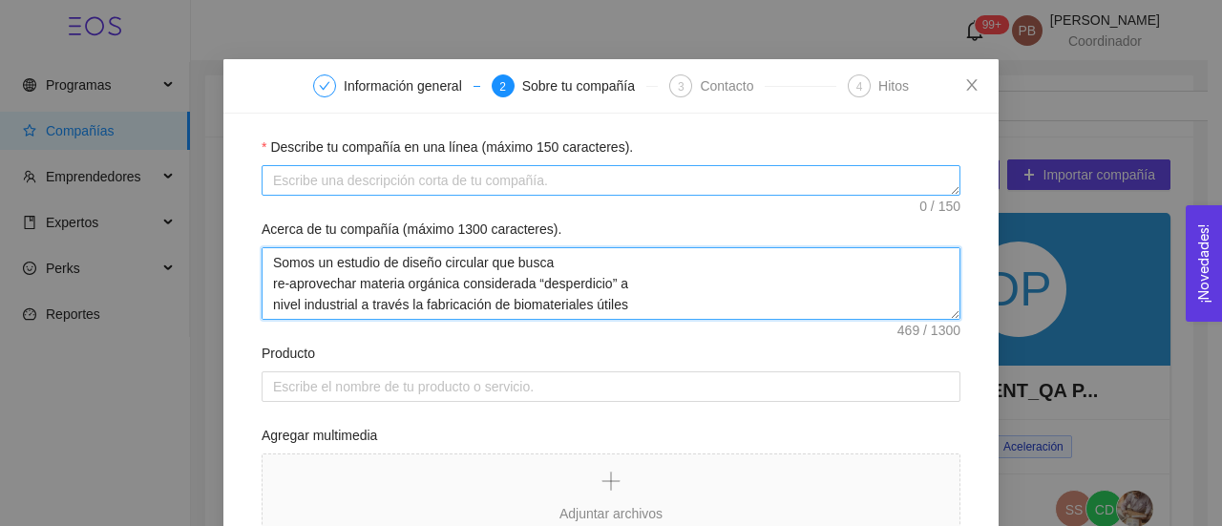
type textarea "Somos un estudio de diseño circular que busca re-aprovechar materia orgánica co…"
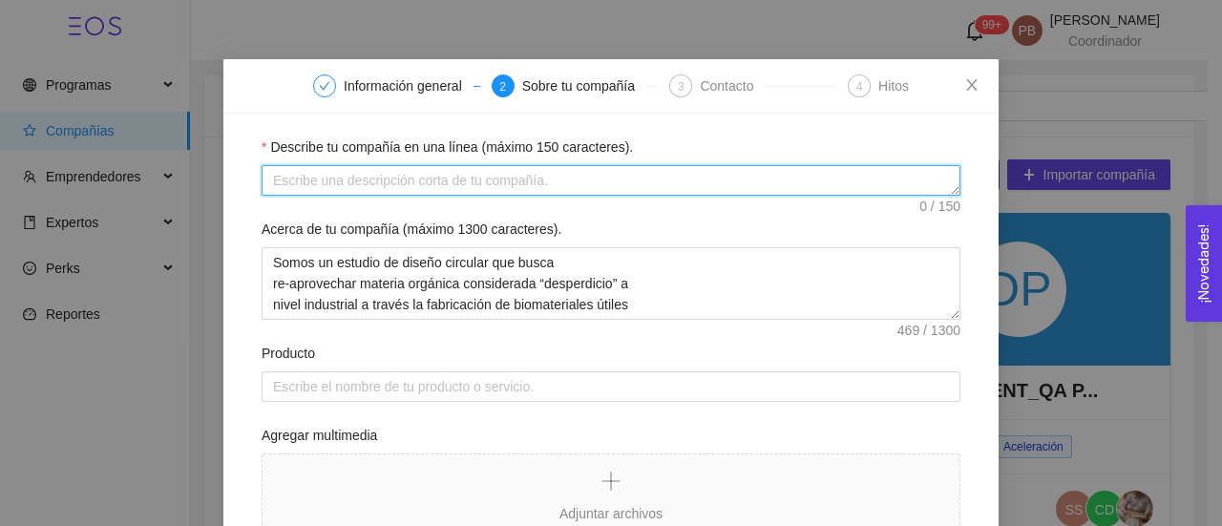
click at [580, 178] on textarea "Describe tu compañía en una línea (máximo 150 caracteres)." at bounding box center [611, 180] width 699 height 31
paste textarea "estudio de diseño circular que busca re-aprovechar materia orgánica considerada…"
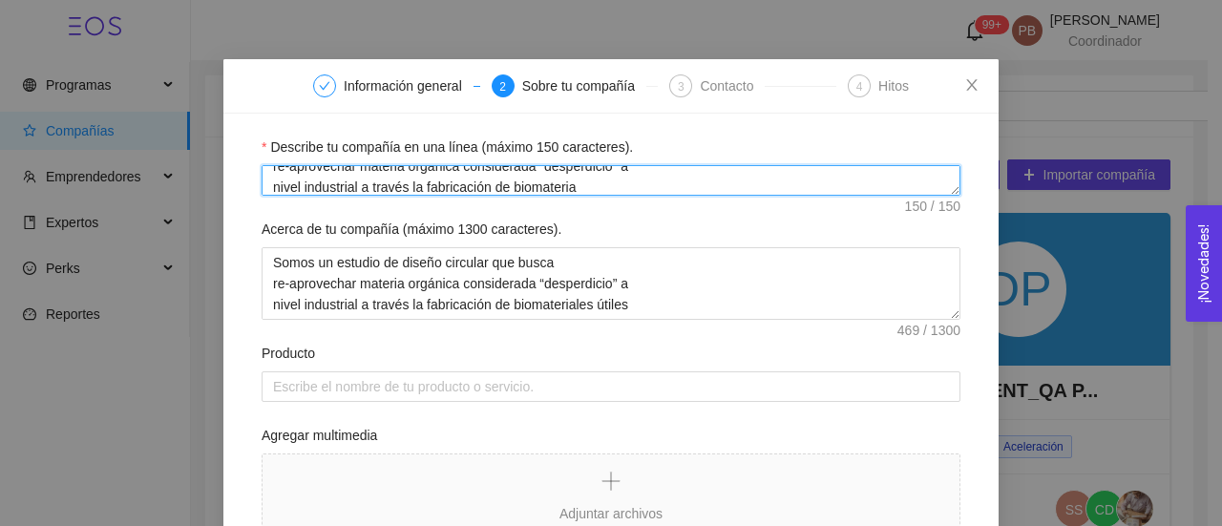
type textarea "estudio de diseño circular que busca re-aprovechar materia orgánica considerada…"
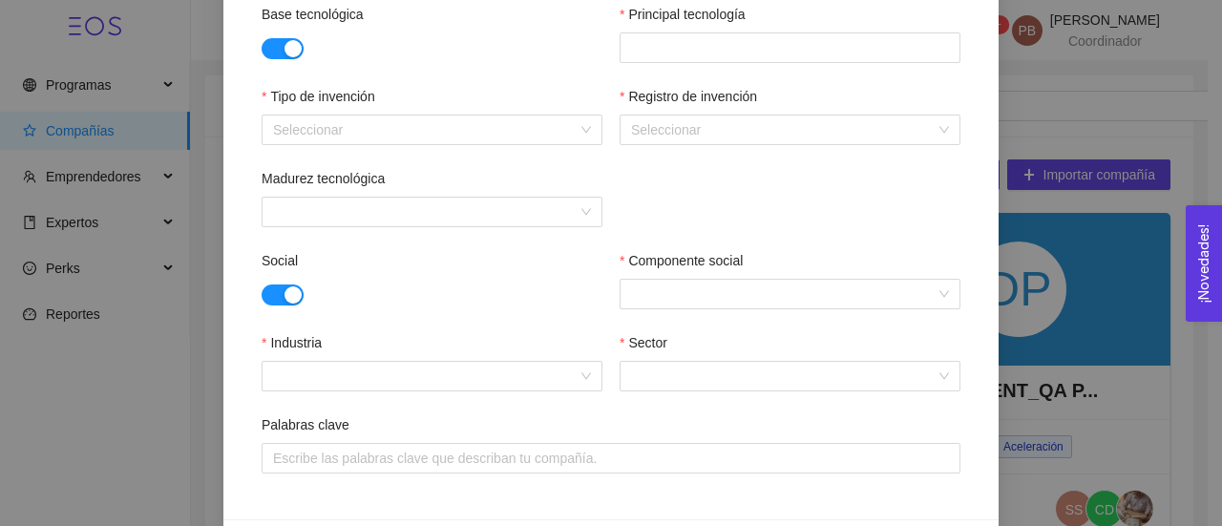
scroll to position [733, 0]
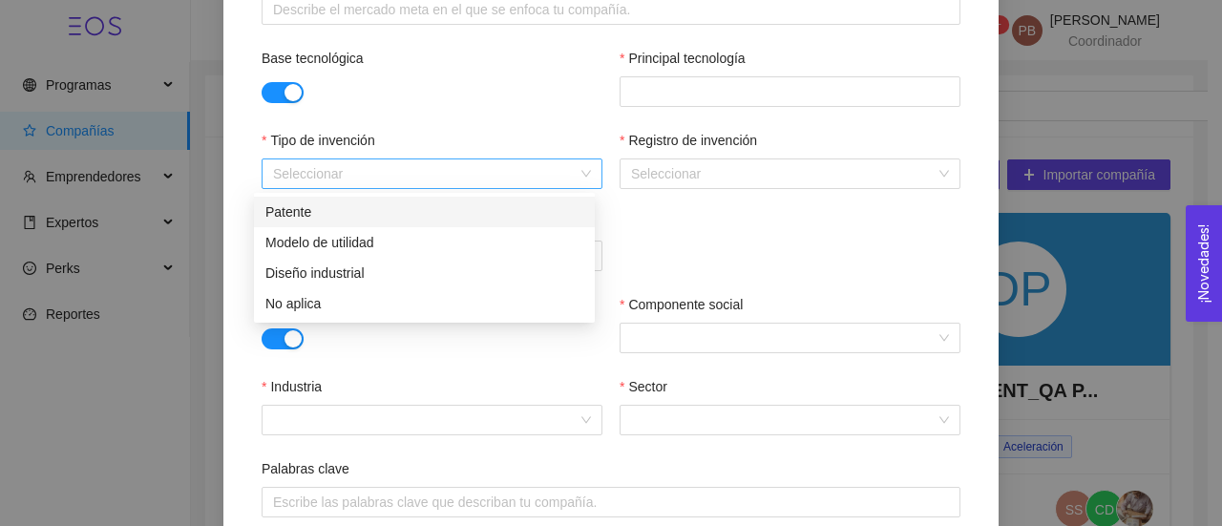
click at [584, 176] on div "Seleccionar" at bounding box center [432, 173] width 341 height 31
click at [418, 282] on div "Diseño industrial" at bounding box center [424, 272] width 318 height 21
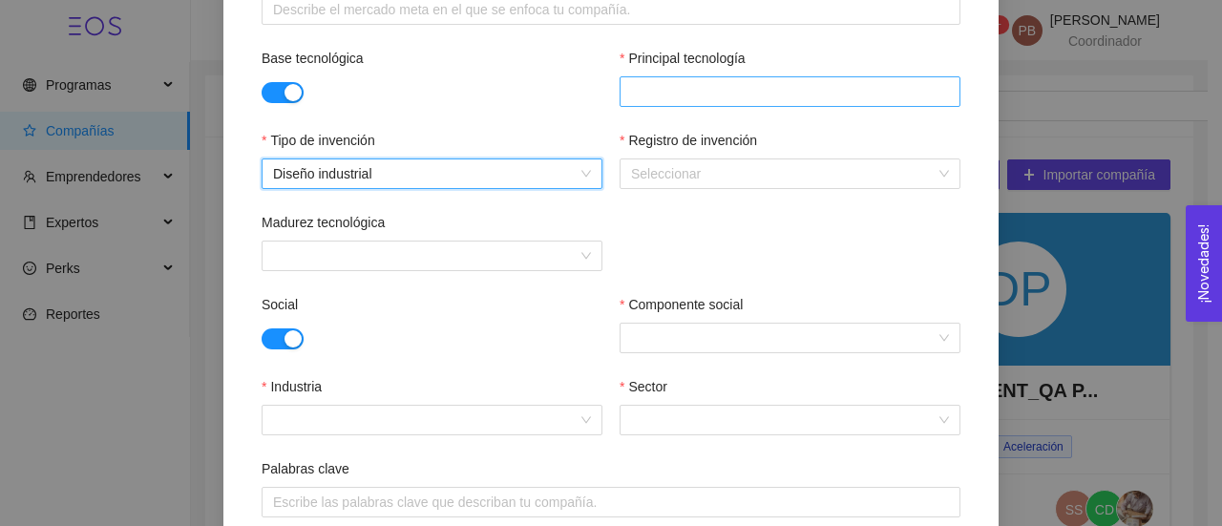
click at [782, 93] on div at bounding box center [789, 91] width 331 height 23
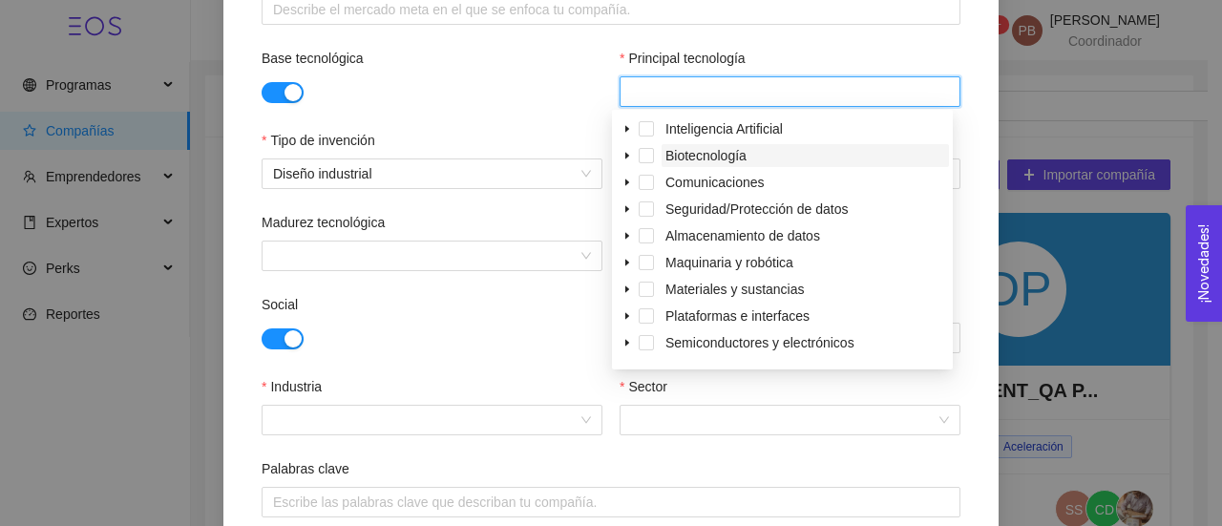
click at [706, 156] on span "Biotecnología" at bounding box center [705, 155] width 81 height 15
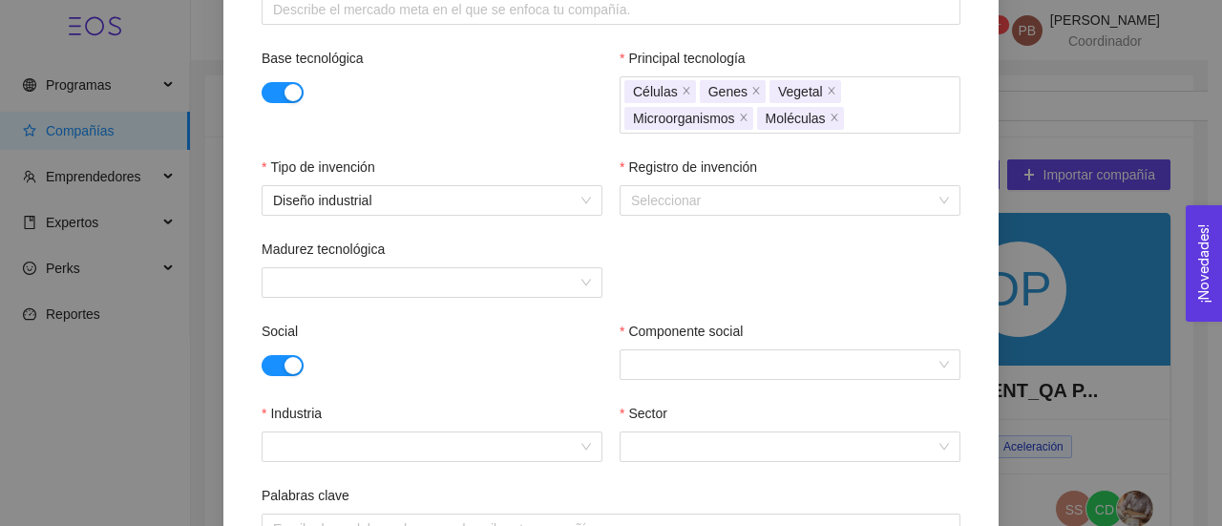
click at [510, 117] on div "Base tecnológica Principal tecnología Células Genes Vegetal Microorganismos Mol…" at bounding box center [611, 102] width 699 height 109
click at [666, 199] on input "Registro de invención" at bounding box center [783, 200] width 304 height 29
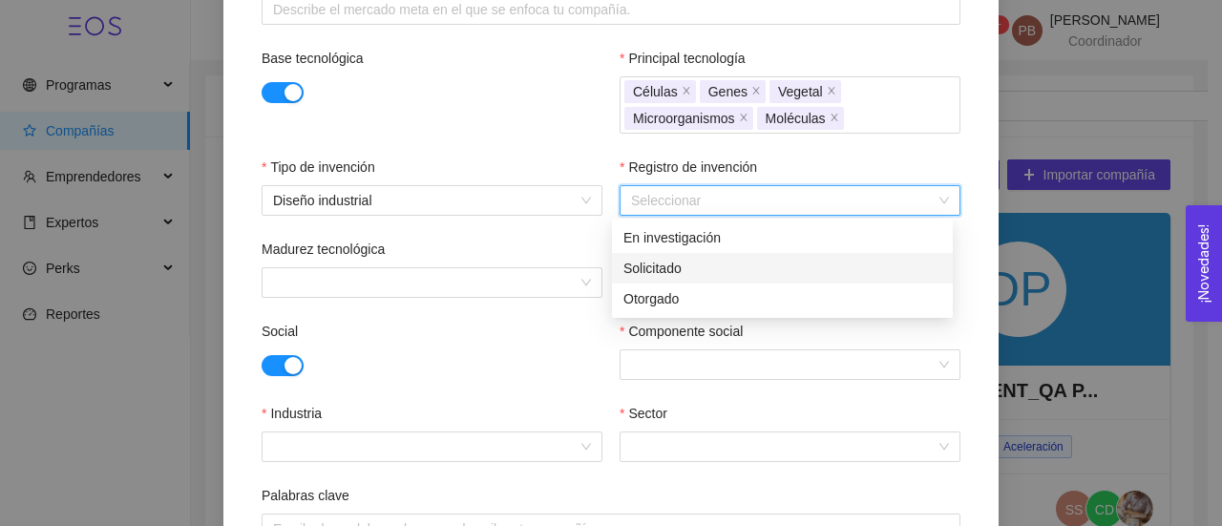
click at [666, 262] on div "Solicitado" at bounding box center [782, 268] width 318 height 21
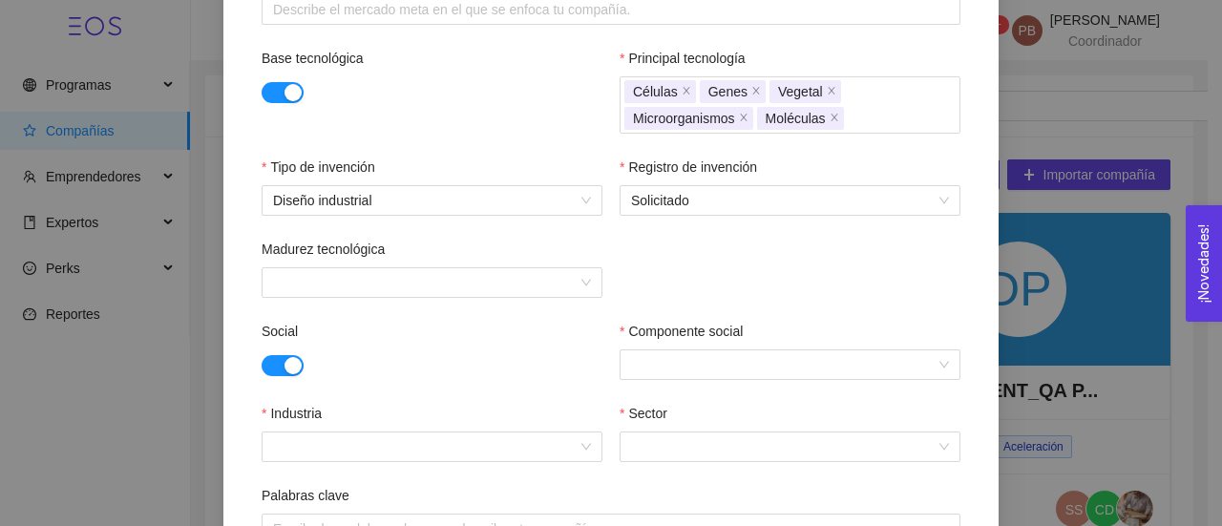
scroll to position [871, 0]
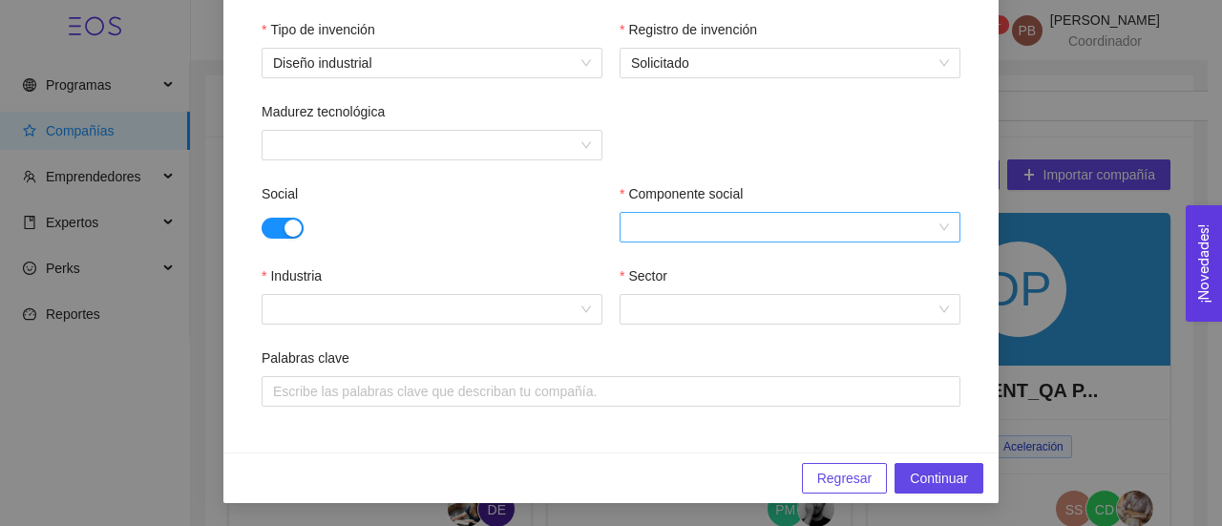
click at [934, 226] on div at bounding box center [789, 227] width 341 height 31
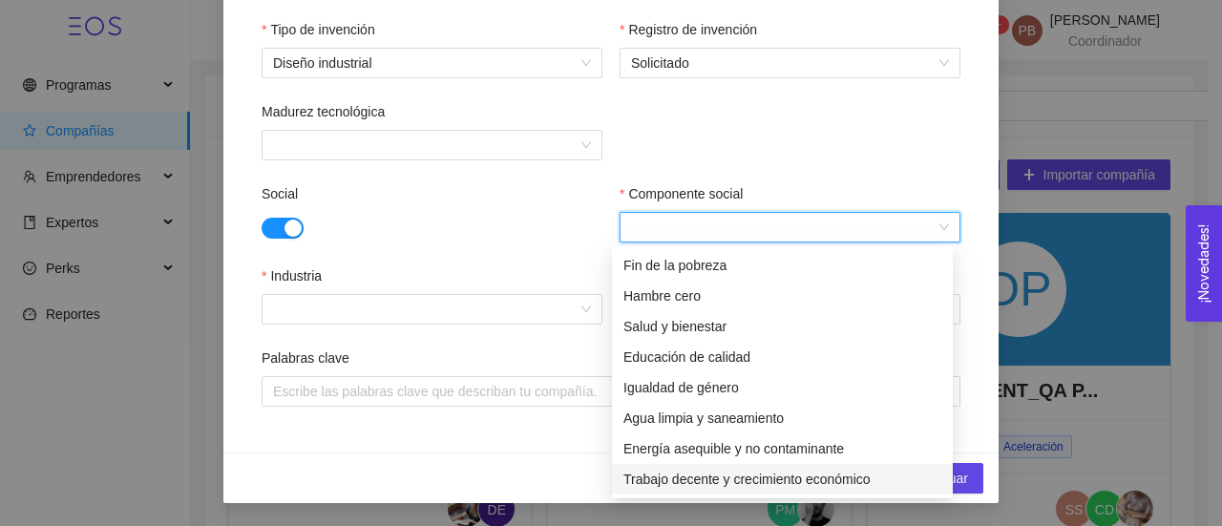
click at [911, 474] on div "Trabajo decente y crecimiento económico" at bounding box center [782, 479] width 318 height 21
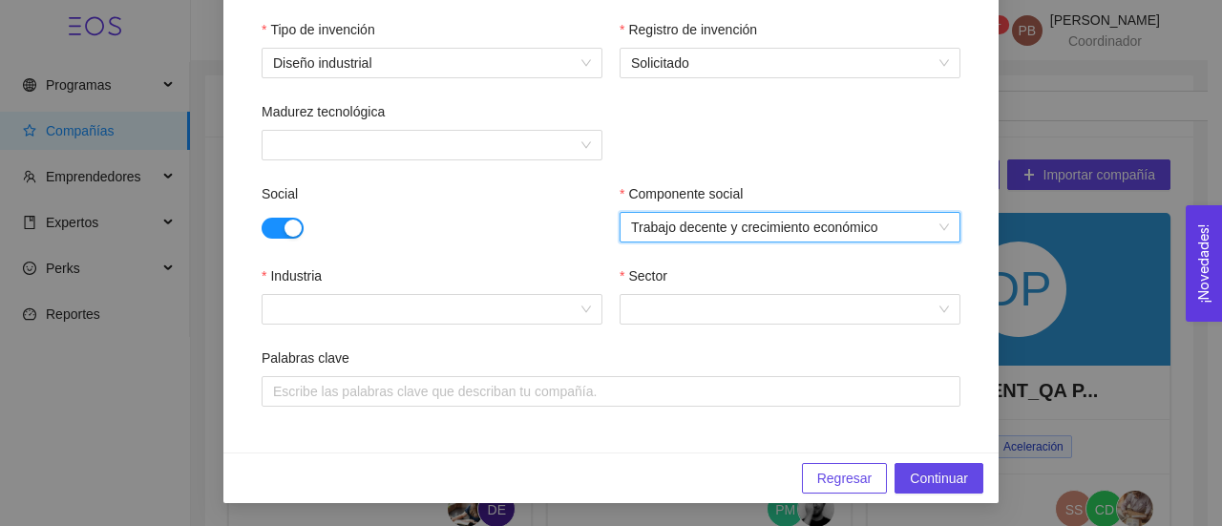
click at [939, 230] on span "Trabajo decente y crecimiento económico" at bounding box center [790, 227] width 318 height 29
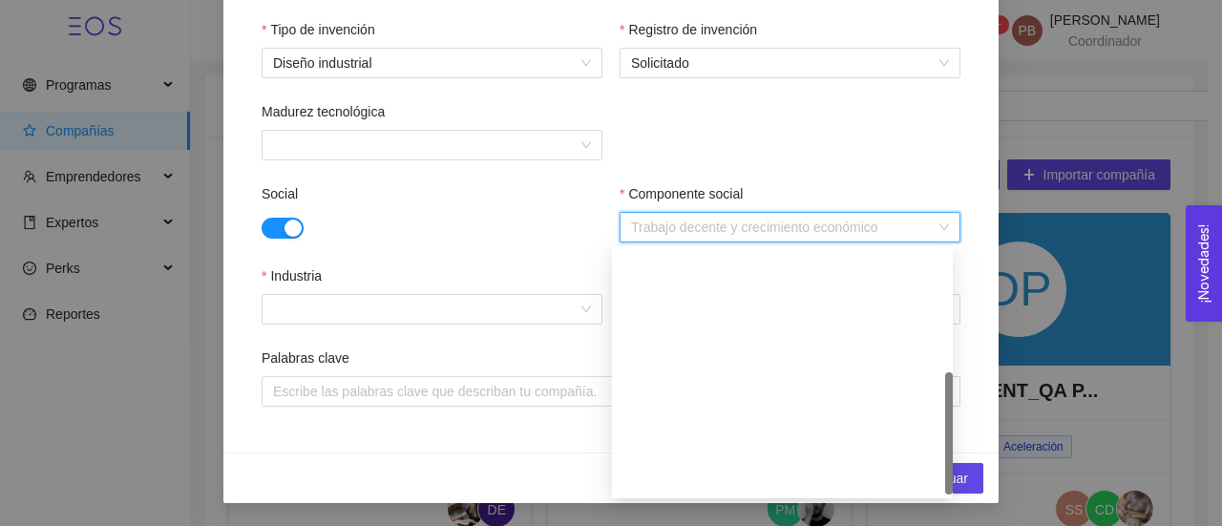
scroll to position [275, 0]
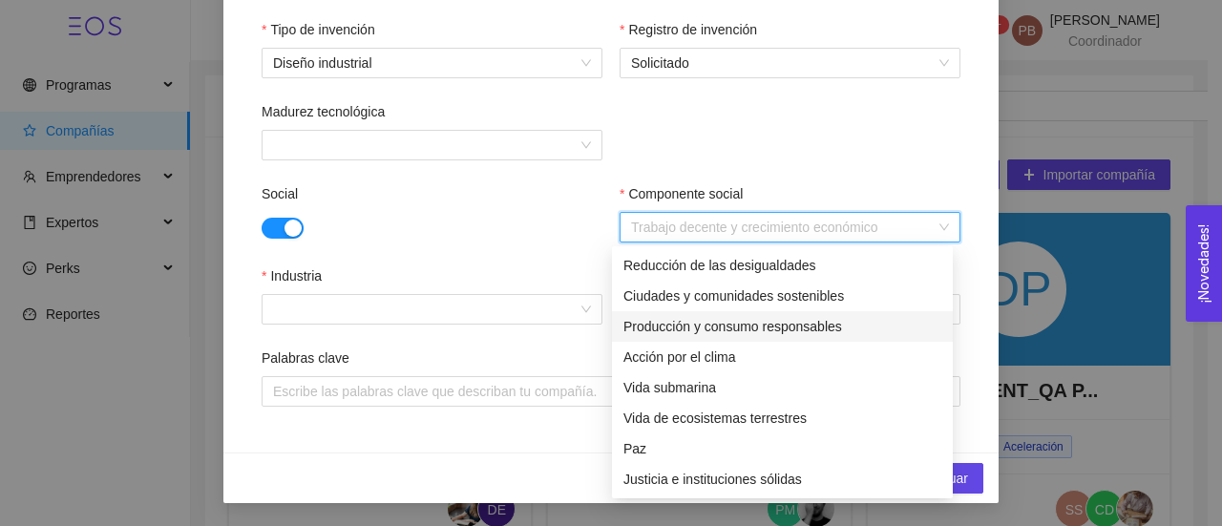
click at [768, 331] on div "Producción y consumo responsables" at bounding box center [782, 326] width 318 height 21
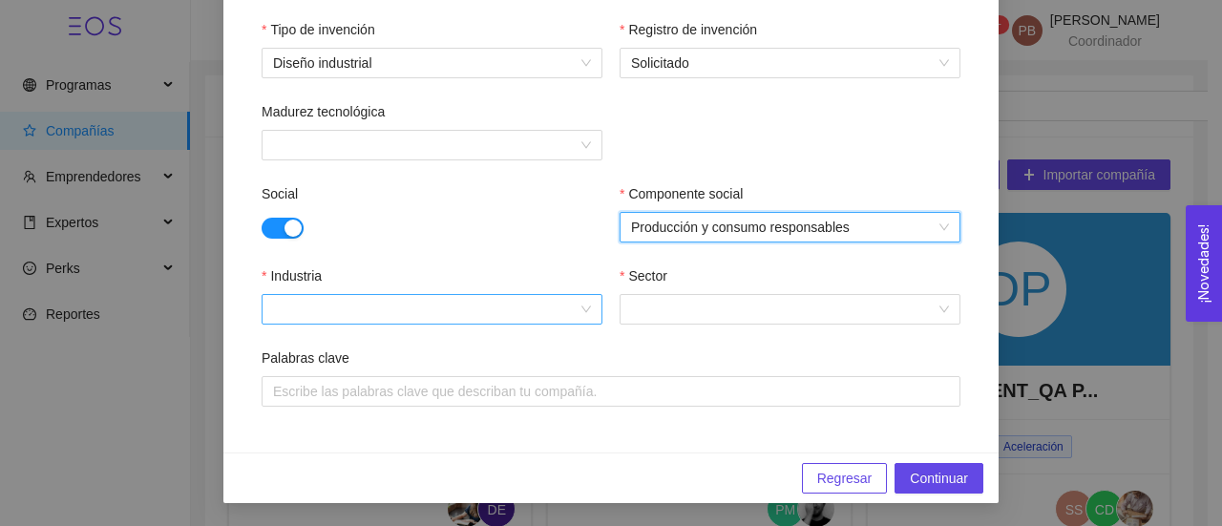
click at [572, 308] on div at bounding box center [432, 309] width 341 height 31
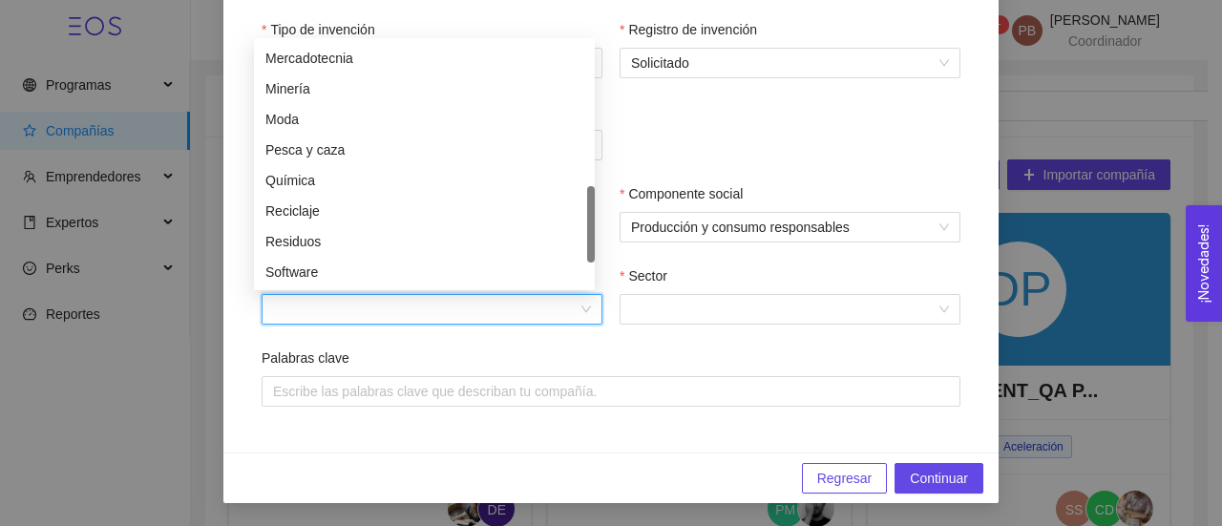
scroll to position [614, 0]
drag, startPoint x: 591, startPoint y: 83, endPoint x: 578, endPoint y: 228, distance: 145.6
click at [578, 228] on div "Mercadotecnia Minería Moda Pesca y caza Química Reciclaje Residuos Software Tel…" at bounding box center [424, 164] width 341 height 244
click at [456, 241] on div "Residuos" at bounding box center [424, 237] width 318 height 21
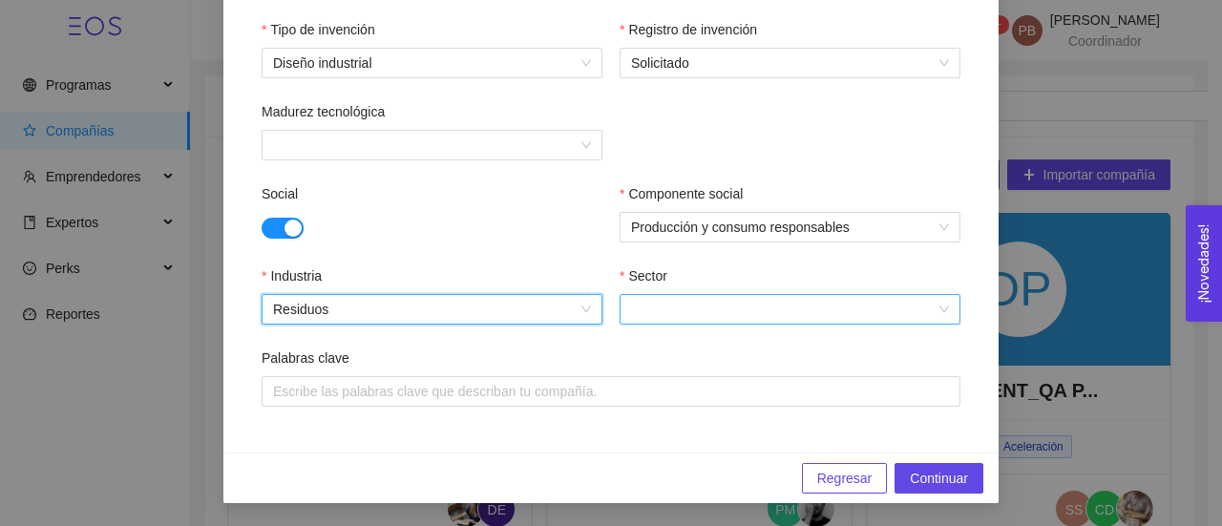
click at [706, 306] on input "Sector" at bounding box center [783, 309] width 304 height 29
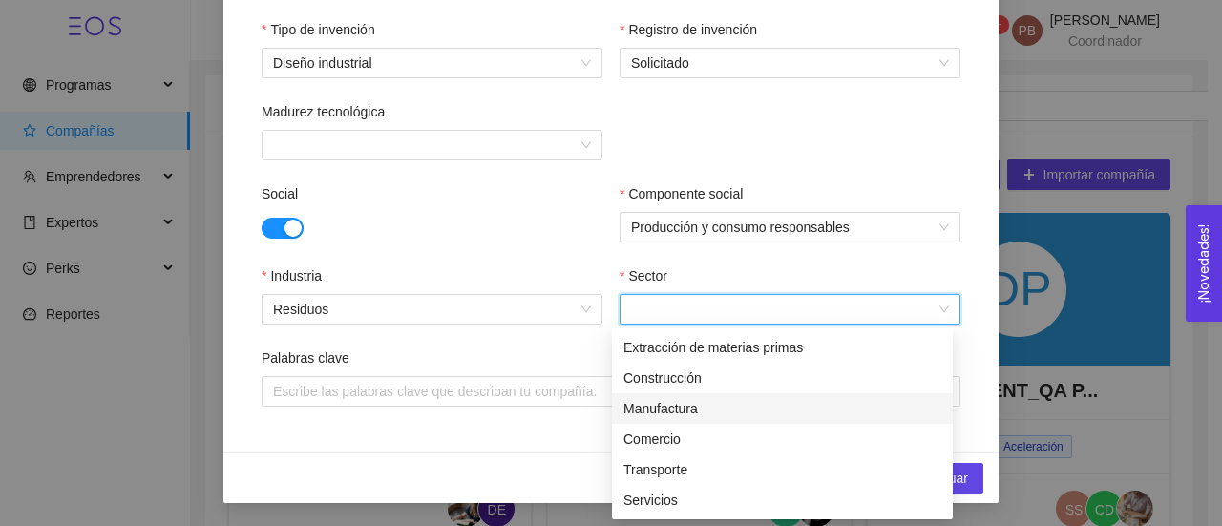
click at [686, 405] on div "Manufactura" at bounding box center [782, 408] width 318 height 21
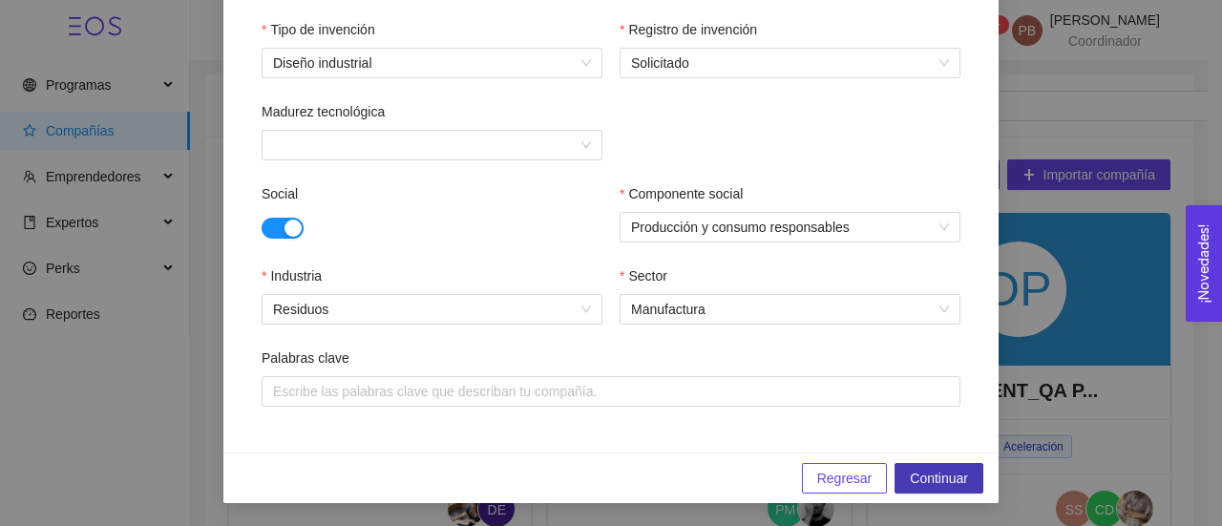
click at [927, 484] on span "Continuar" at bounding box center [939, 478] width 58 height 21
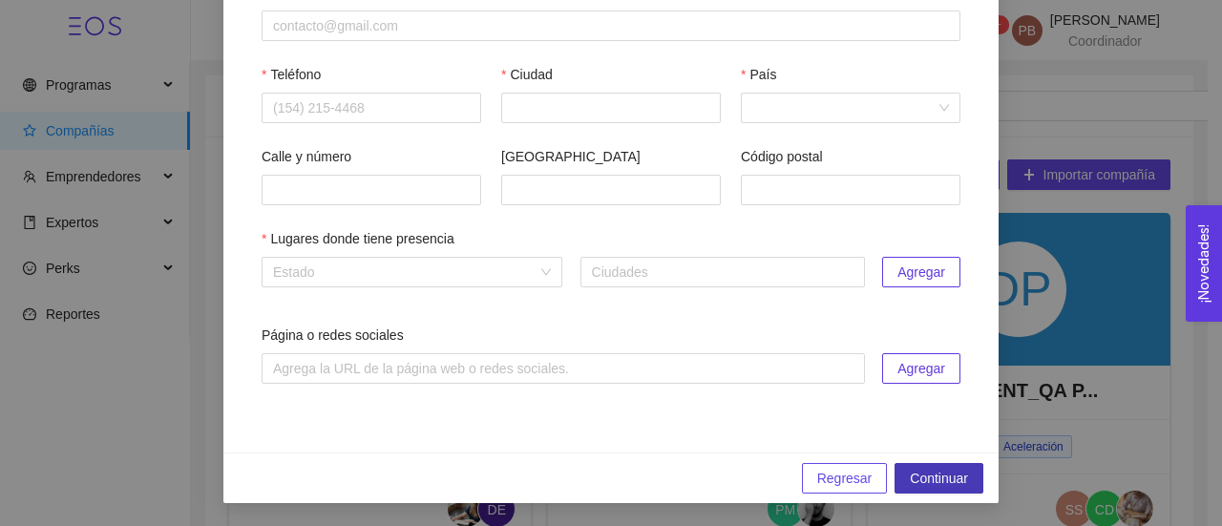
scroll to position [192, 0]
